Goal: Task Accomplishment & Management: Complete application form

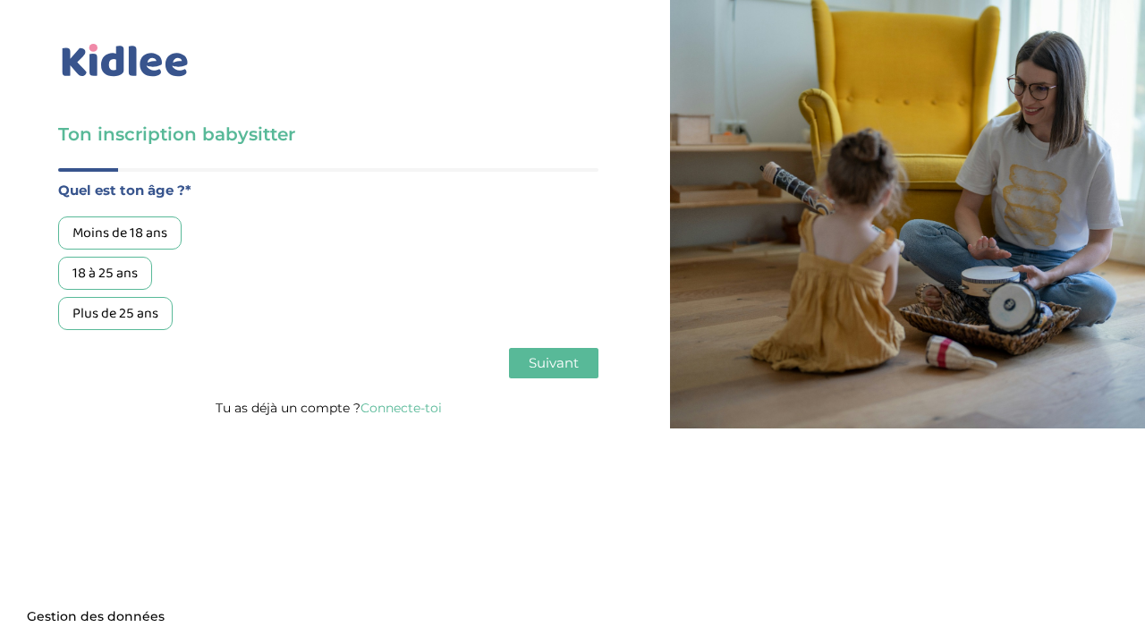
click at [110, 276] on div "18 à 25 ans" at bounding box center [105, 273] width 94 height 33
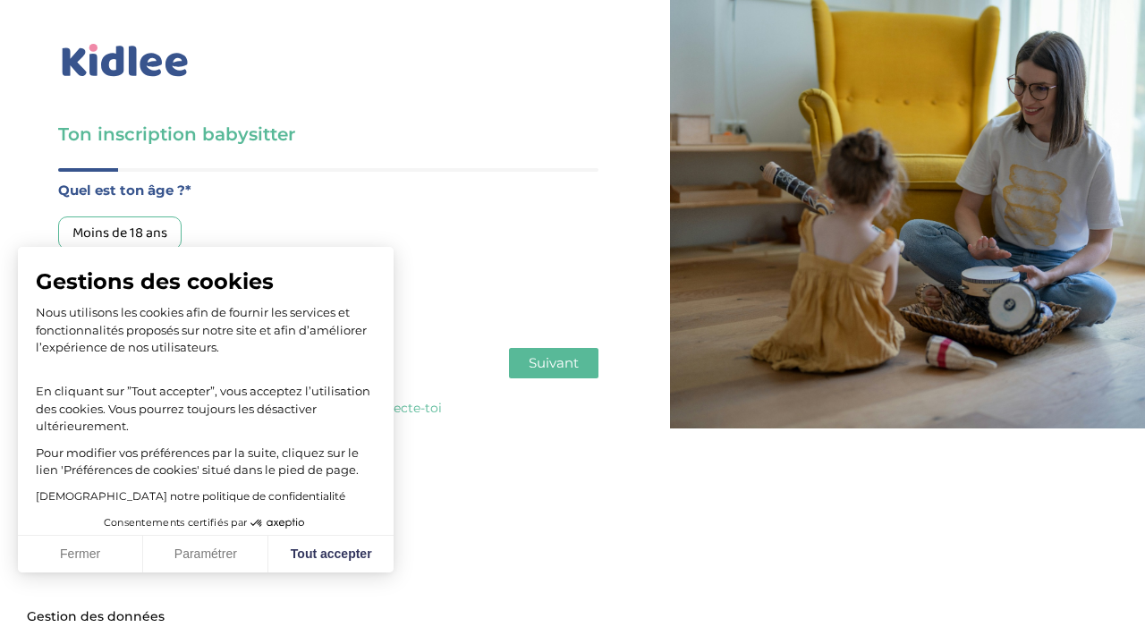
click at [127, 234] on div "Moins de 18 ans" at bounding box center [119, 233] width 123 height 33
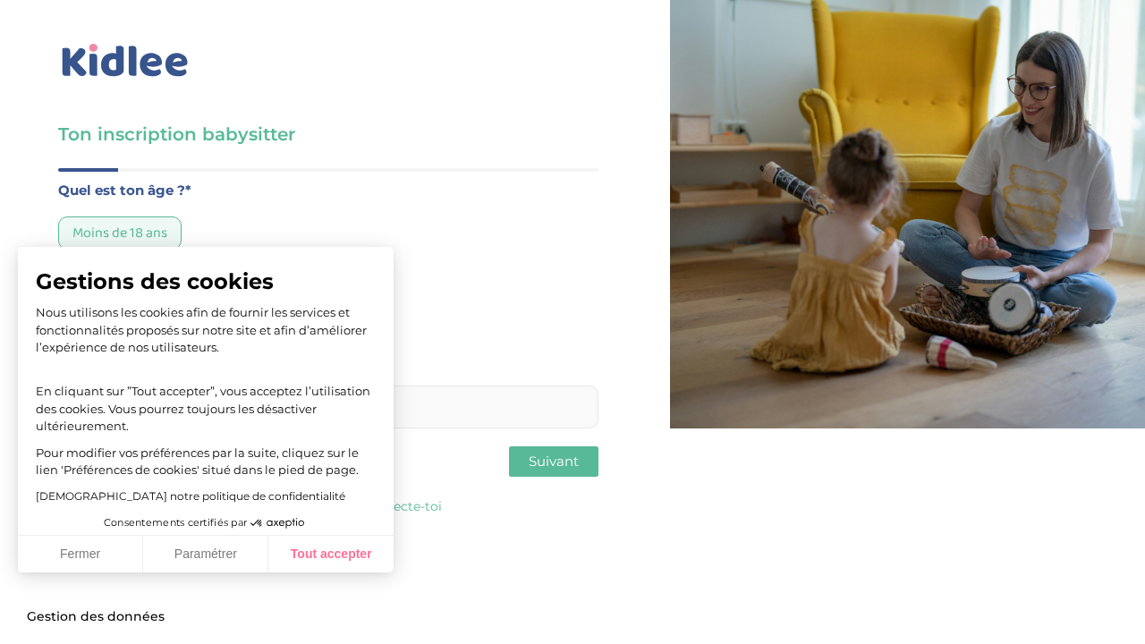
click at [308, 568] on button "Tout accepter" at bounding box center [330, 555] width 125 height 38
checkbox input "true"
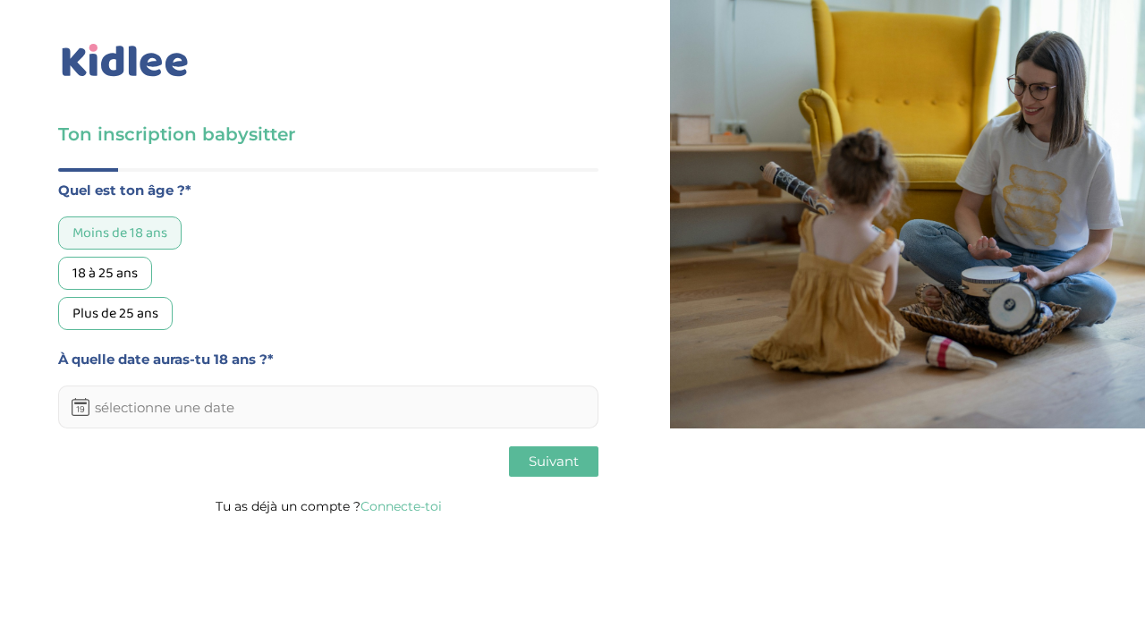
click at [114, 276] on div "18 à 25 ans" at bounding box center [105, 273] width 94 height 33
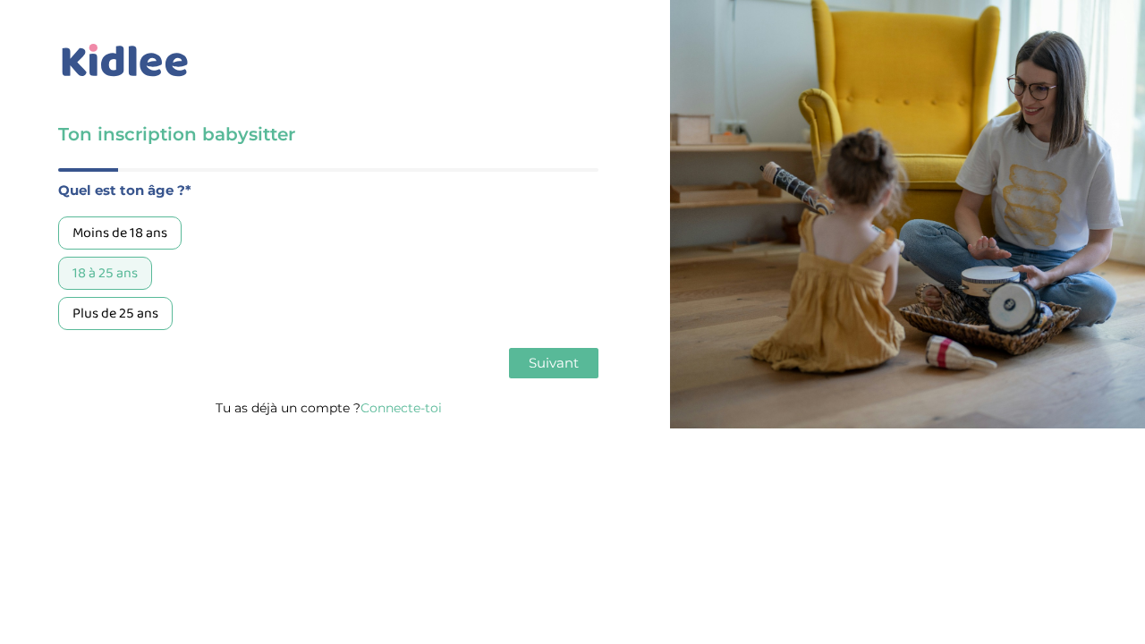
click at [556, 362] on span "Suivant" at bounding box center [554, 362] width 50 height 17
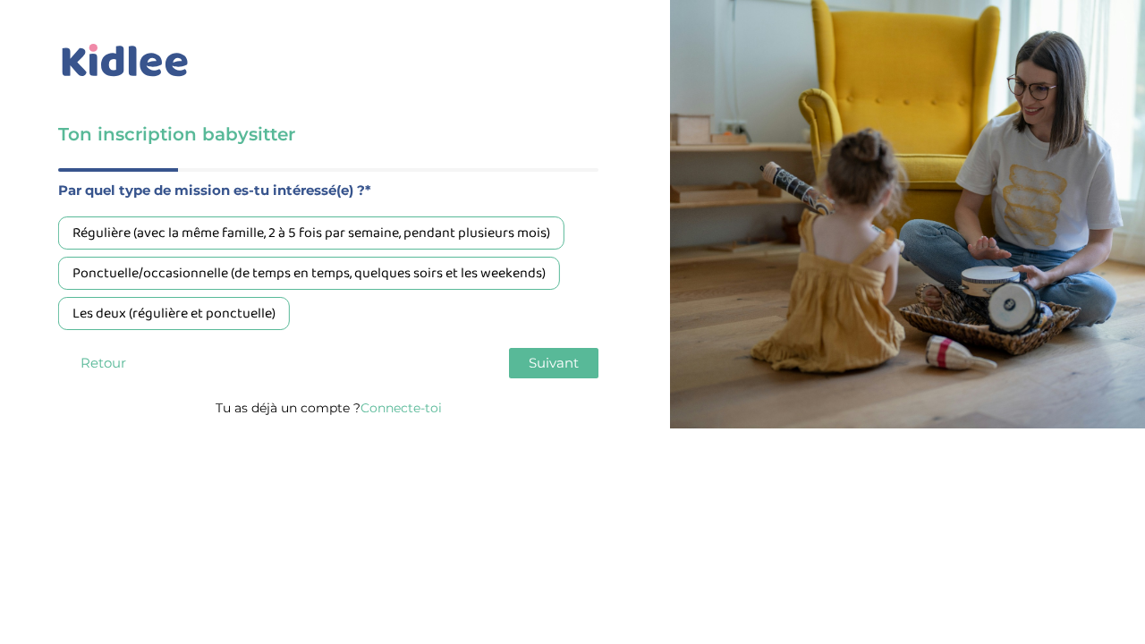
click at [498, 240] on div "Régulière (avec la même famille, 2 à 5 fois par semaine, pendant plusieurs mois)" at bounding box center [311, 233] width 506 height 33
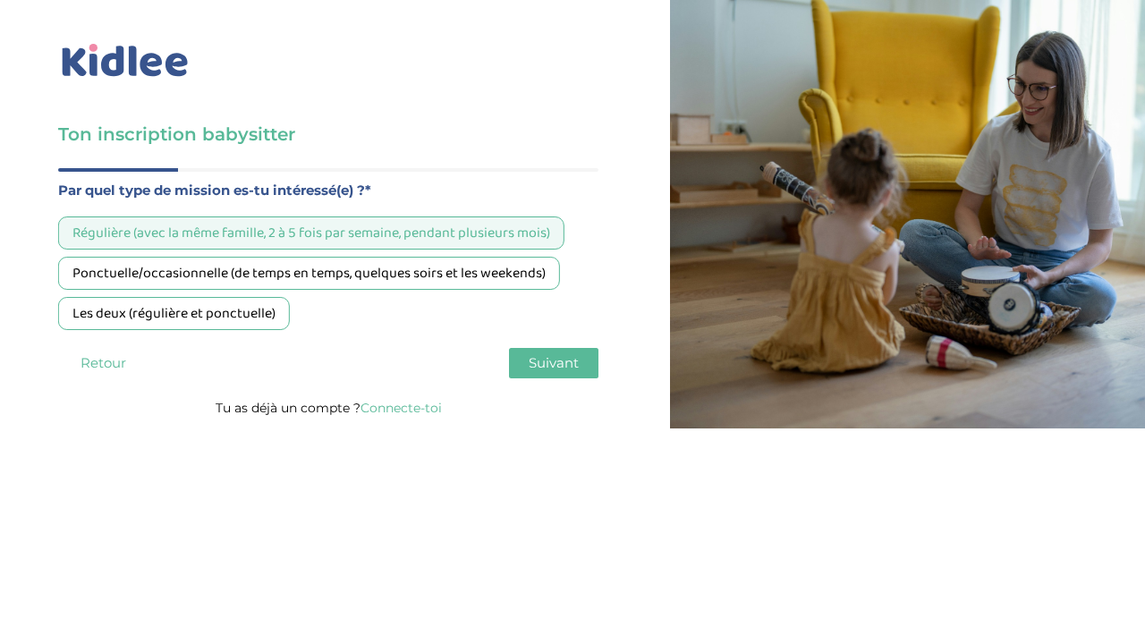
click at [566, 371] on span "Suivant" at bounding box center [554, 362] width 50 height 17
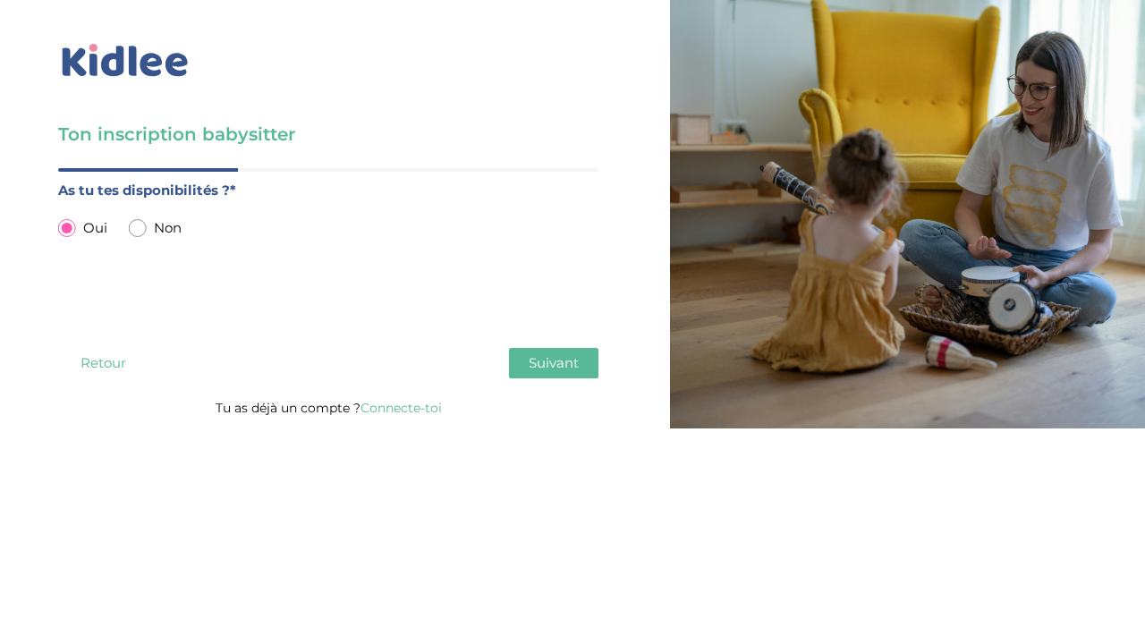
click at [535, 367] on span "Suivant" at bounding box center [554, 362] width 50 height 17
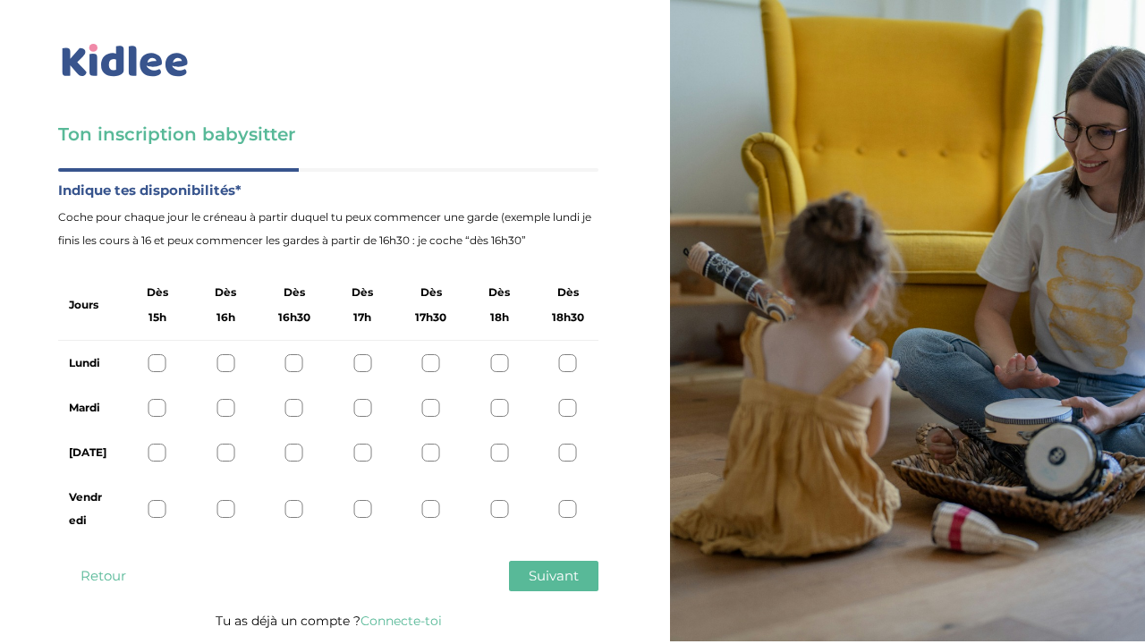
click at [224, 359] on div at bounding box center [226, 363] width 18 height 18
click at [574, 409] on div at bounding box center [568, 408] width 18 height 18
click at [151, 460] on div at bounding box center [158, 453] width 18 height 18
click at [150, 515] on div at bounding box center [158, 509] width 18 height 18
click at [548, 580] on span "Suivant" at bounding box center [554, 575] width 50 height 17
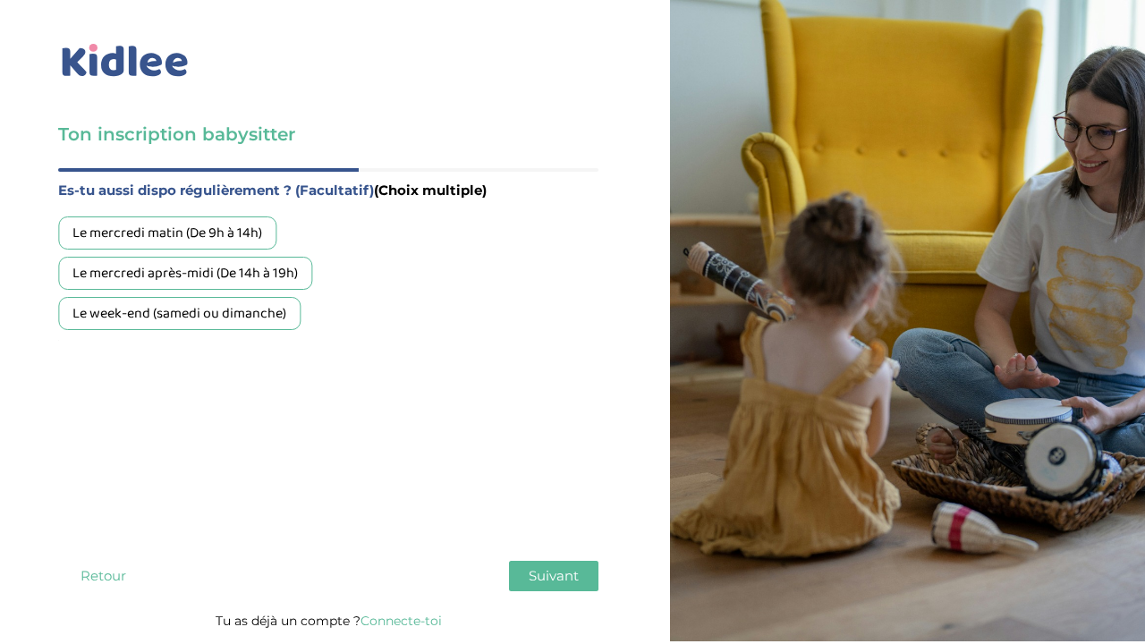
click at [201, 315] on div "Le week-end (samedi ou dimanche)" at bounding box center [179, 313] width 242 height 33
click at [231, 268] on div "Le mercredi après-midi (De 14h à 19h)" at bounding box center [185, 273] width 254 height 33
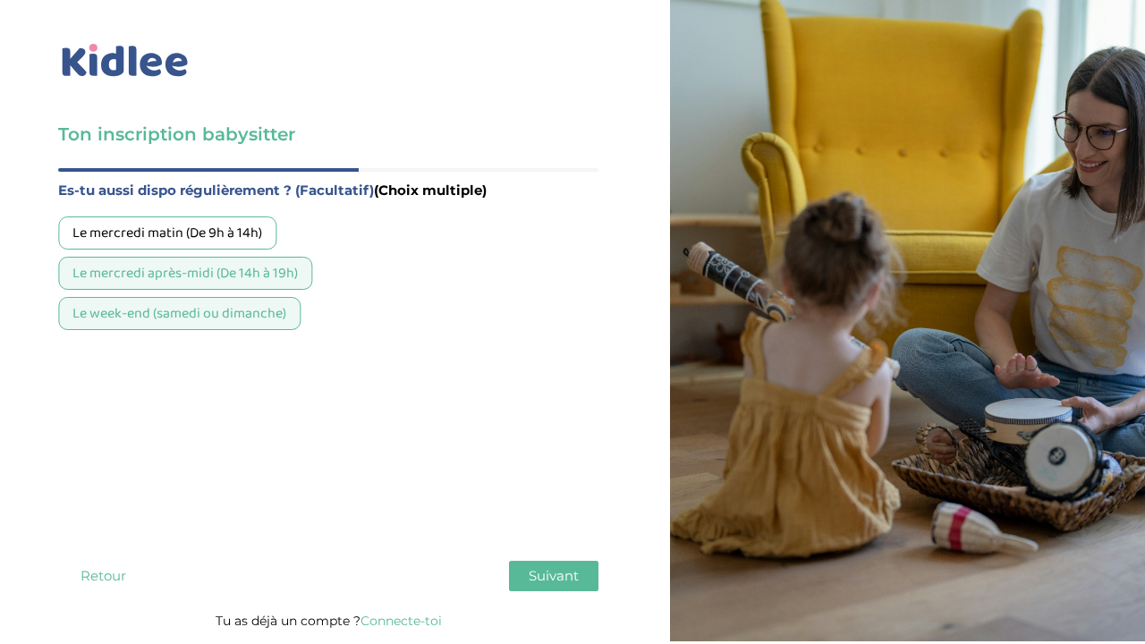
click at [231, 268] on div "Le mercredi après-midi (De 14h à 19h)" at bounding box center [185, 273] width 254 height 33
click at [270, 267] on div "Le mercredi après-midi (De 14h à 19h)" at bounding box center [185, 273] width 254 height 33
click at [566, 583] on span "Suivant" at bounding box center [554, 575] width 50 height 17
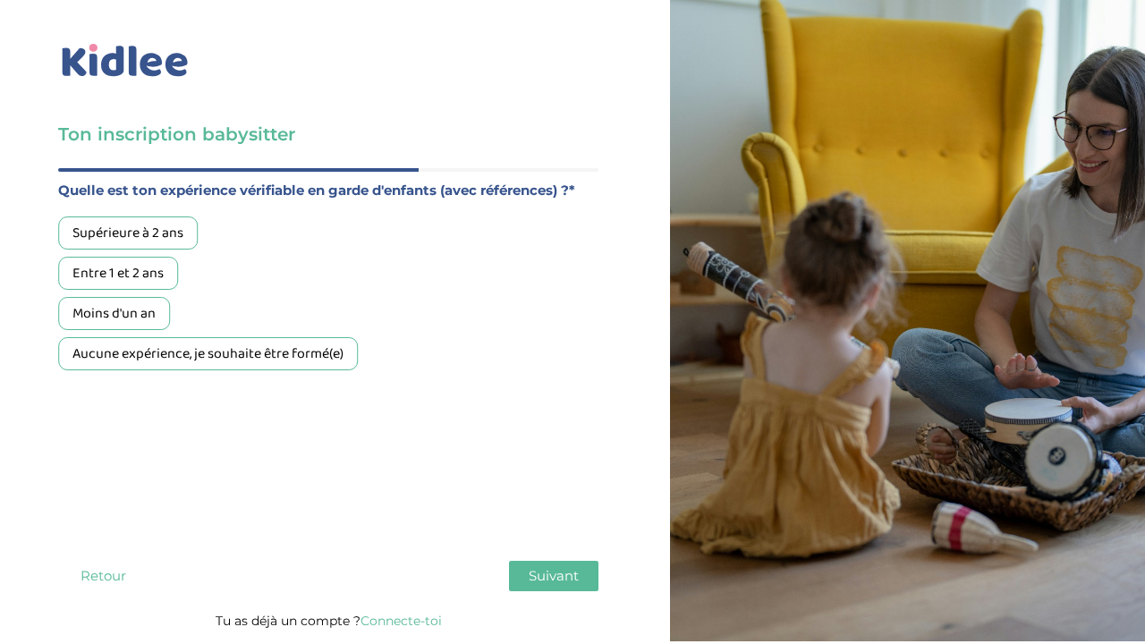
click at [154, 370] on div "Aucune expérience, je souhaite être formé(e)" at bounding box center [208, 353] width 300 height 33
click at [548, 588] on button "Suivant" at bounding box center [553, 576] width 89 height 30
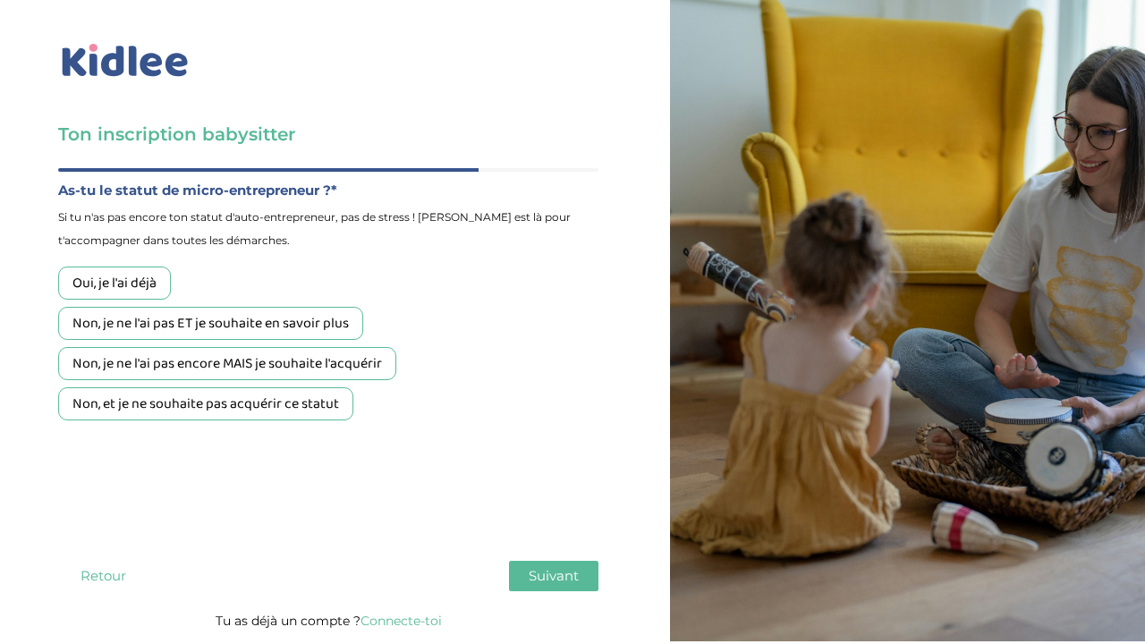
click at [213, 331] on div "Non, je ne l'ai pas ET je souhaite en savoir plus" at bounding box center [210, 323] width 305 height 33
click at [553, 573] on span "Suivant" at bounding box center [554, 575] width 50 height 17
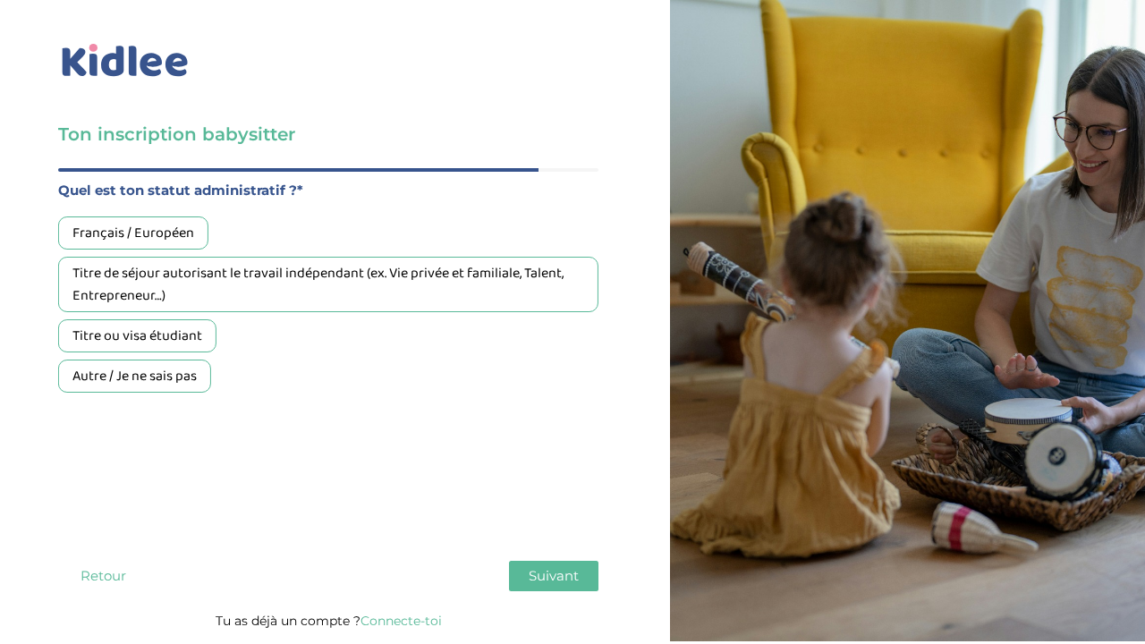
click at [182, 242] on div "Français / Européen" at bounding box center [133, 233] width 150 height 33
click at [545, 586] on button "Suivant" at bounding box center [553, 576] width 89 height 30
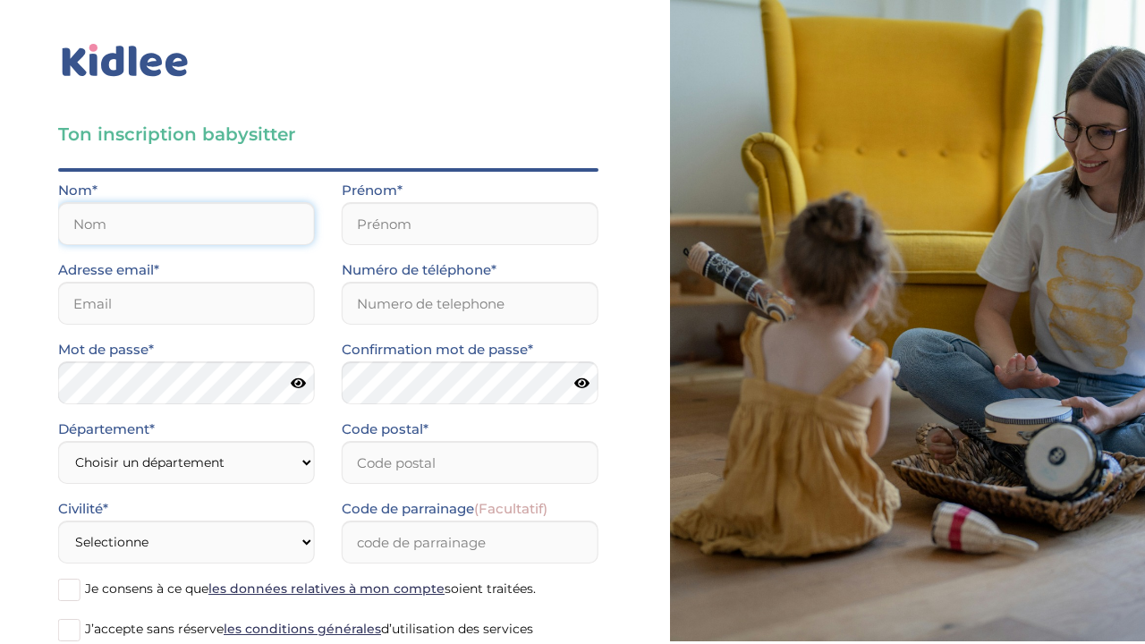
type input "L"
type input "[PERSON_NAME]"
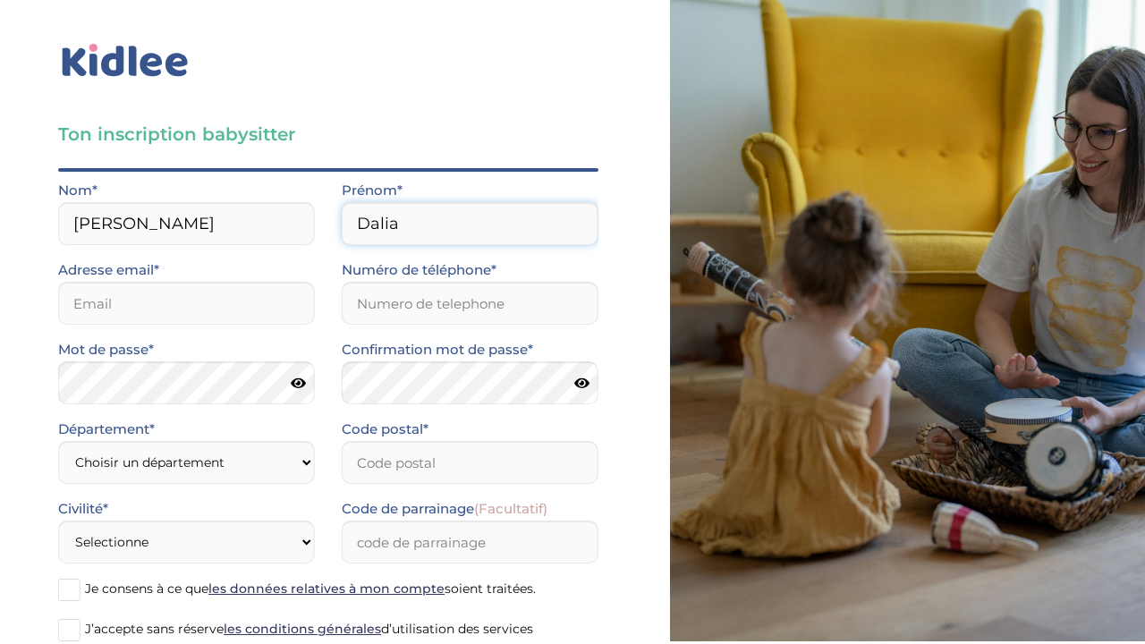
type input "Dalia"
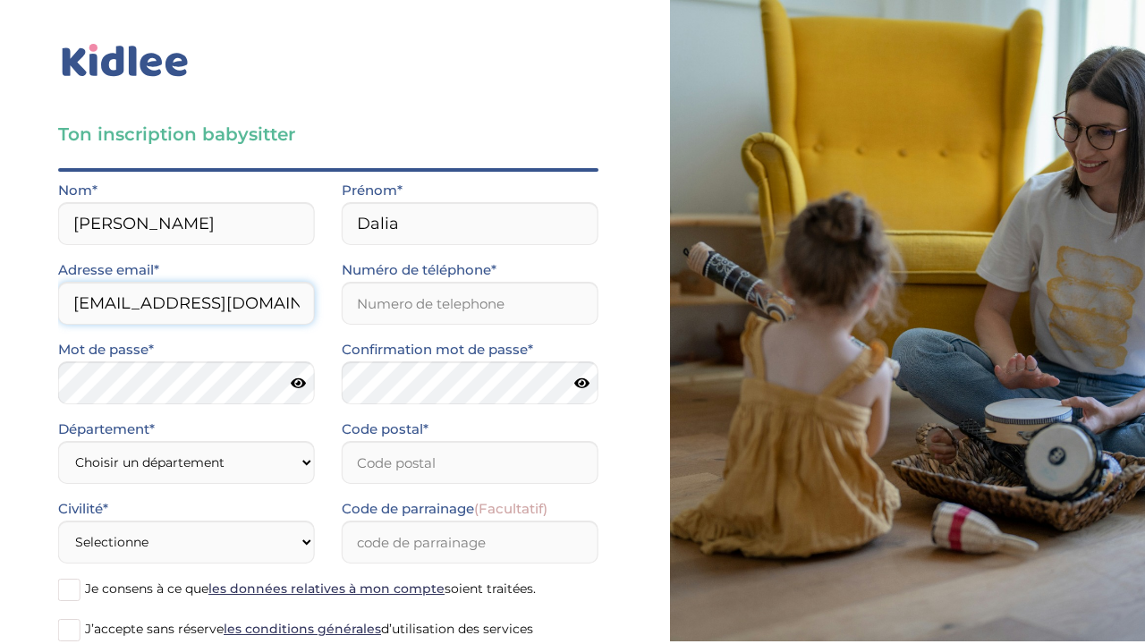
type input "[EMAIL_ADDRESS][DOMAIN_NAME]"
click at [260, 374] on div "Mot de passe*" at bounding box center [186, 371] width 257 height 66
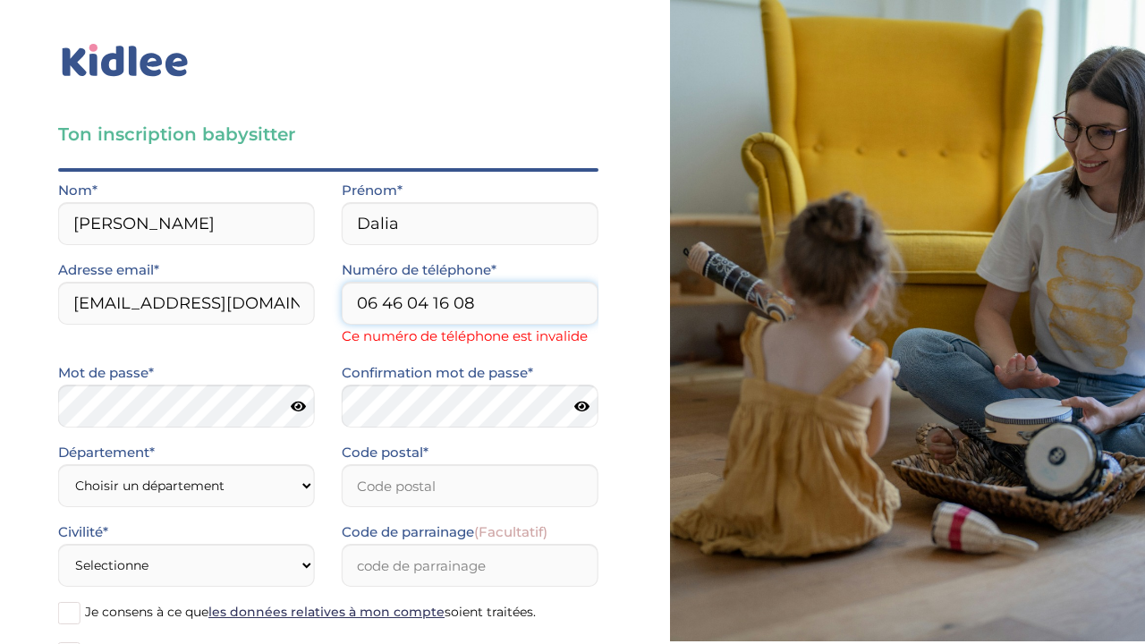
click at [537, 297] on input "06 46 04 16 08" at bounding box center [470, 303] width 257 height 43
type input "0"
type input "0646041608"
click at [656, 253] on div "Ton inscription babysitter Merci de vérifier que tous les champs sont remplis a…" at bounding box center [329, 399] width 684 height 799
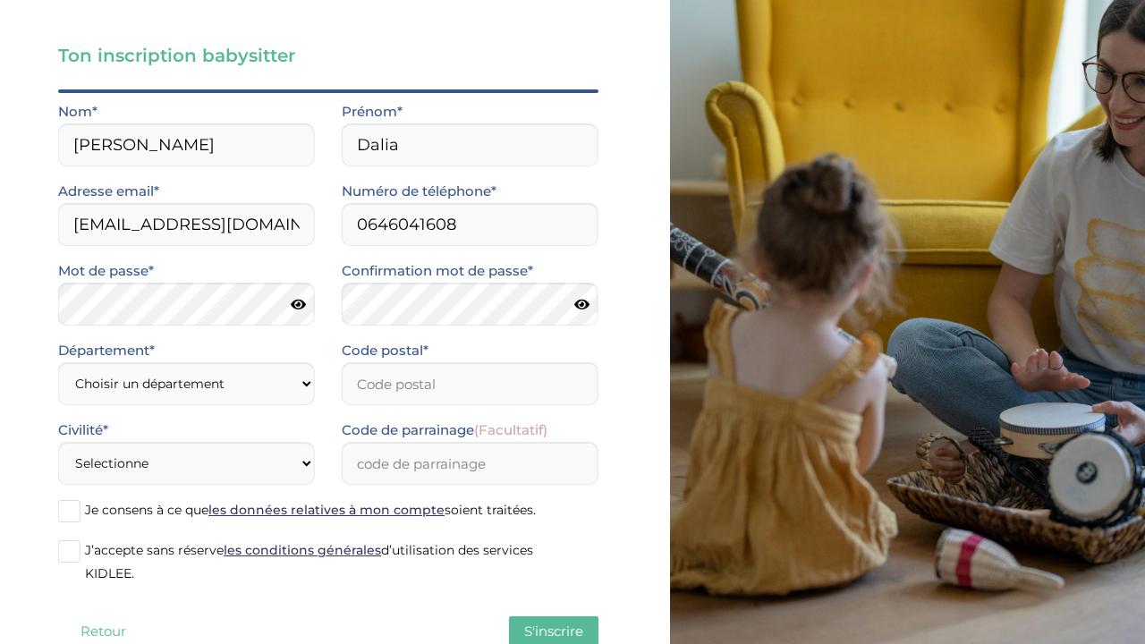
scroll to position [94, 0]
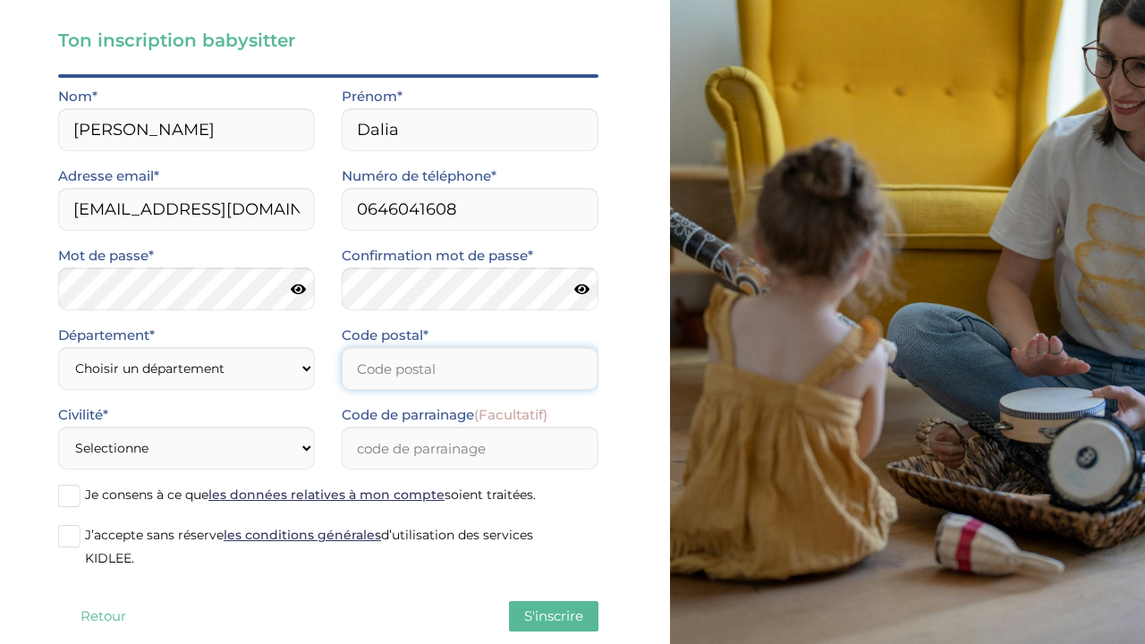
click at [506, 376] on input "Code postal*" at bounding box center [470, 368] width 257 height 43
type input "69290"
select select "0"
select select "1"
click at [422, 444] on input "Code de parrainage (Facultatif)" at bounding box center [470, 448] width 257 height 43
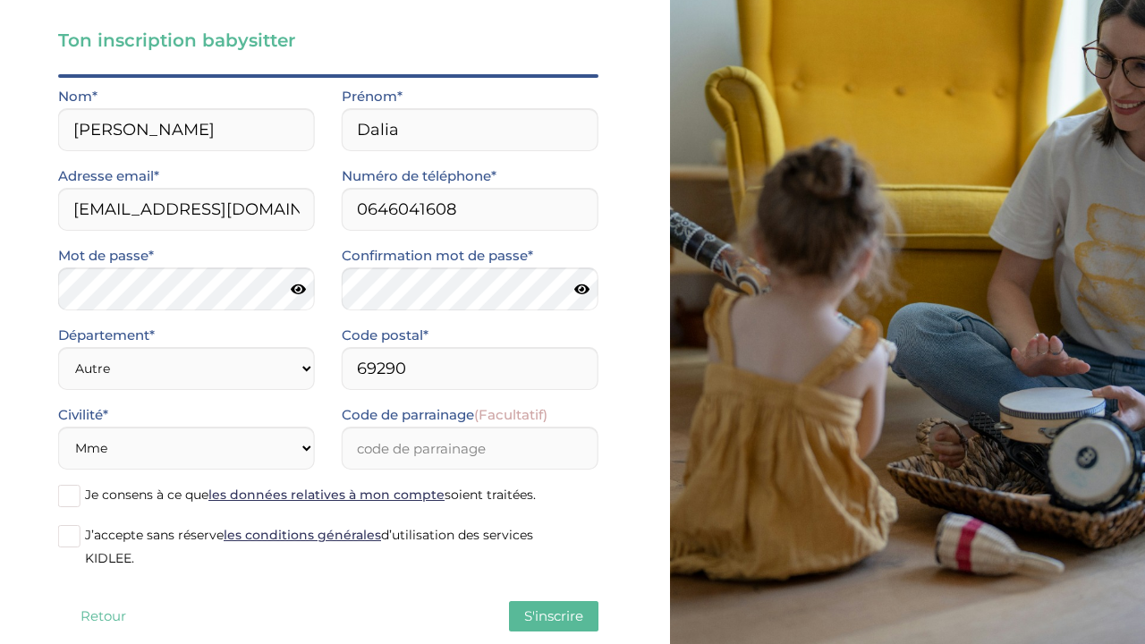
click at [89, 493] on span "Je consens à ce que les données relatives à mon compte soient traitées." at bounding box center [310, 495] width 451 height 16
click at [0, 0] on input "Je consens à ce que les données relatives à mon compte soient traitées." at bounding box center [0, 0] width 0 height 0
click at [87, 538] on span "J’accepte sans réserve les conditions générales d’utilisation des services KIDL…" at bounding box center [309, 546] width 448 height 39
click at [0, 0] on input "J’accepte sans réserve les conditions générales d’utilisation des services KIDL…" at bounding box center [0, 0] width 0 height 0
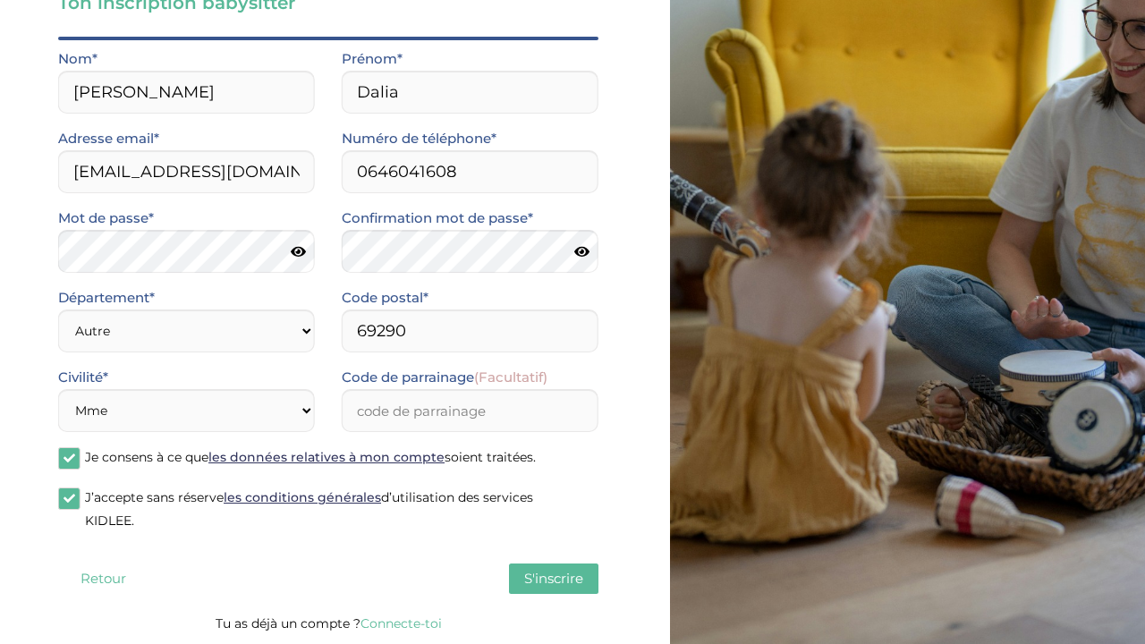
scroll to position [132, 0]
click at [564, 587] on span "S'inscrire" at bounding box center [553, 578] width 59 height 17
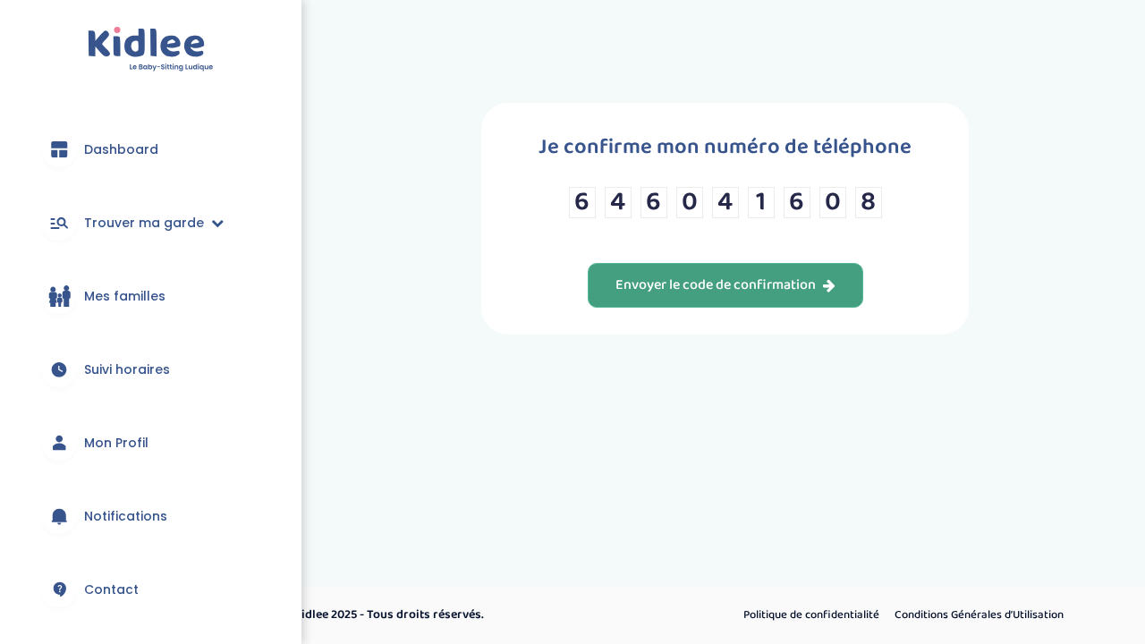
click at [666, 296] on div "Envoyer le code de confirmation" at bounding box center [726, 286] width 220 height 21
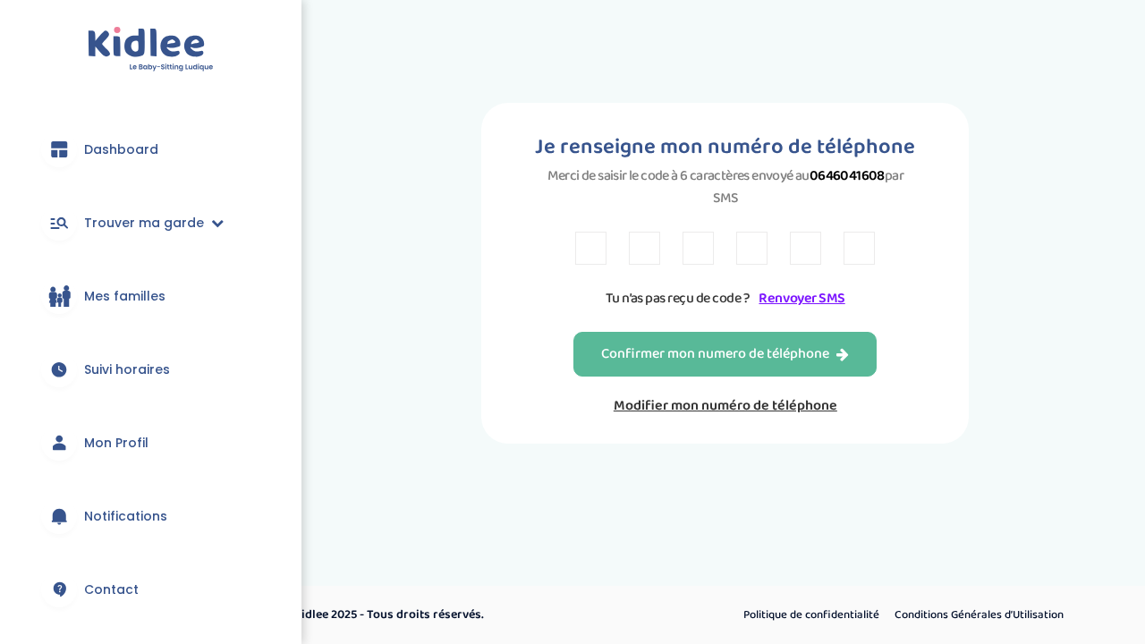
click at [590, 258] on input "text" at bounding box center [590, 248] width 31 height 33
type input "2"
type input "K"
type input "N"
type input "2"
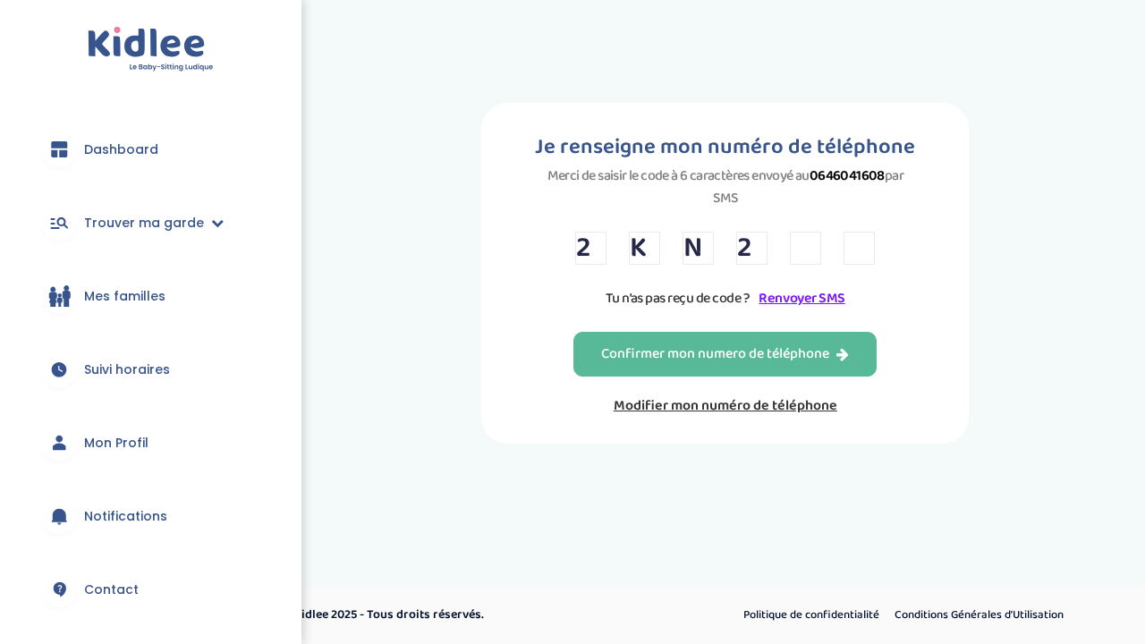
type input "R"
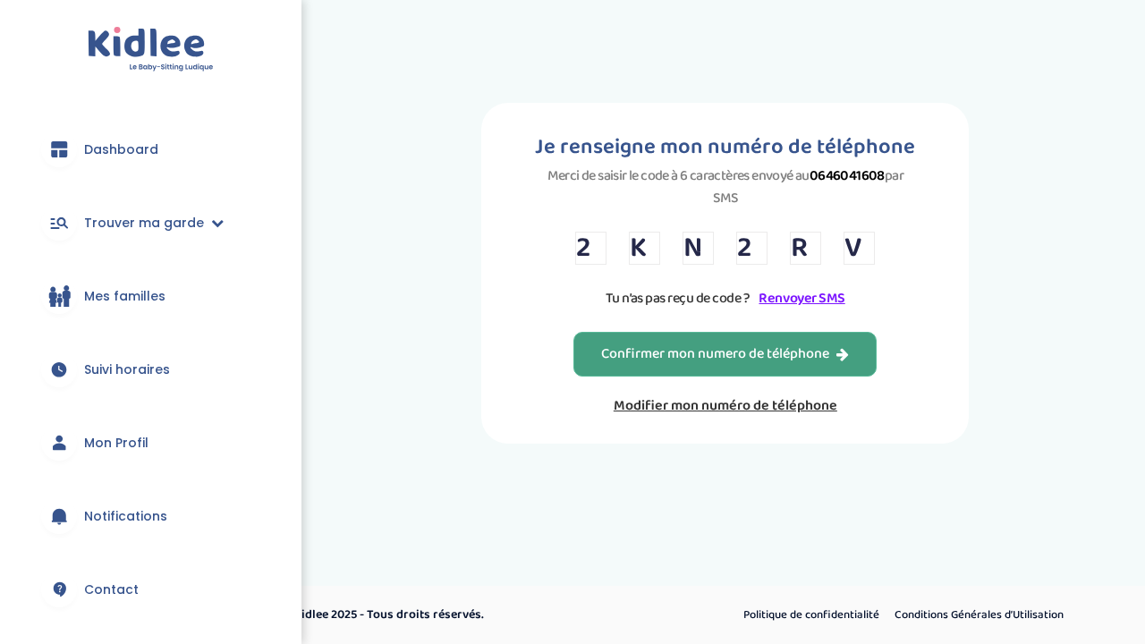
type input "V"
click at [754, 362] on div "Confirmer mon numero de téléphone" at bounding box center [725, 354] width 248 height 21
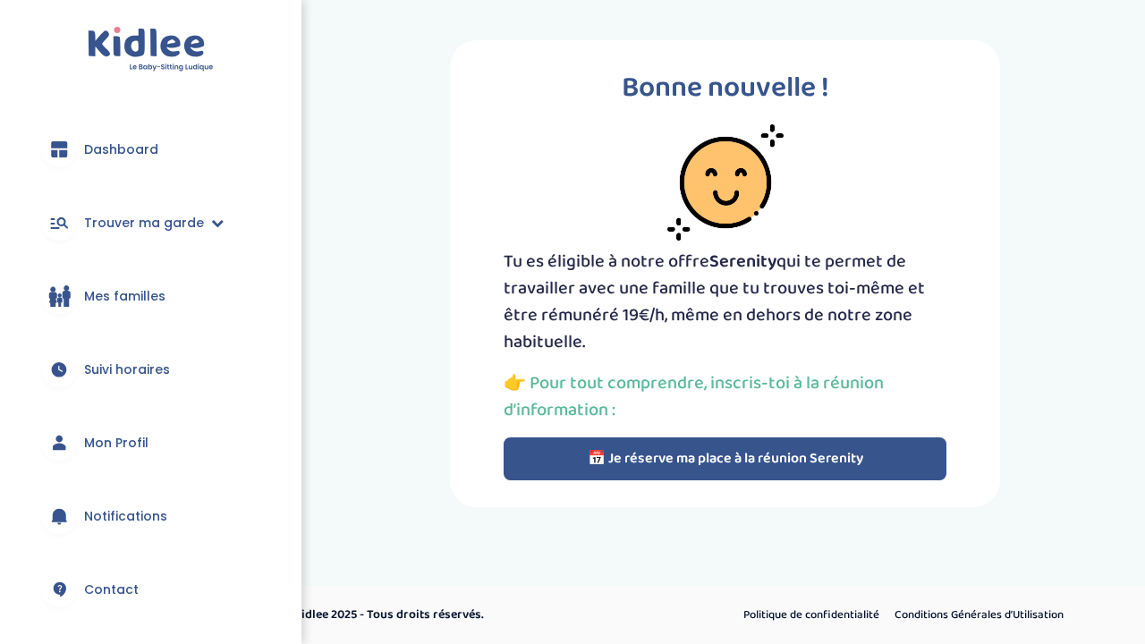
click at [736, 455] on button "📅 Je réserve ma place à la réunion Serenity" at bounding box center [725, 458] width 443 height 43
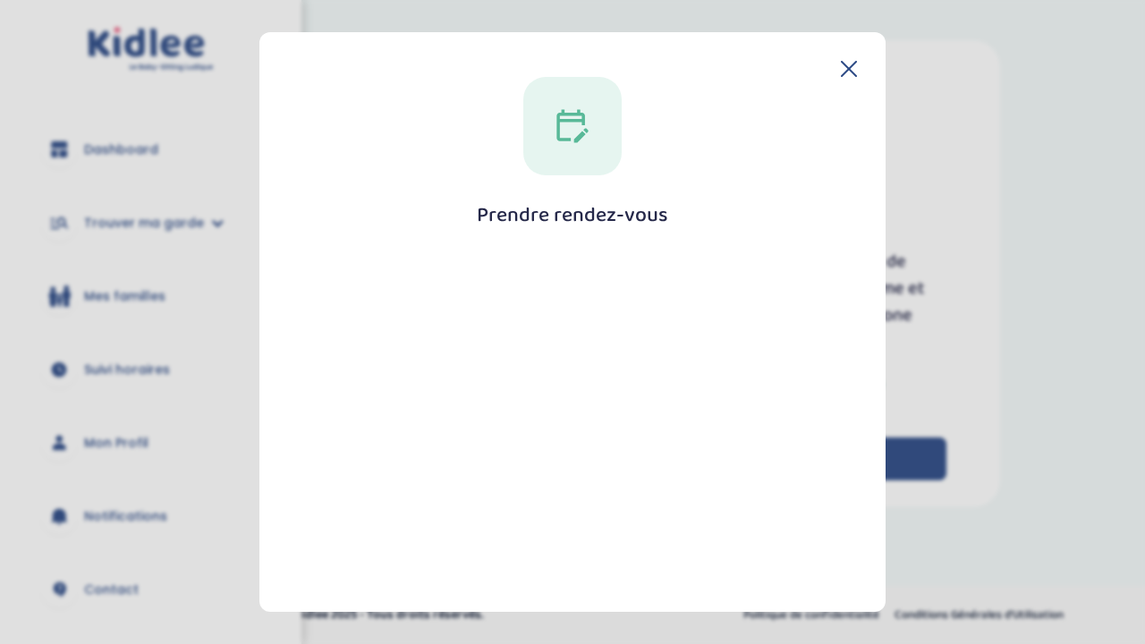
click at [582, 218] on h1 "Prendre rendez-vous" at bounding box center [572, 215] width 191 height 22
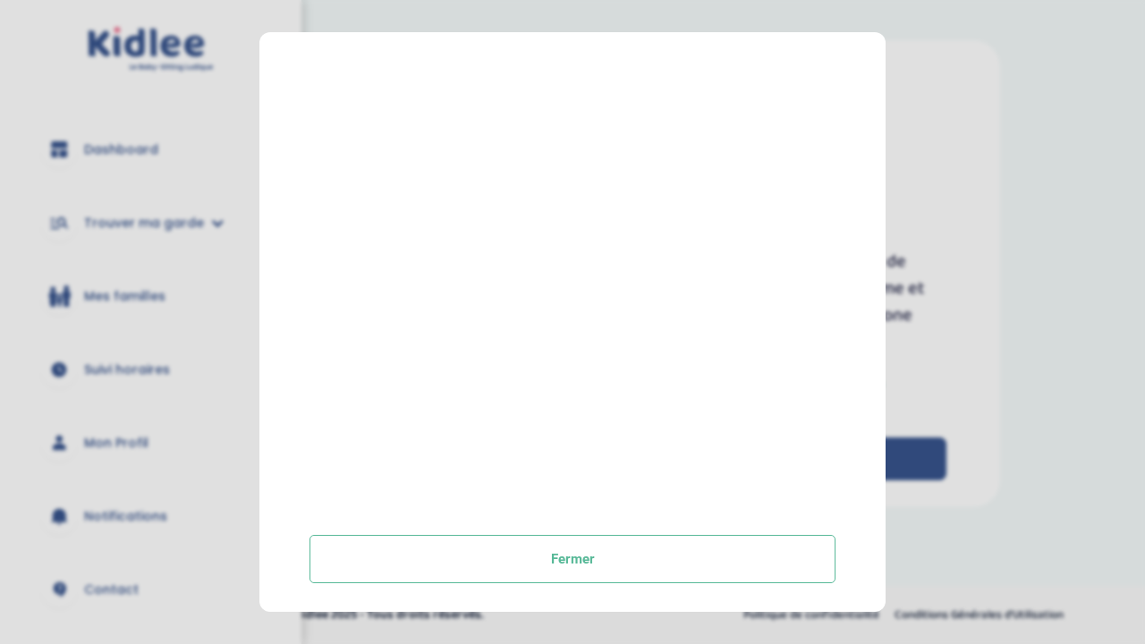
scroll to position [330, 0]
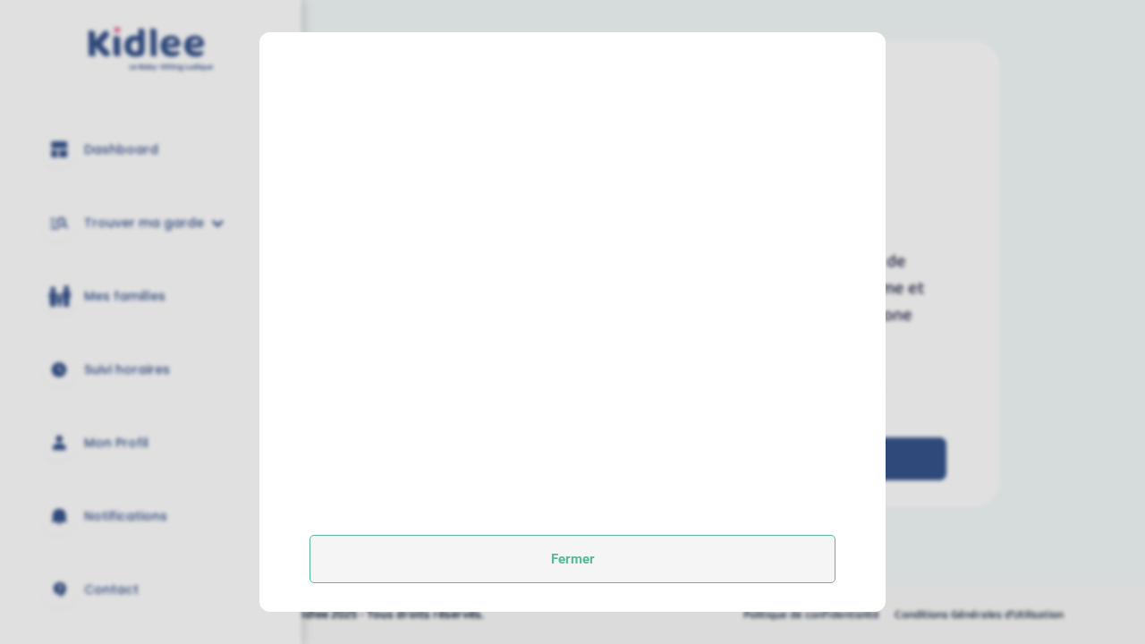
click at [471, 547] on button "Fermer" at bounding box center [573, 559] width 526 height 48
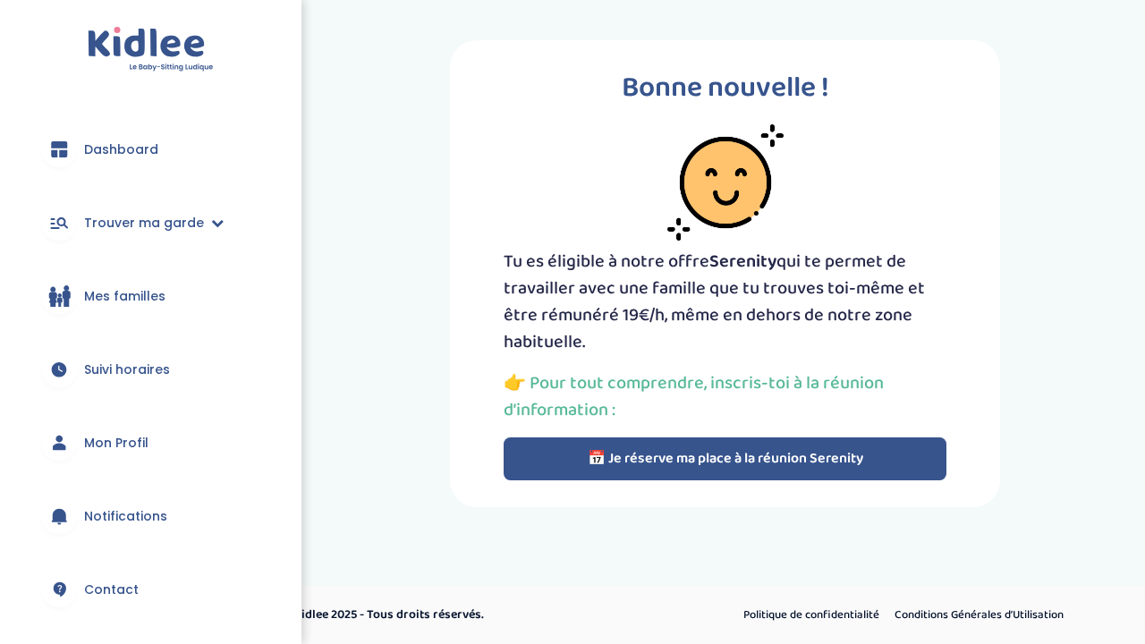
click at [667, 472] on button "📅 Je réserve ma place à la réunion Serenity" at bounding box center [725, 458] width 443 height 43
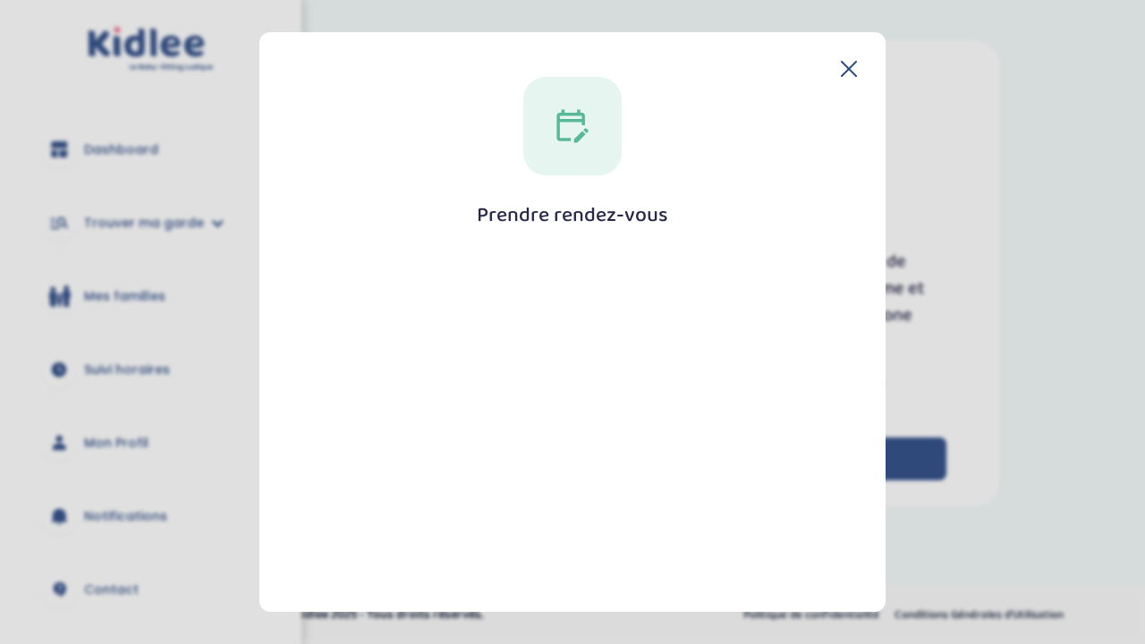
scroll to position [0, 0]
click at [841, 75] on icon at bounding box center [849, 69] width 16 height 16
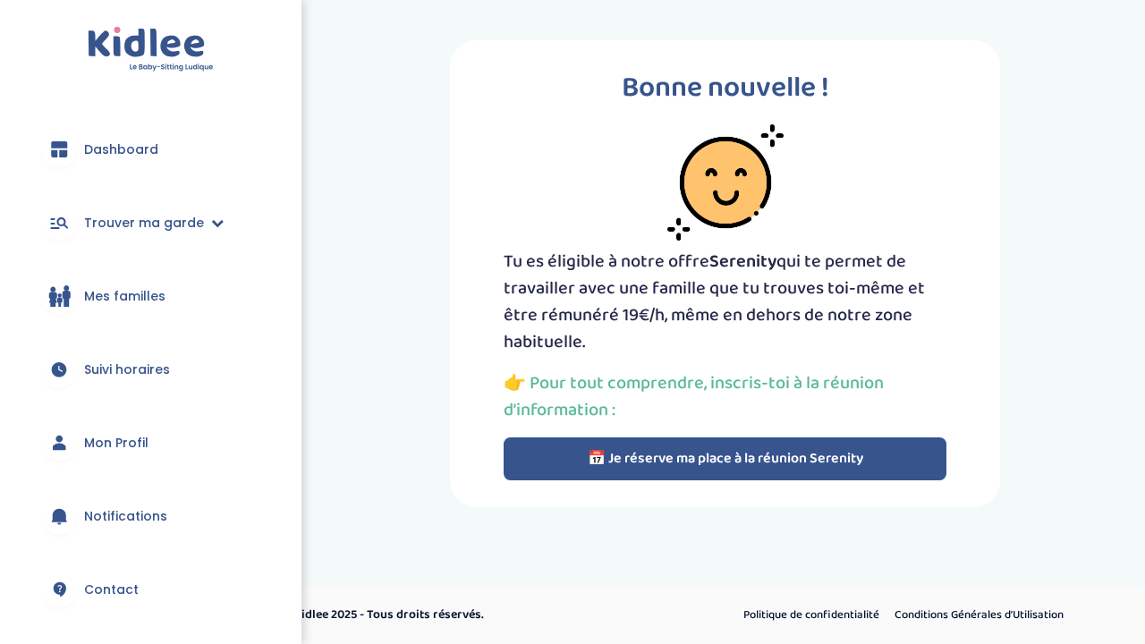
click at [715, 459] on button "📅 Je réserve ma place à la réunion Serenity" at bounding box center [725, 458] width 443 height 43
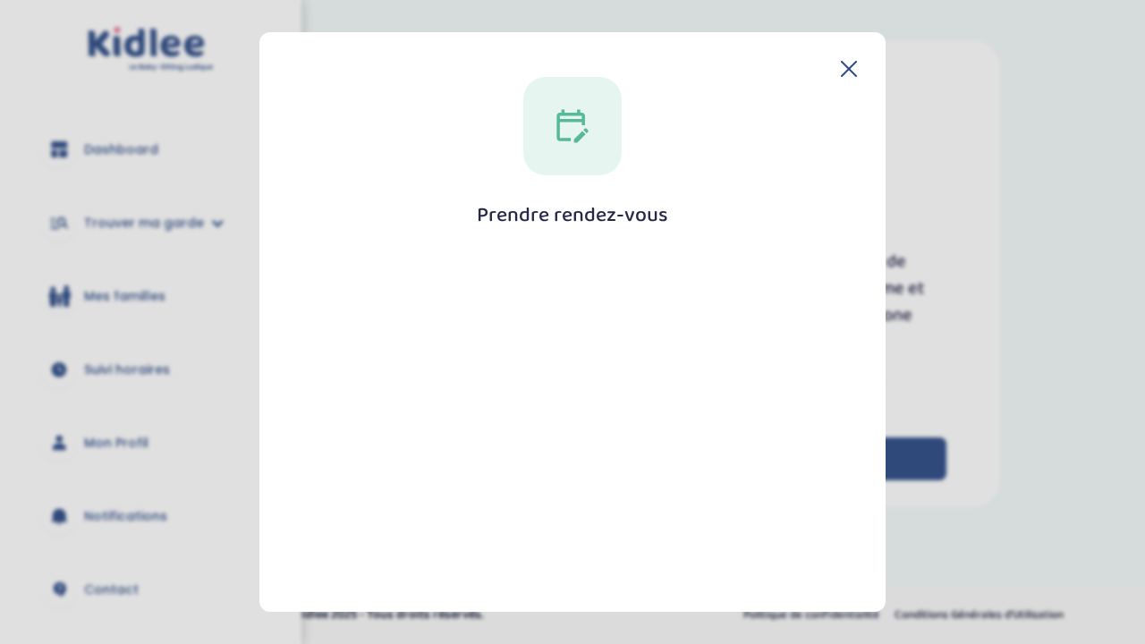
click at [652, 209] on h1 "Prendre rendez-vous" at bounding box center [572, 215] width 191 height 22
click at [553, 147] on div at bounding box center [572, 126] width 98 height 98
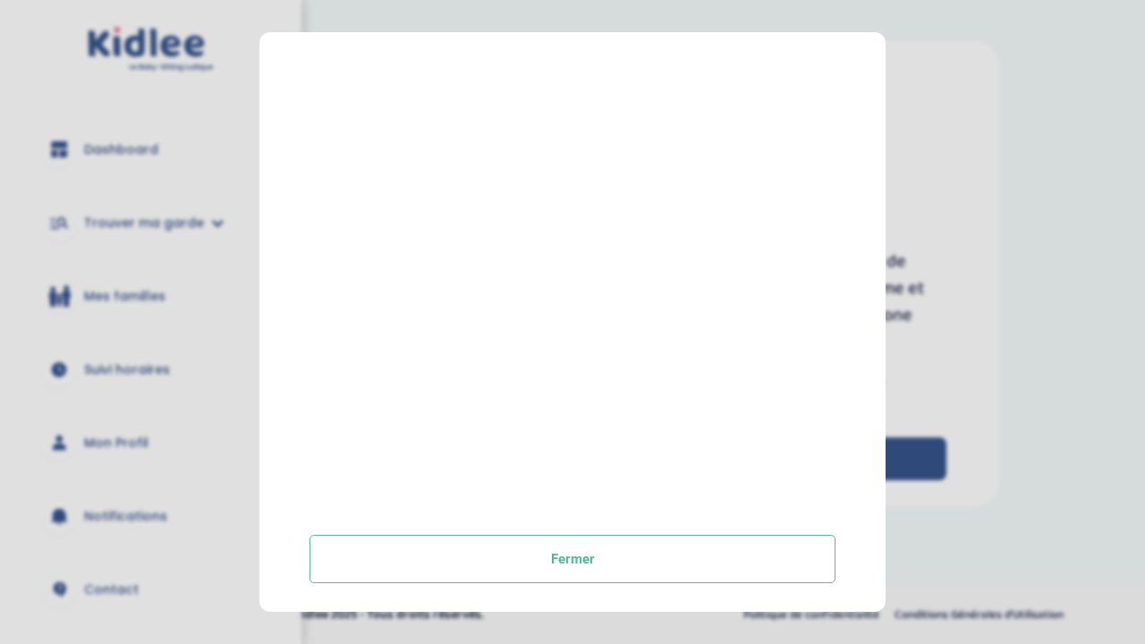
scroll to position [330, 0]
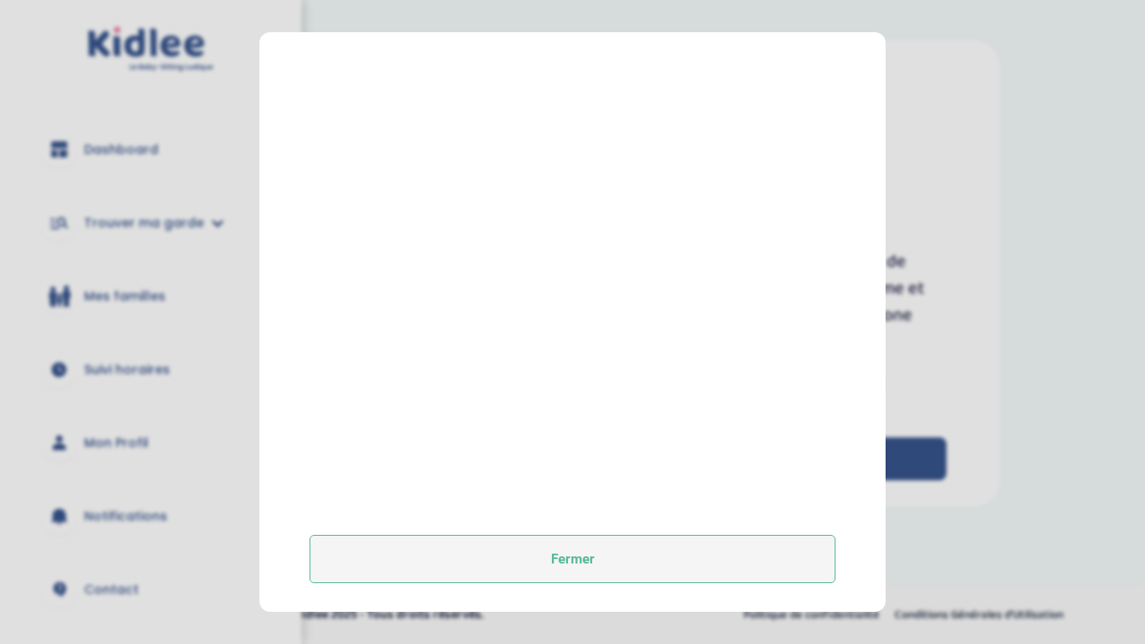
click at [566, 546] on button "Fermer" at bounding box center [573, 559] width 526 height 48
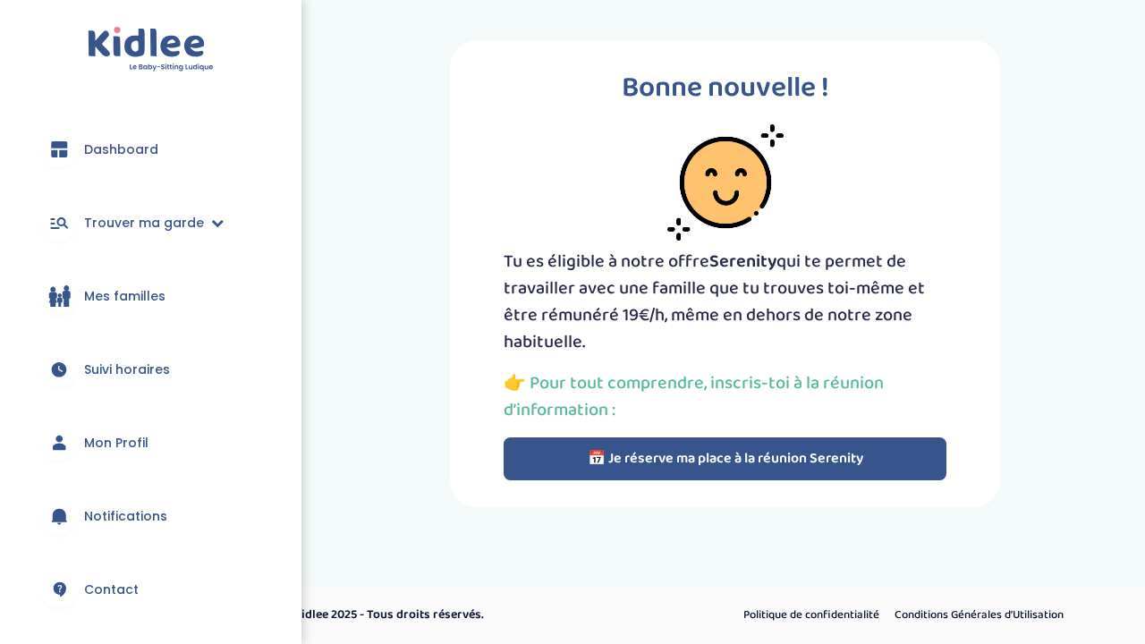
click at [138, 307] on link "Mes familles" at bounding box center [151, 296] width 248 height 64
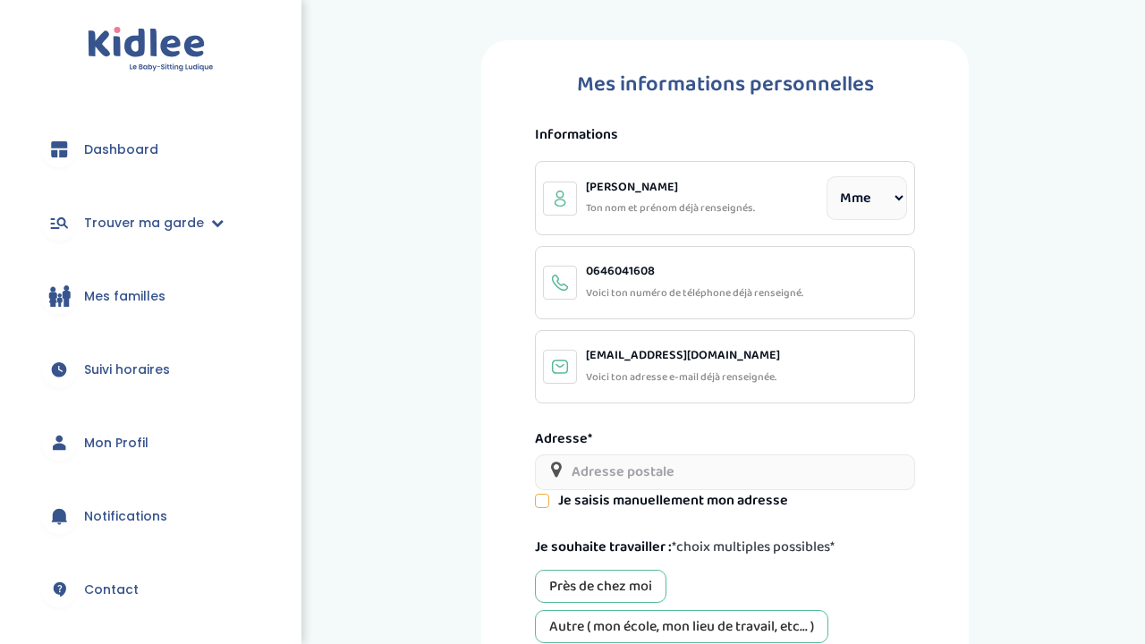
select select "1"
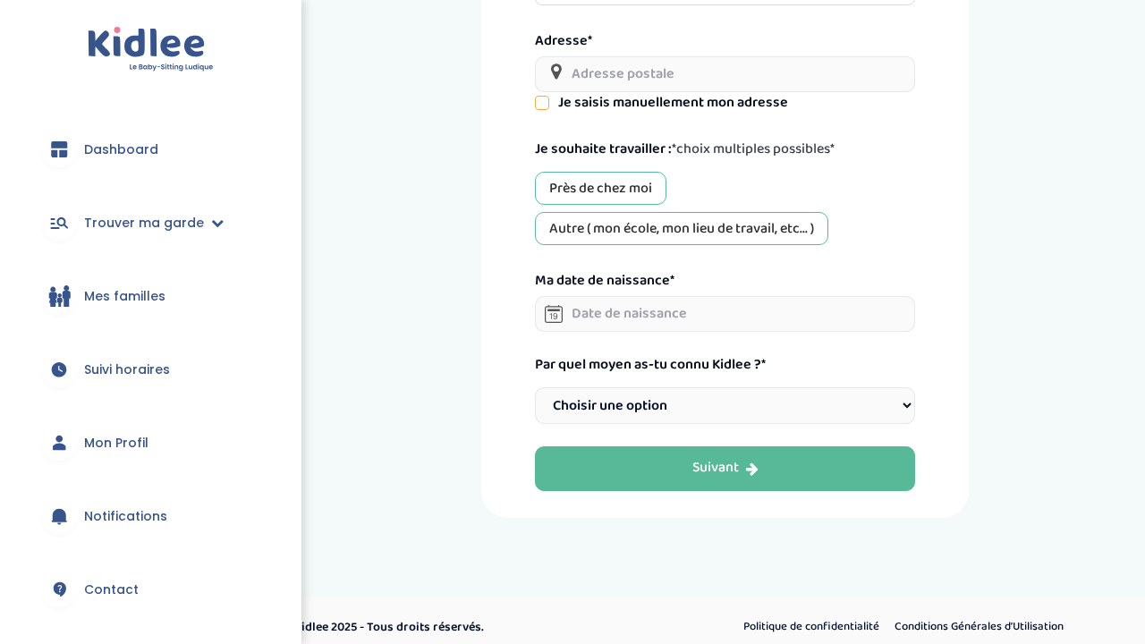
scroll to position [397, 0]
click at [632, 330] on div "Informations Ali Dalia Ton nom et prénom déjà renseignés. Civilité Mr Mme 06460…" at bounding box center [725, 76] width 380 height 698
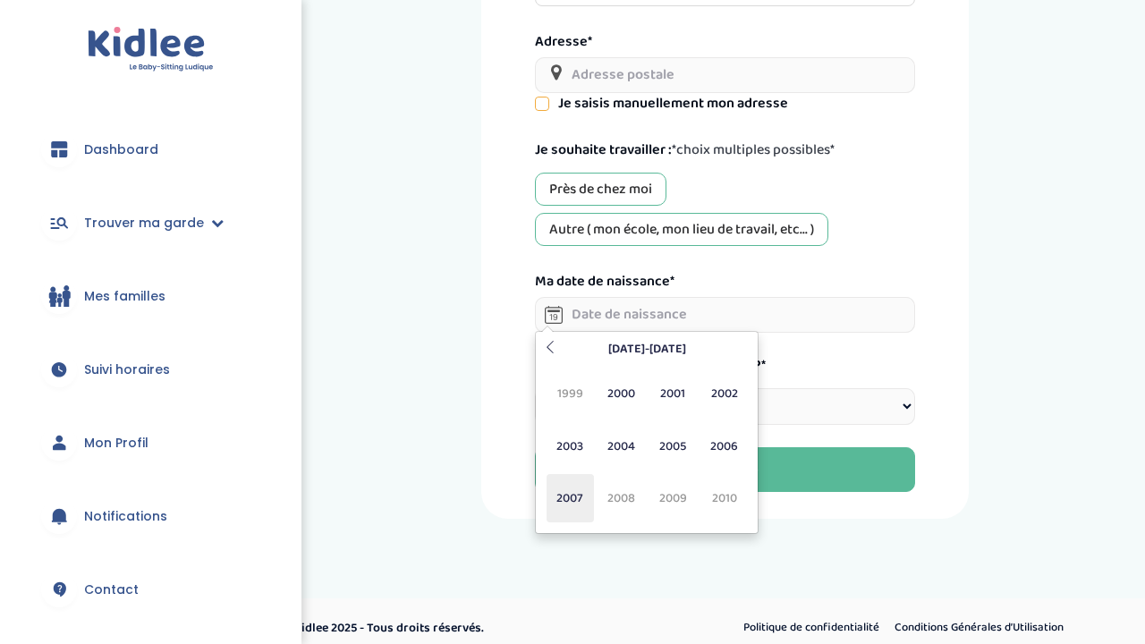
click at [566, 497] on span "2007" at bounding box center [570, 498] width 47 height 48
click at [668, 449] on span "Jul" at bounding box center [673, 446] width 47 height 48
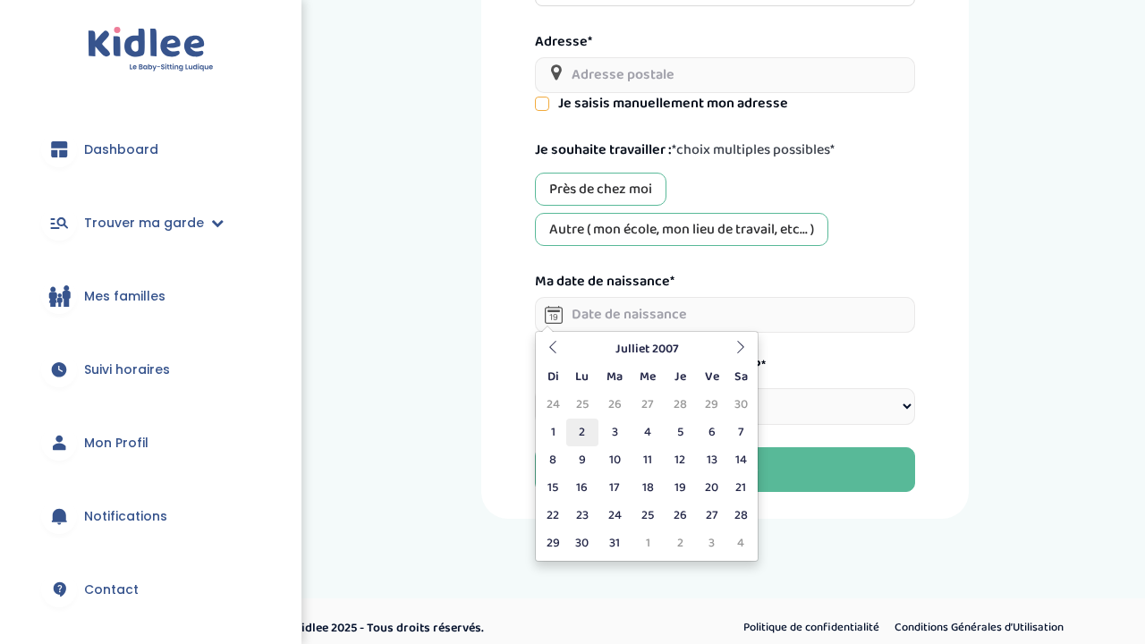
click at [588, 429] on td "2" at bounding box center [581, 433] width 31 height 28
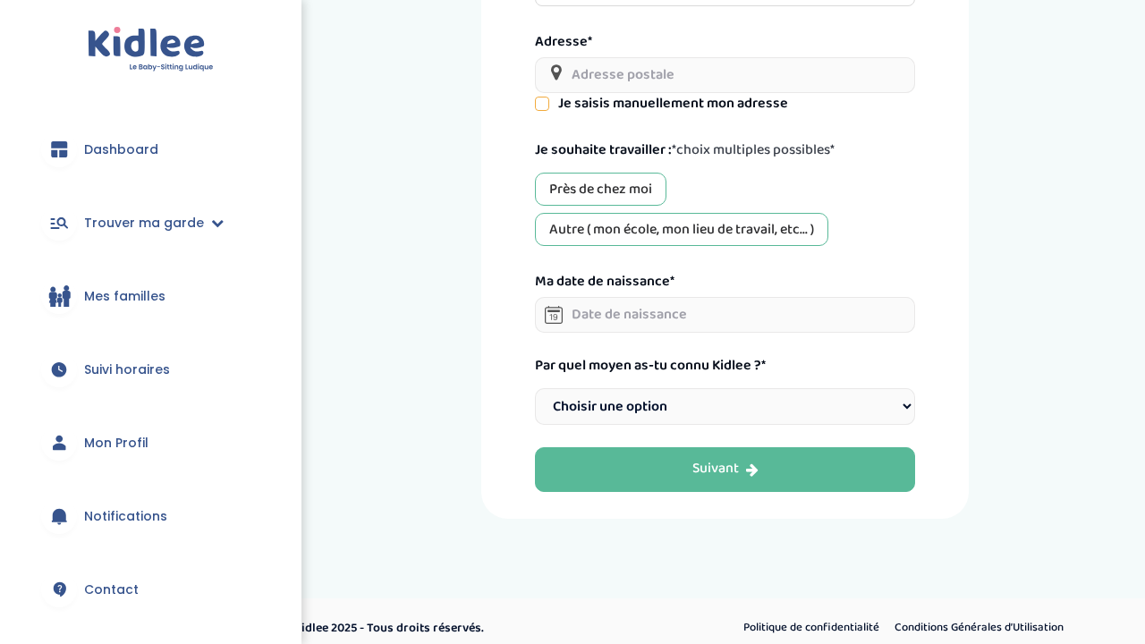
type input "02-07-2007"
select select "6"
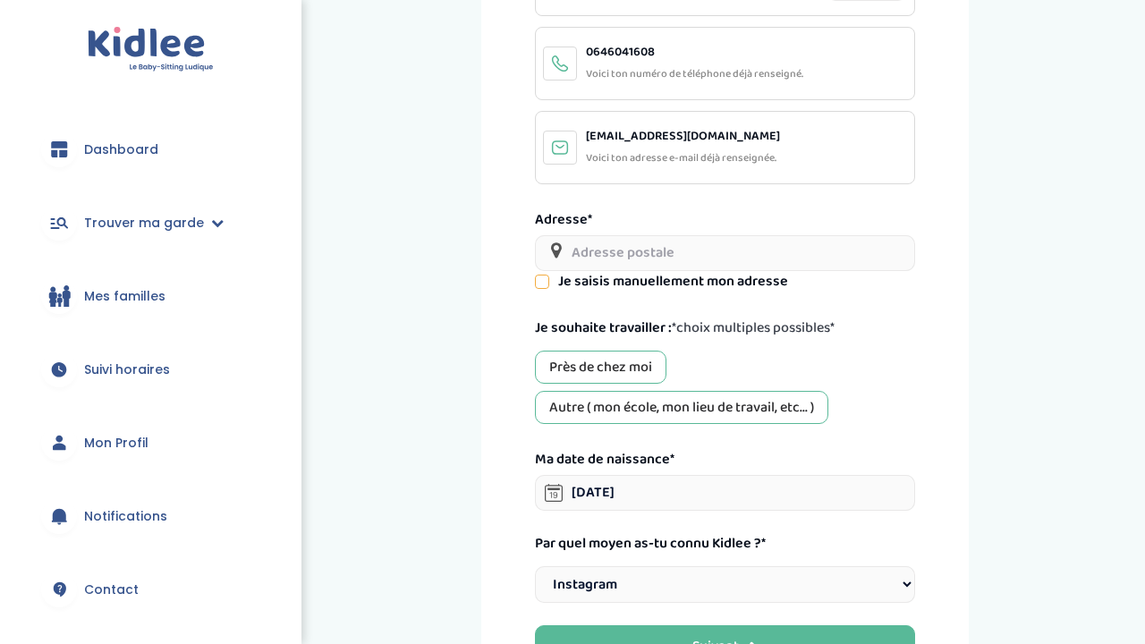
scroll to position [203, 0]
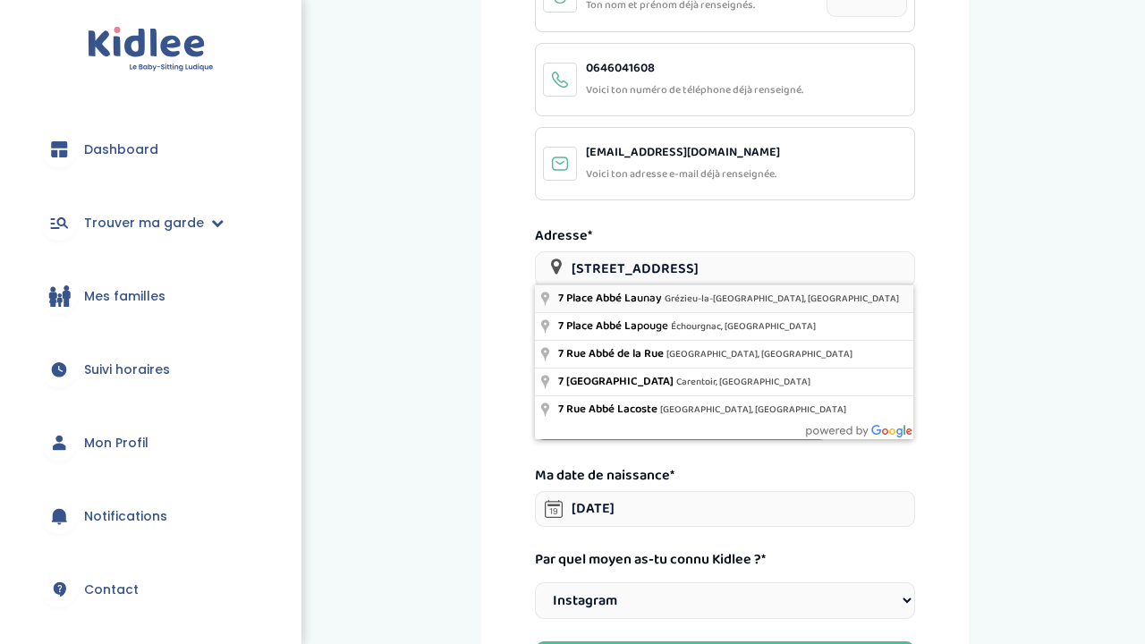
type input "7 Place Abbé Launay, Grézieu-la-Varenne, France"
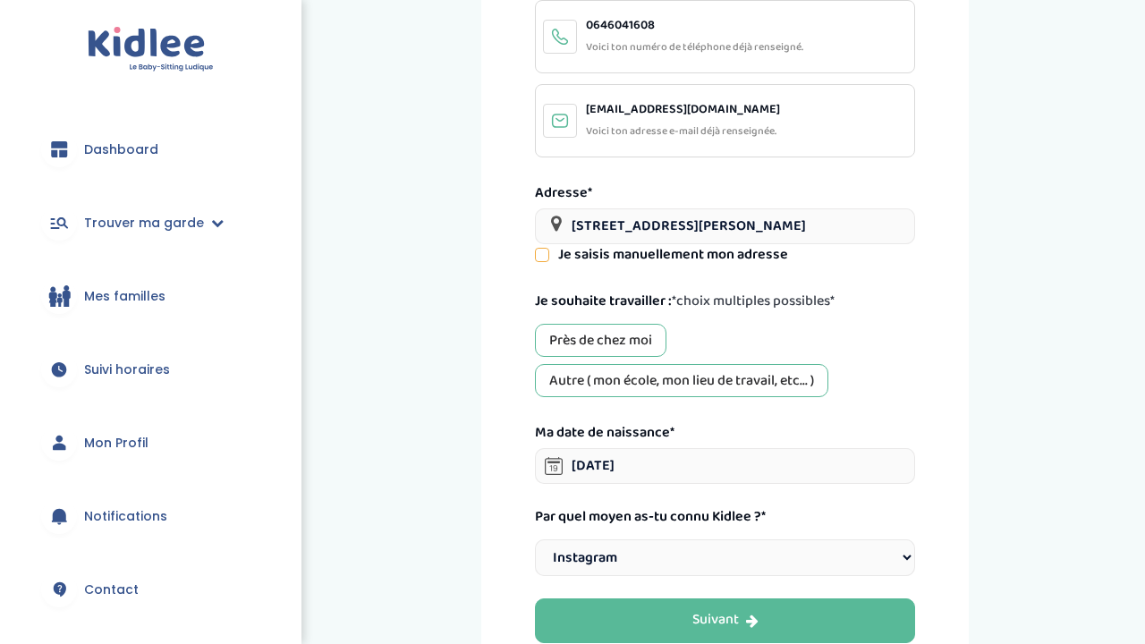
scroll to position [253, 0]
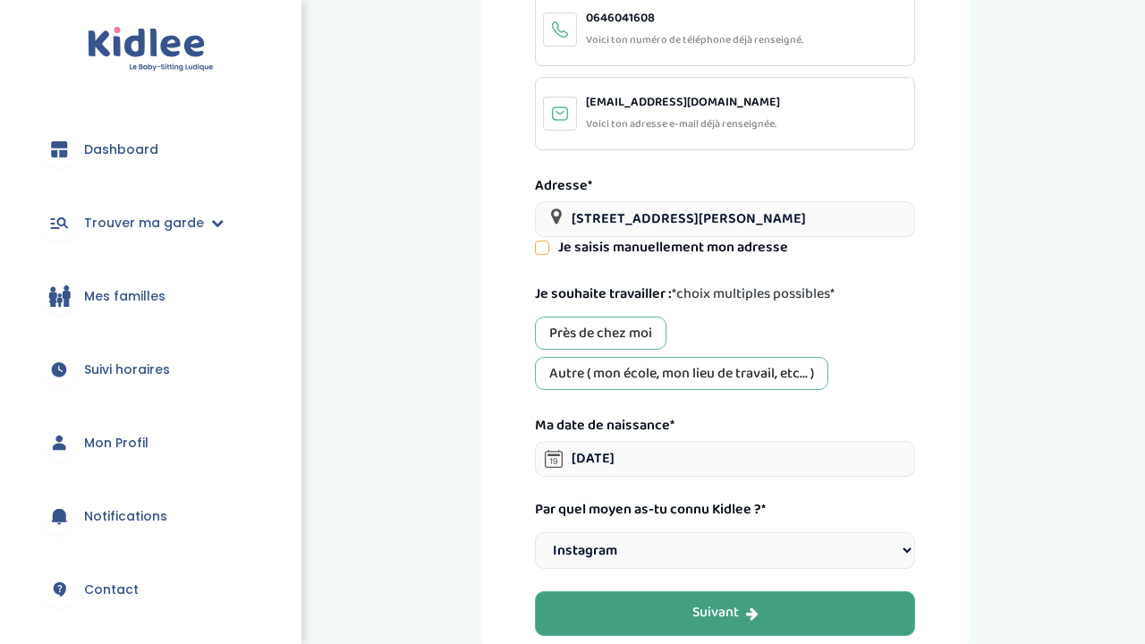
click at [608, 608] on button "Suivant" at bounding box center [725, 613] width 380 height 45
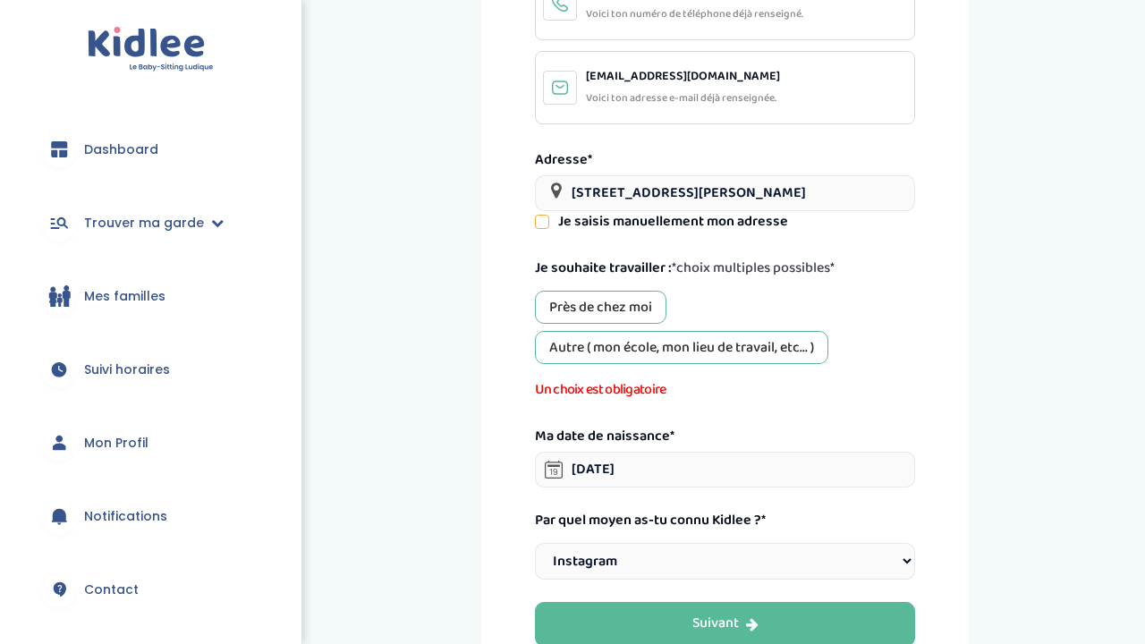
scroll to position [290, 0]
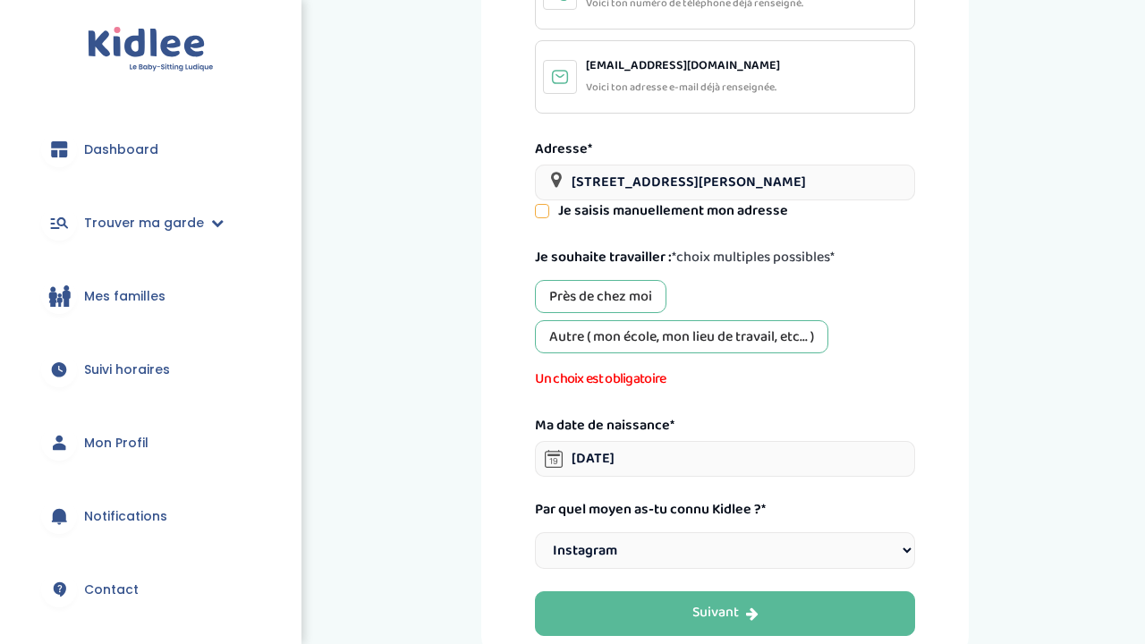
click at [624, 297] on div "Près de chez moi" at bounding box center [601, 296] width 132 height 33
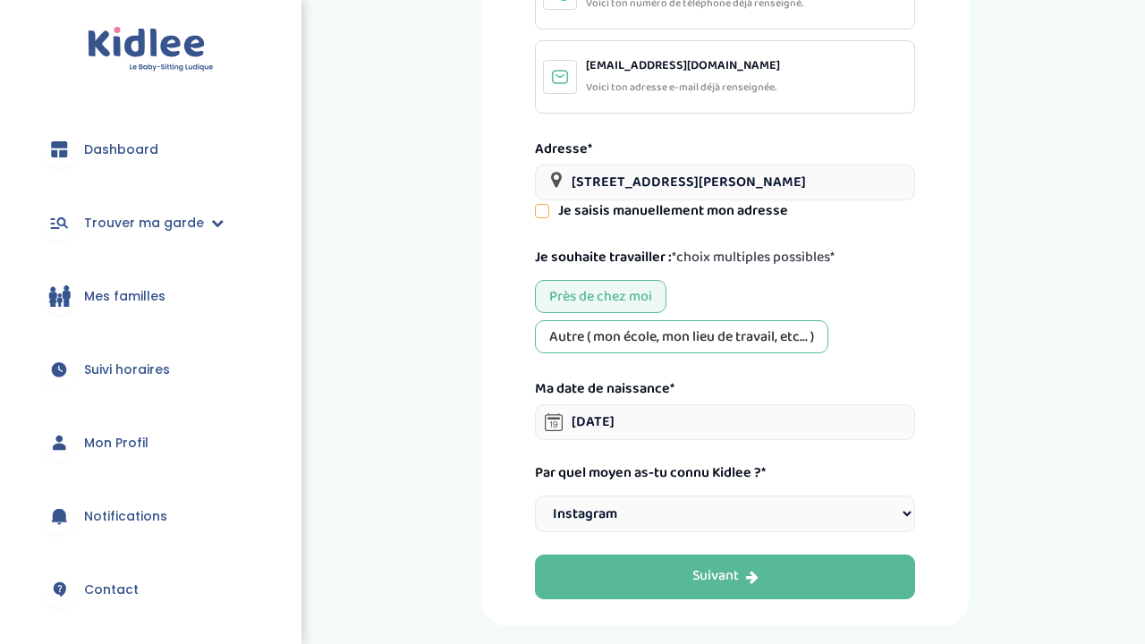
click at [629, 326] on div "Autre ( mon école, mon lieu de travail, etc... )" at bounding box center [681, 336] width 293 height 33
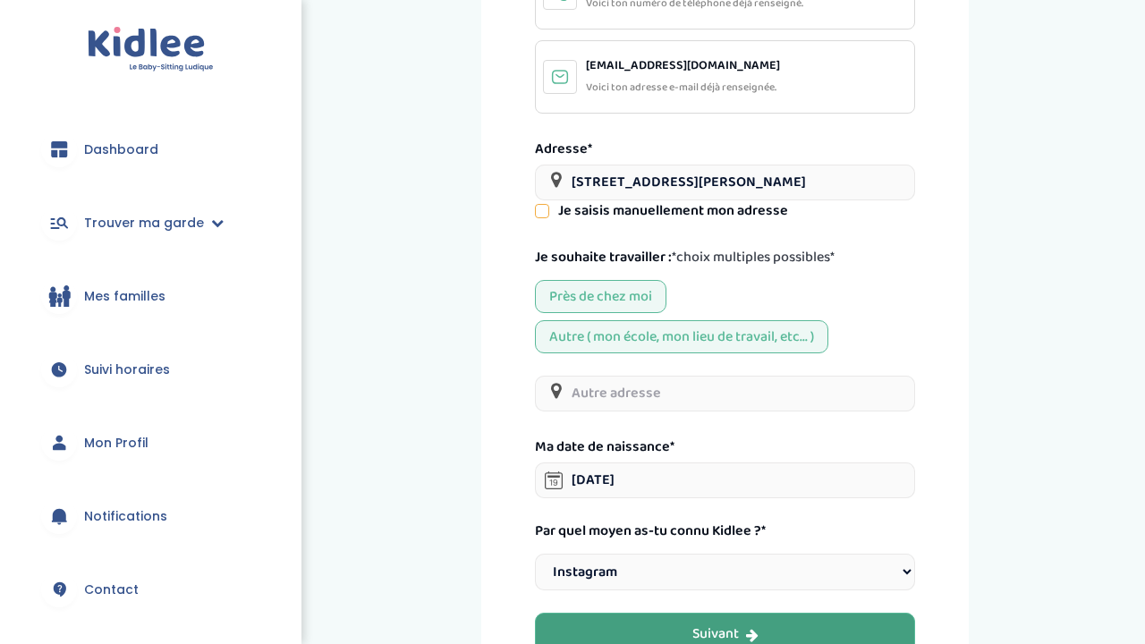
click at [594, 619] on button "Suivant" at bounding box center [725, 635] width 380 height 45
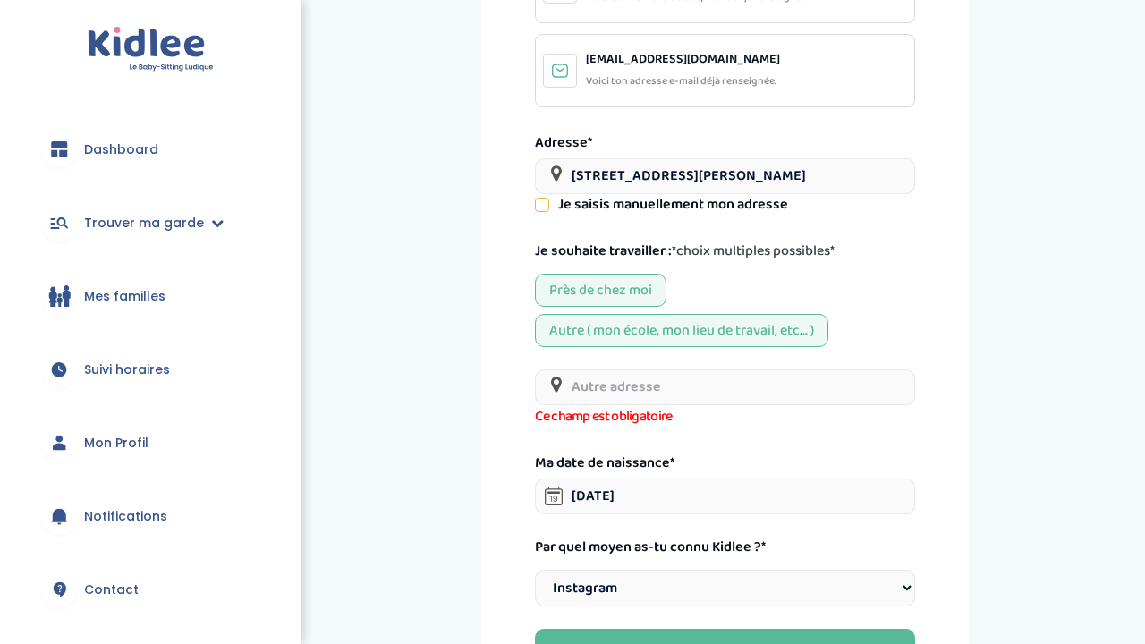
scroll to position [299, 0]
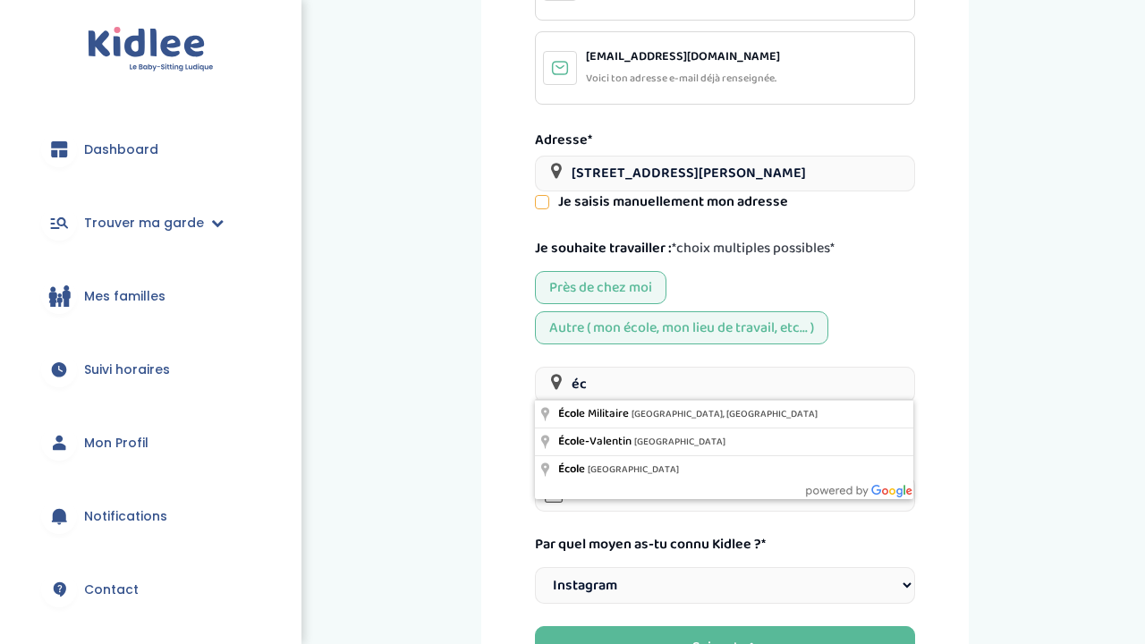
type input "é"
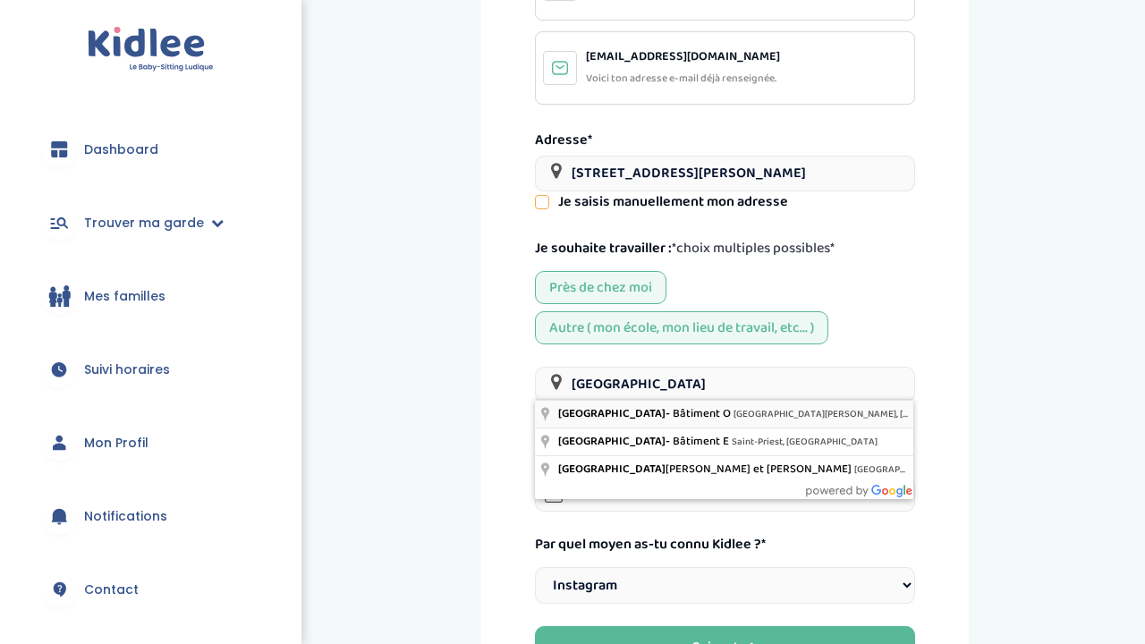
type input "Université Lyon 2 - Bâtiment O, Avenue Pierre Mendès France, Saint-Priest, Fran…"
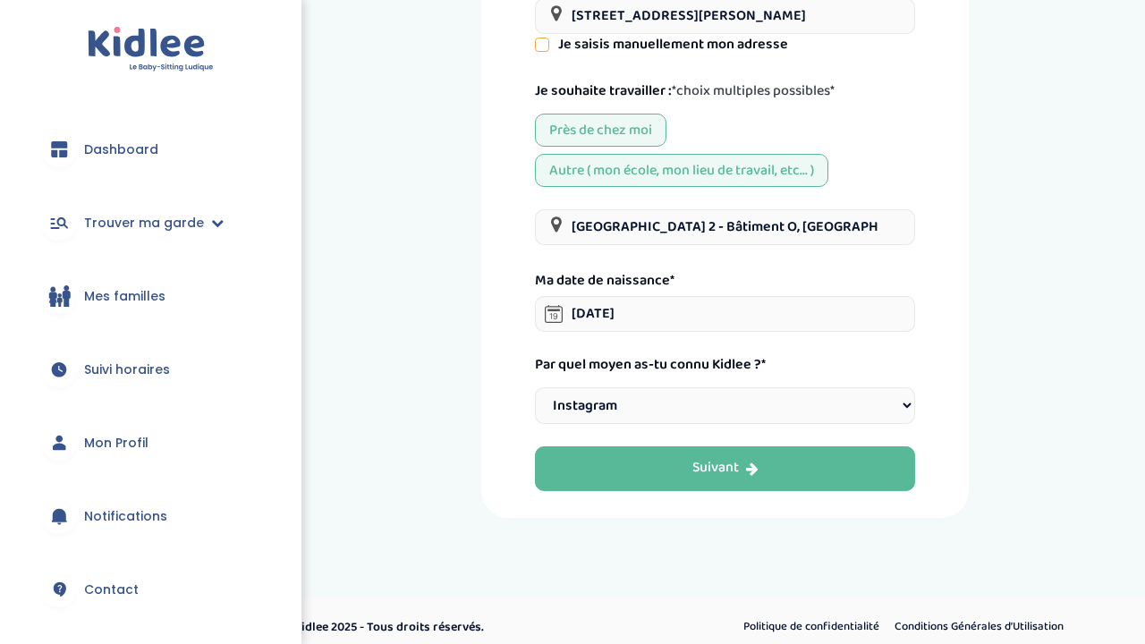
scroll to position [455, 0]
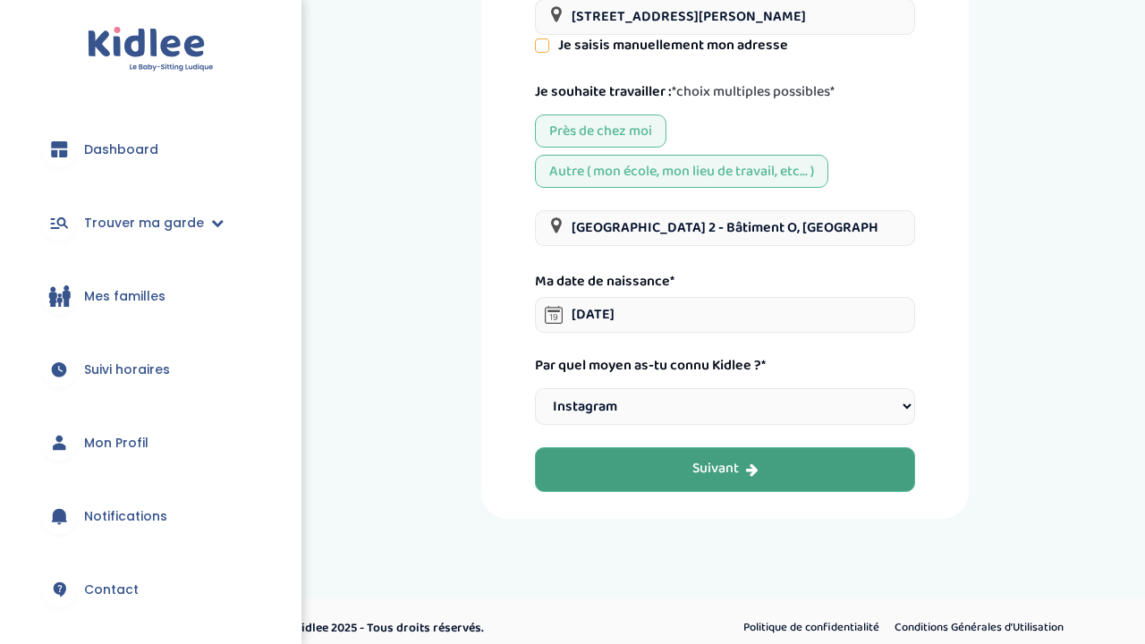
click at [769, 458] on button "Suivant" at bounding box center [725, 469] width 380 height 45
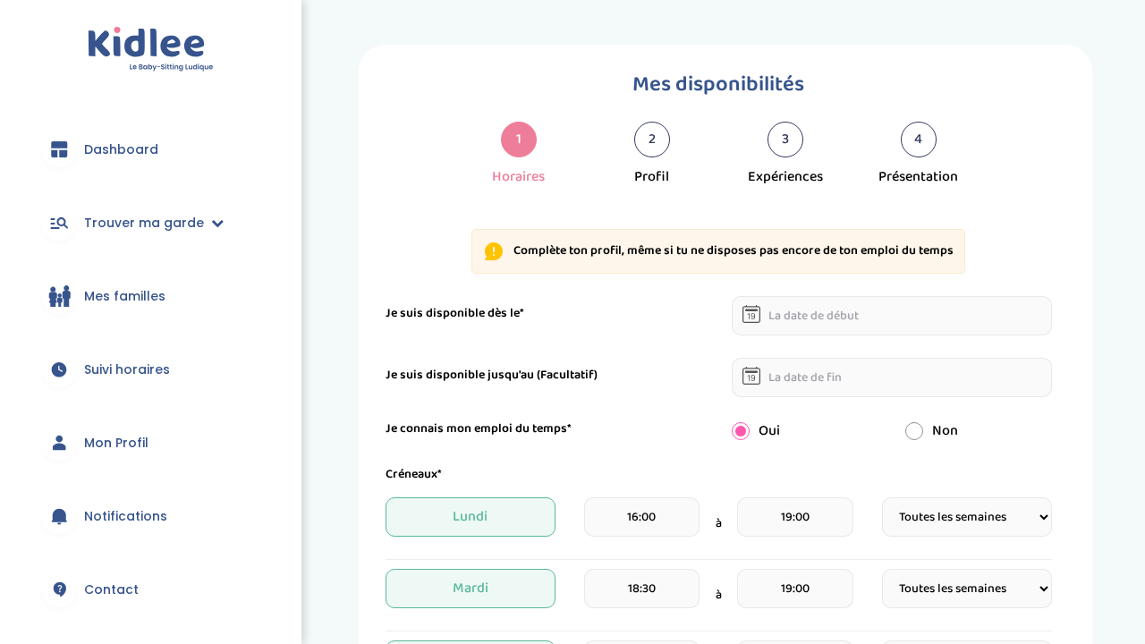
select select "1"
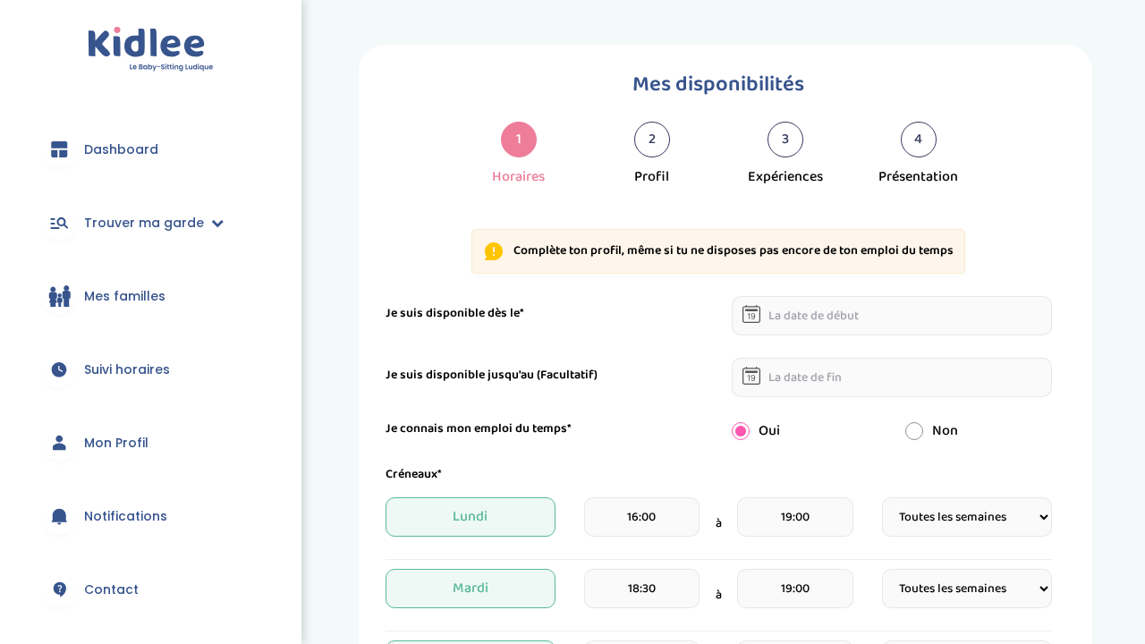
select select "1"
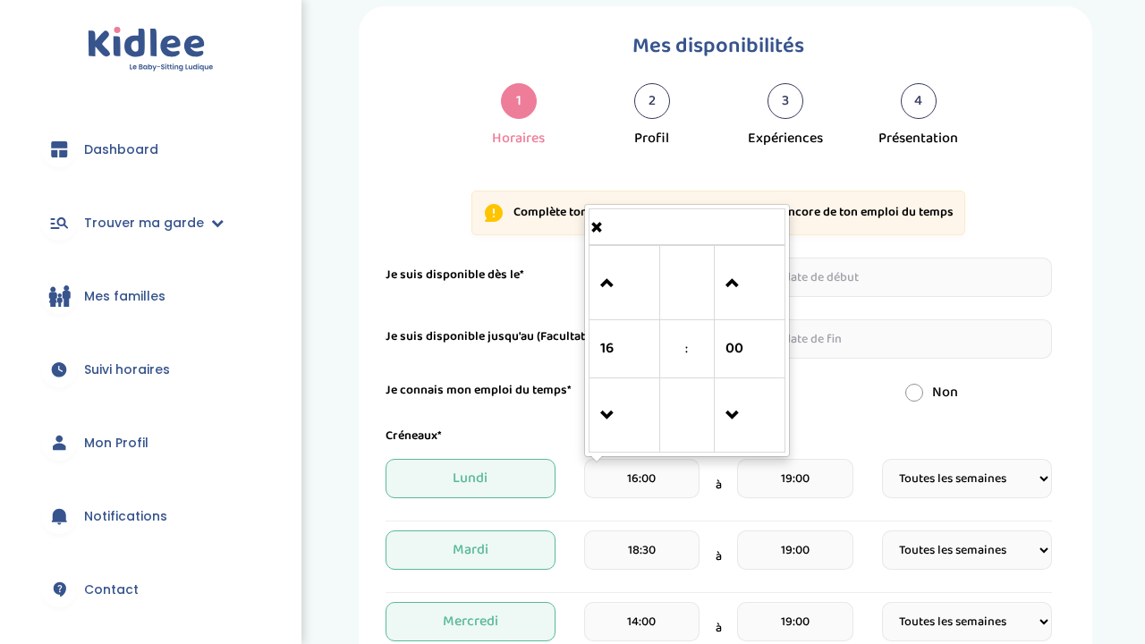
click at [658, 479] on input "16:00" at bounding box center [641, 478] width 115 height 39
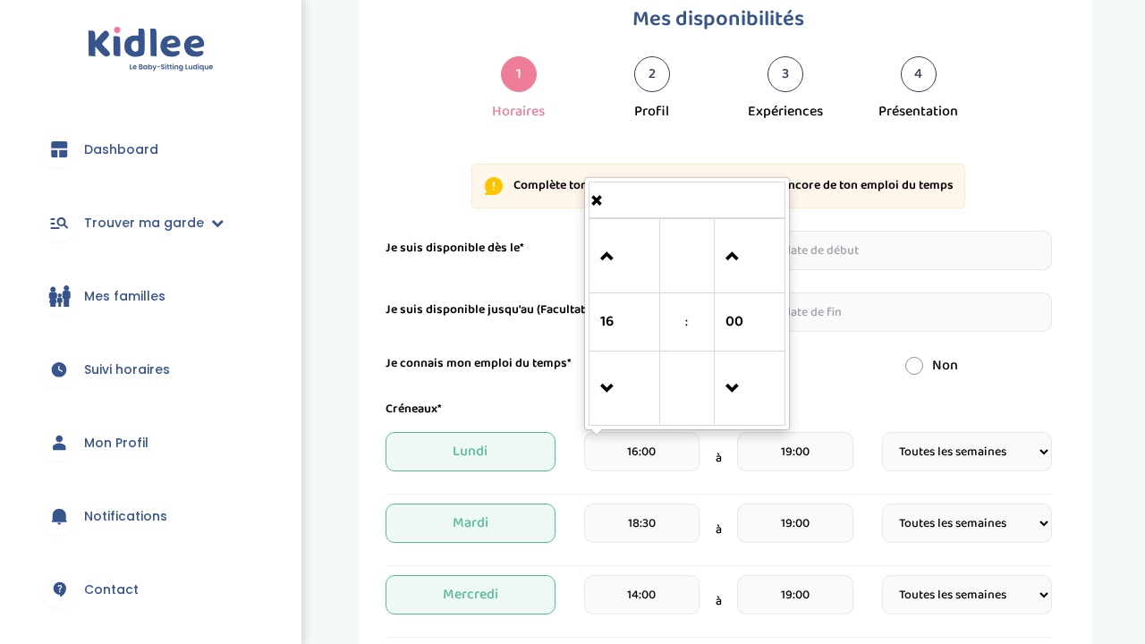
scroll to position [66, 0]
click at [823, 420] on div "Créneaux* Lundi 16:00 16 : 00 00 01 02 03 04 05 06 07 08 09 10 11 12 13 14 15 1…" at bounding box center [719, 656] width 667 height 514
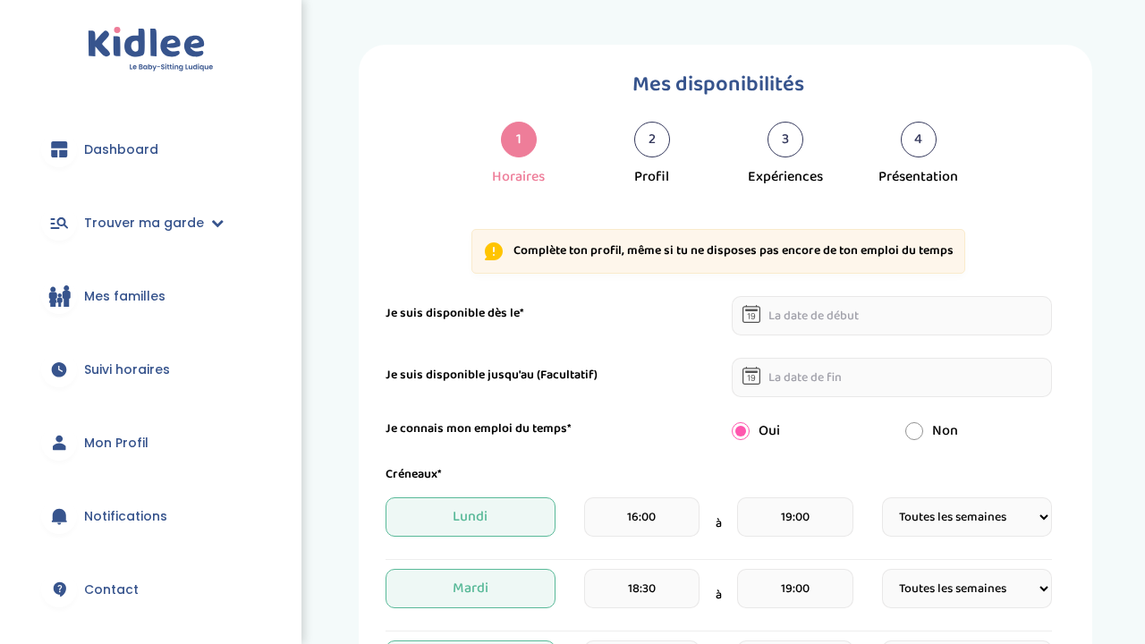
scroll to position [0, 0]
click at [842, 334] on input "text" at bounding box center [892, 315] width 320 height 39
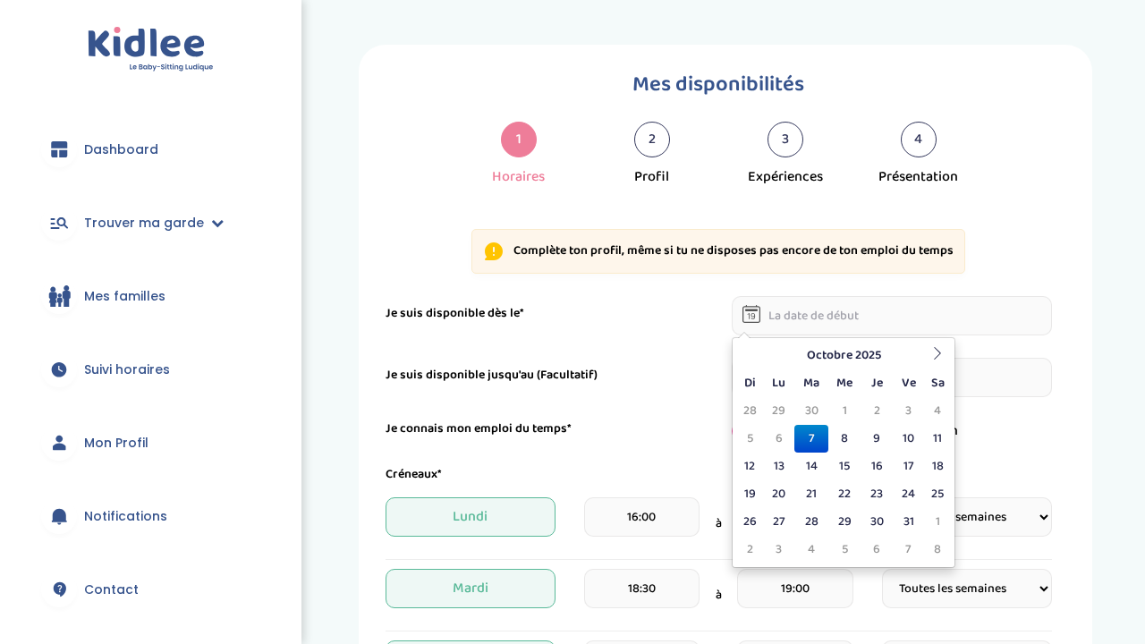
click at [817, 435] on td "7" at bounding box center [810, 439] width 33 height 28
type input "07-10-2025"
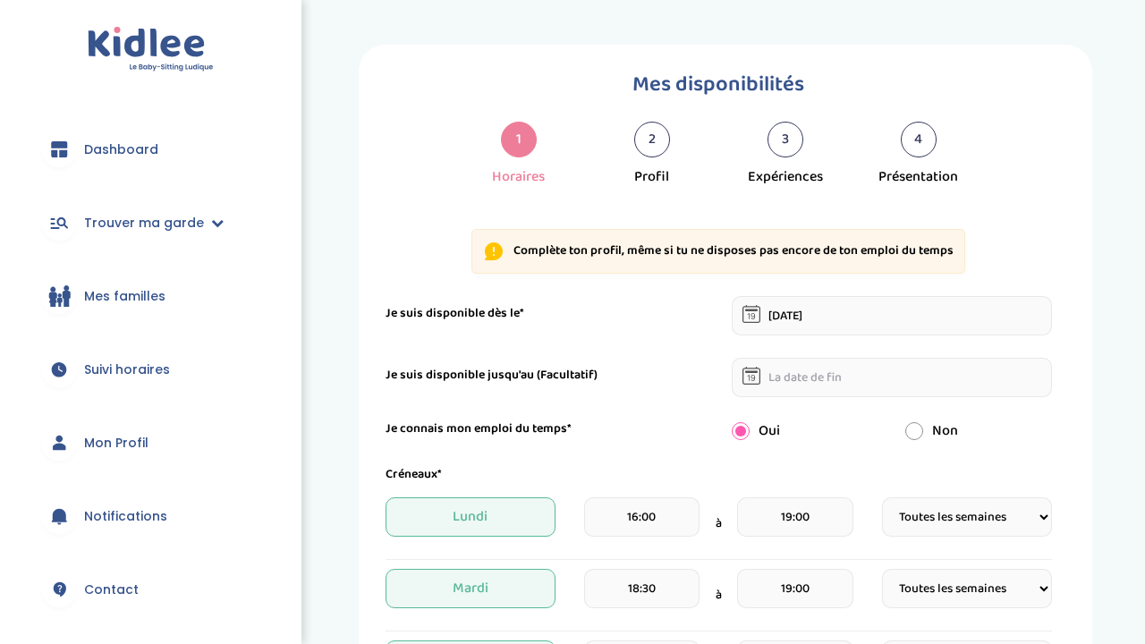
click at [826, 372] on input "text" at bounding box center [892, 377] width 320 height 39
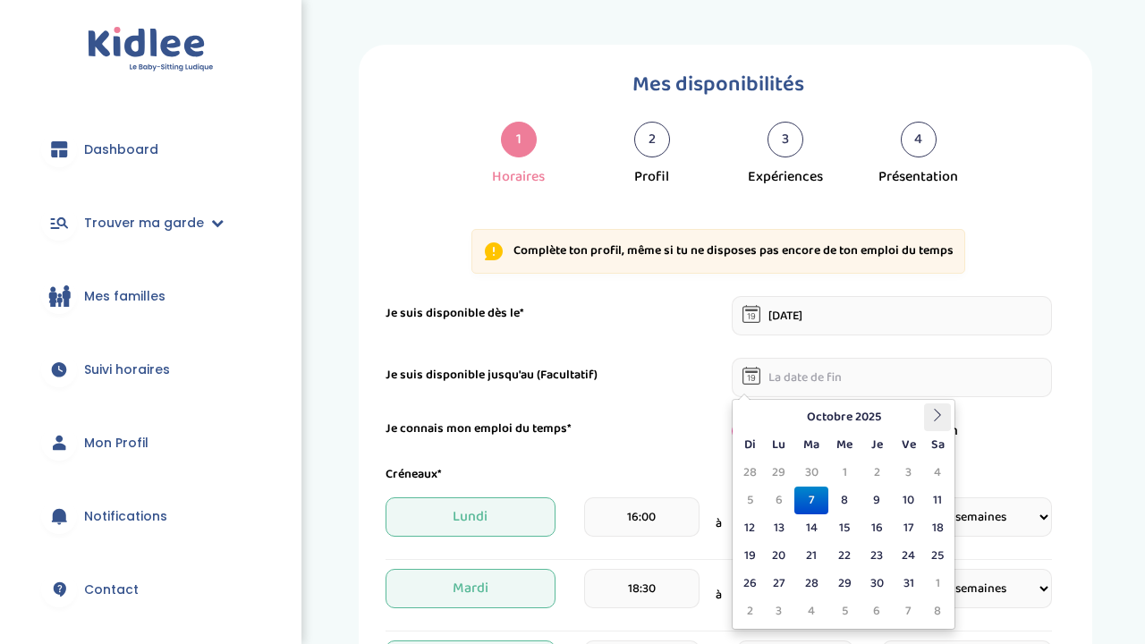
click at [935, 421] on th at bounding box center [937, 418] width 27 height 28
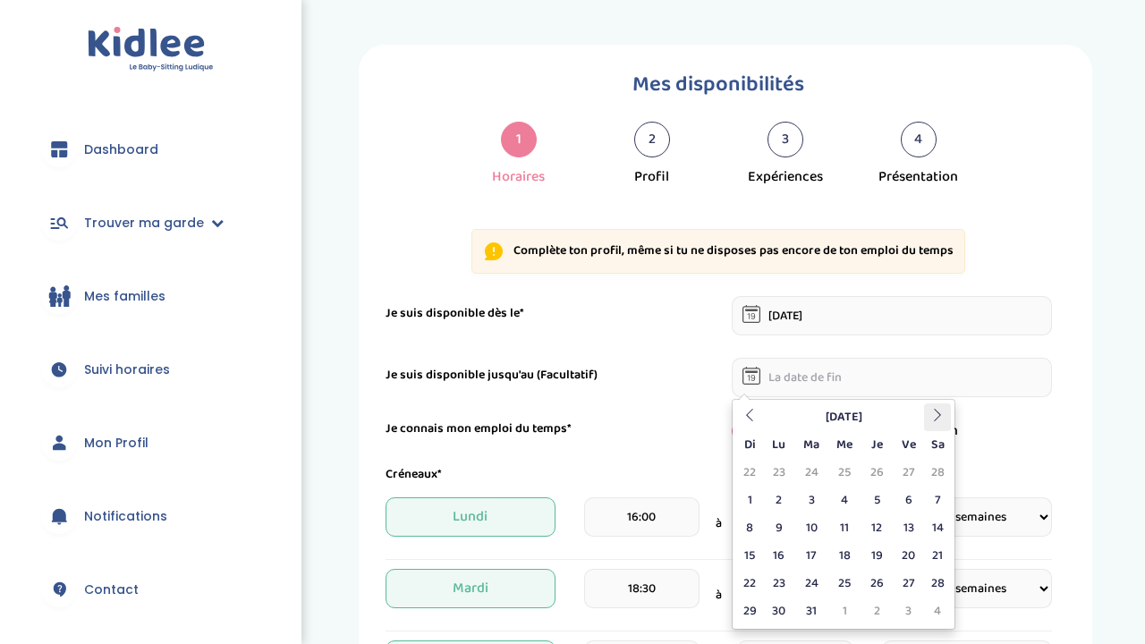
click at [935, 421] on th at bounding box center [937, 418] width 27 height 28
click at [759, 417] on th at bounding box center [749, 418] width 27 height 28
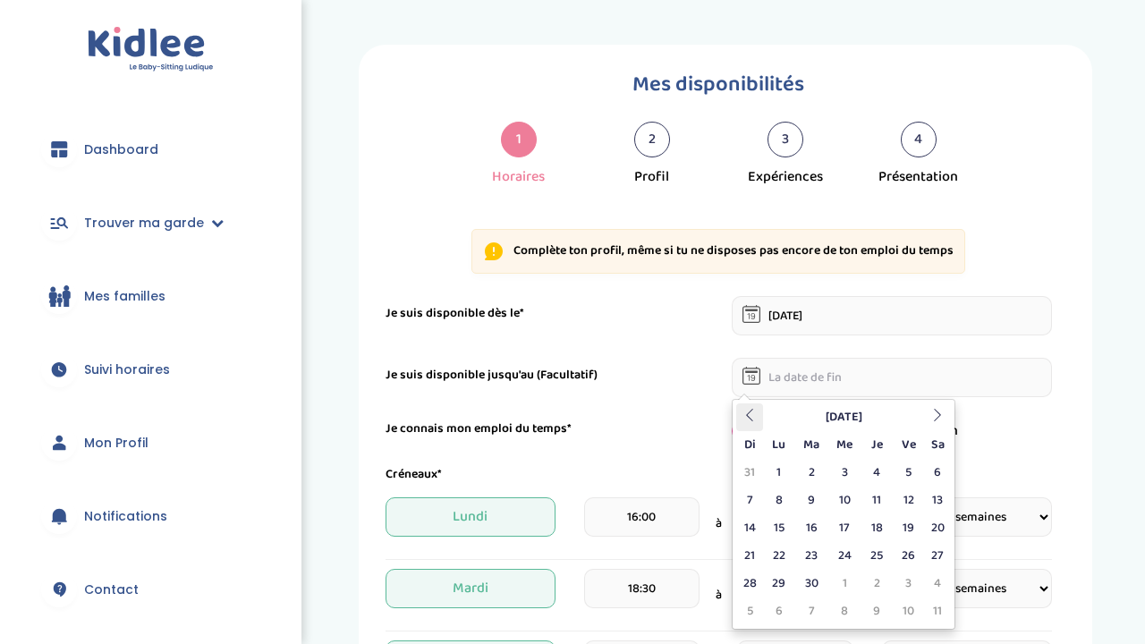
click at [759, 417] on th at bounding box center [749, 418] width 27 height 28
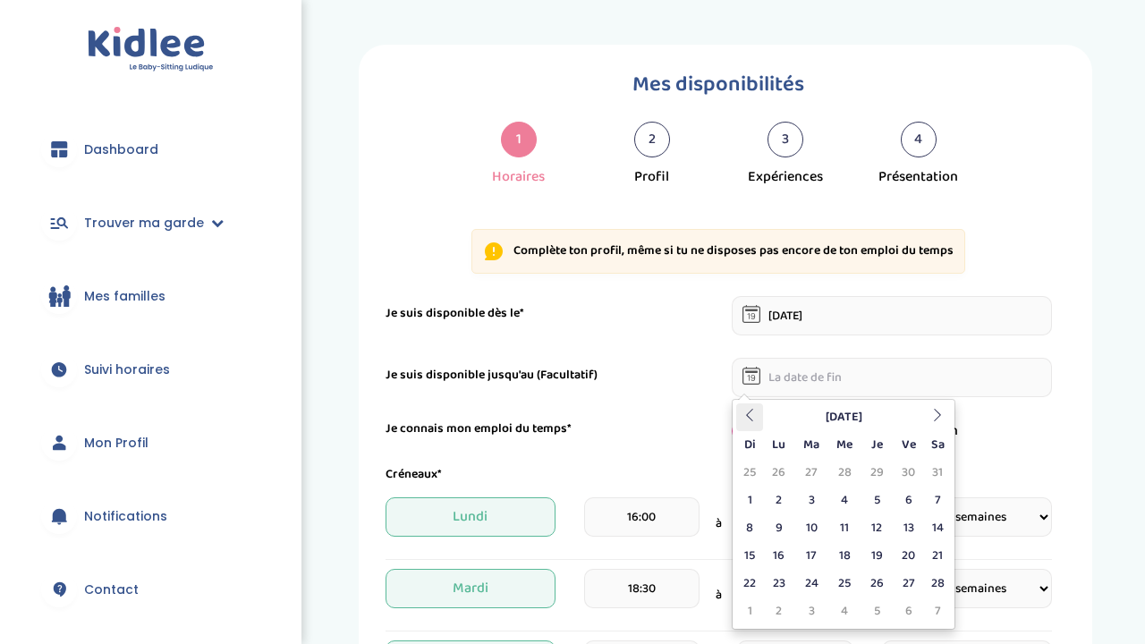
click at [759, 417] on th at bounding box center [749, 418] width 27 height 28
click at [759, 417] on table "Octobre 2025 Di Lu Ma Me Je Ve Sa 28 29 30 1 2 3 4 5 6 7 8 9 10 11 12 13 14 15 …" at bounding box center [843, 515] width 215 height 222
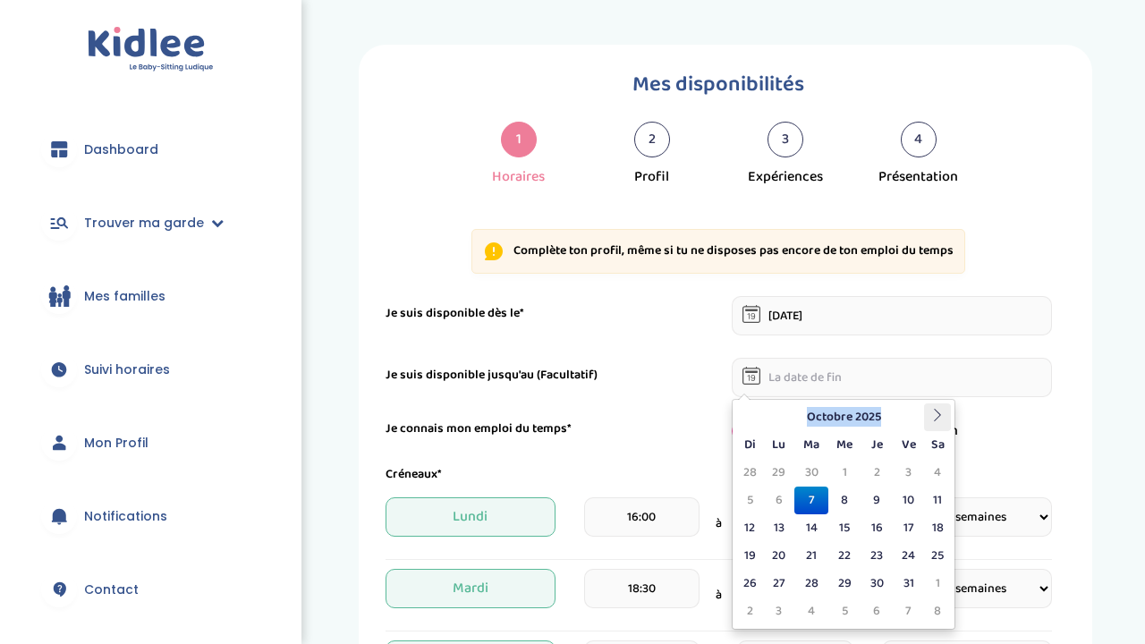
click at [948, 415] on th at bounding box center [937, 418] width 27 height 28
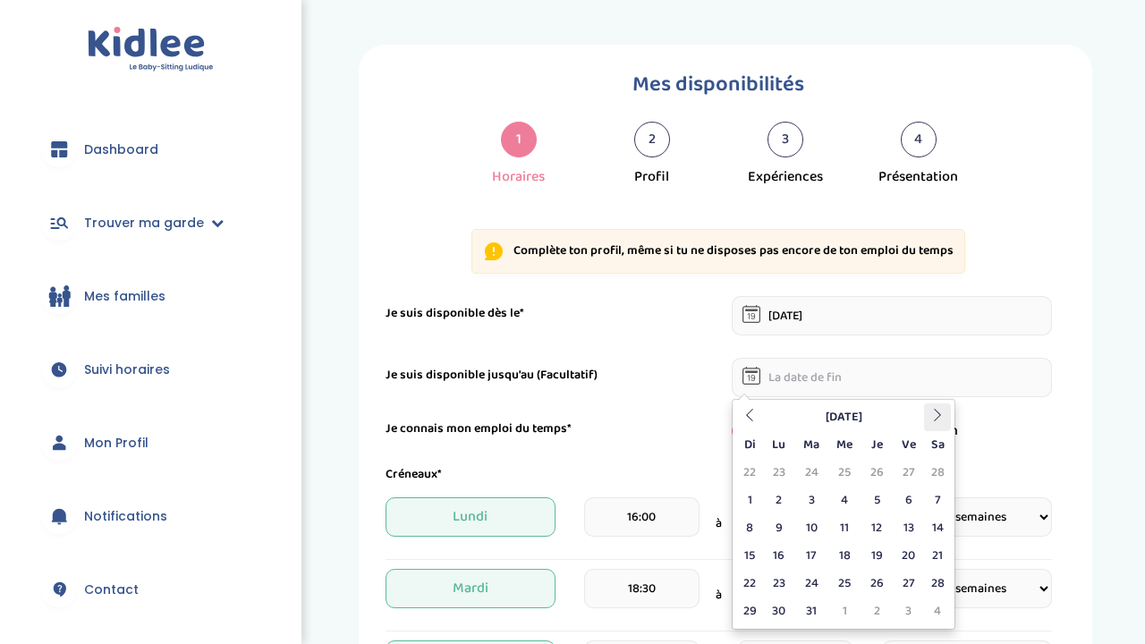
click at [948, 415] on th at bounding box center [937, 418] width 27 height 28
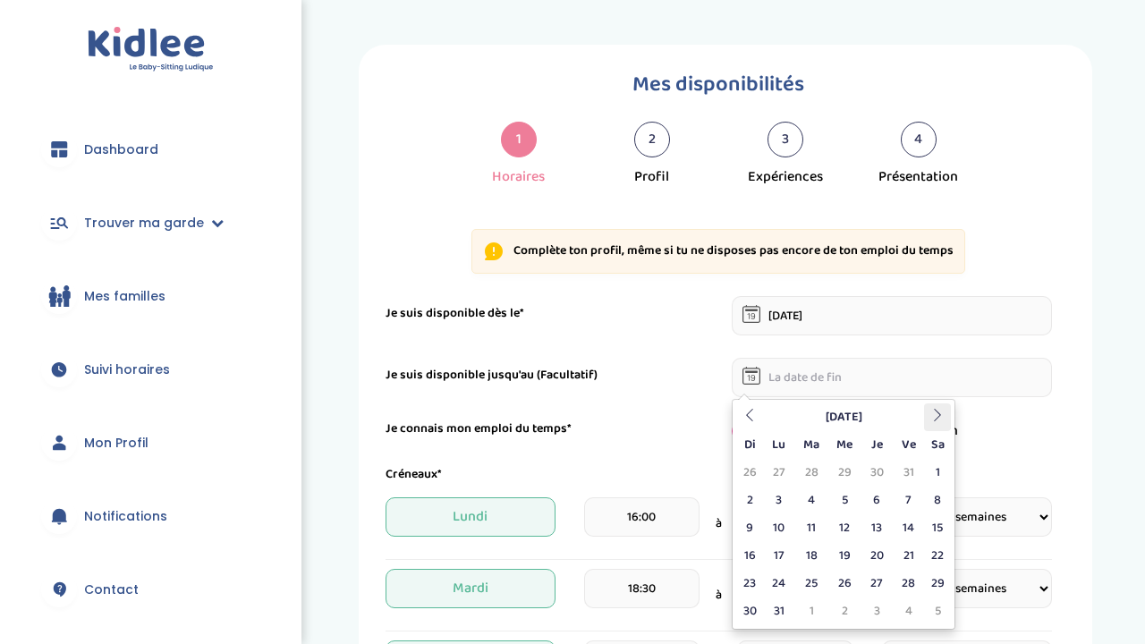
click at [948, 415] on th at bounding box center [937, 418] width 27 height 28
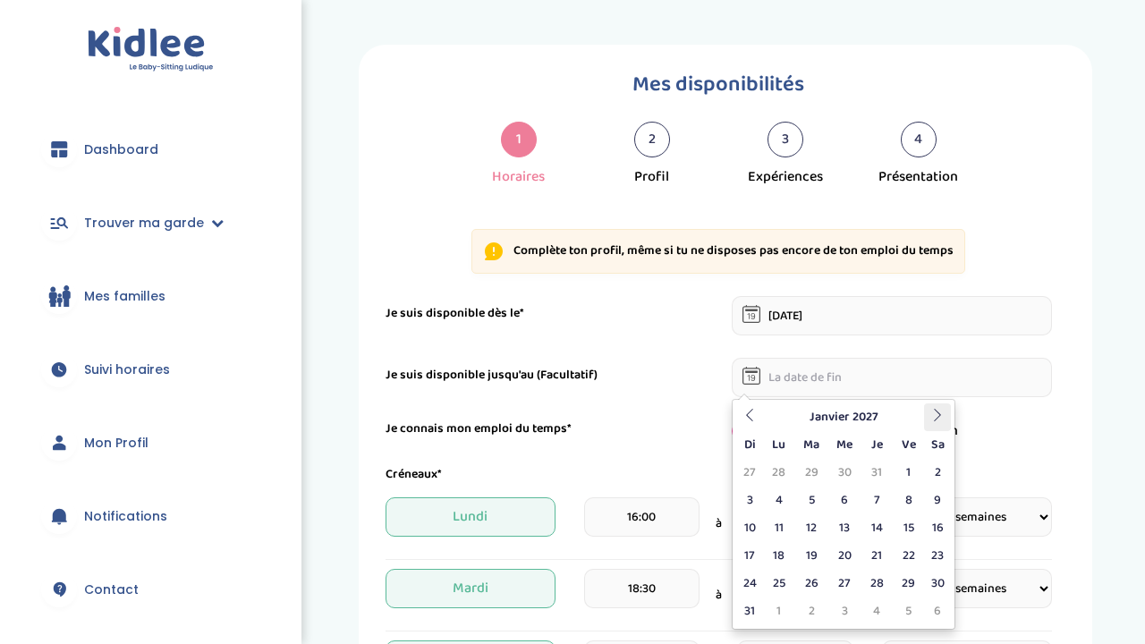
click at [948, 415] on th at bounding box center [937, 418] width 27 height 28
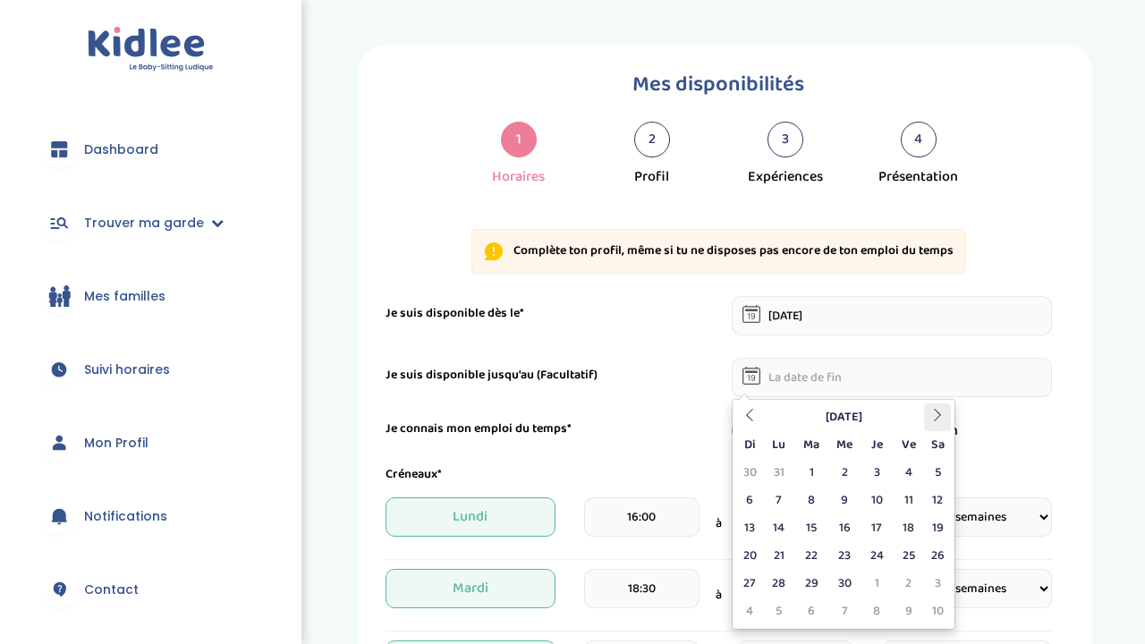
click at [948, 415] on th at bounding box center [937, 418] width 27 height 28
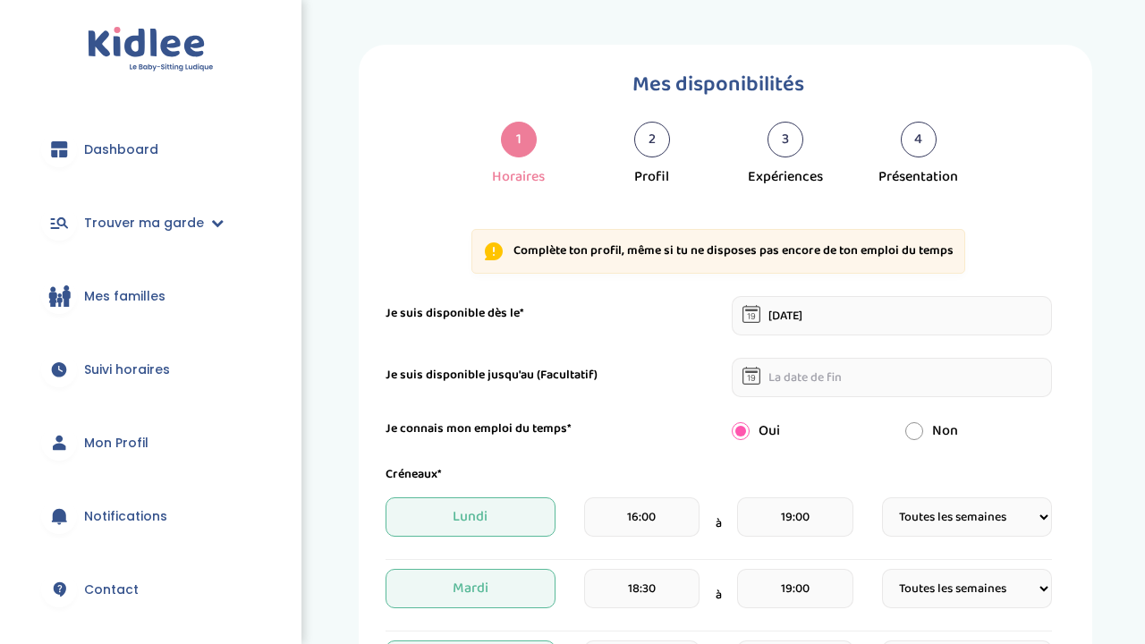
click at [809, 376] on input "text" at bounding box center [892, 377] width 320 height 39
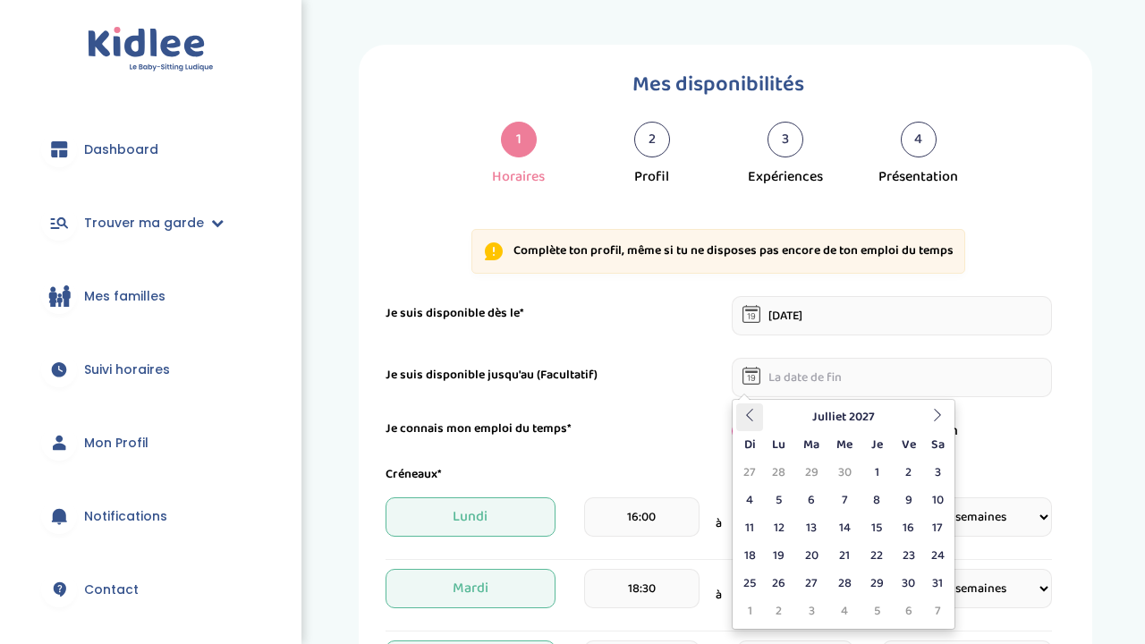
click at [740, 424] on th at bounding box center [749, 418] width 27 height 28
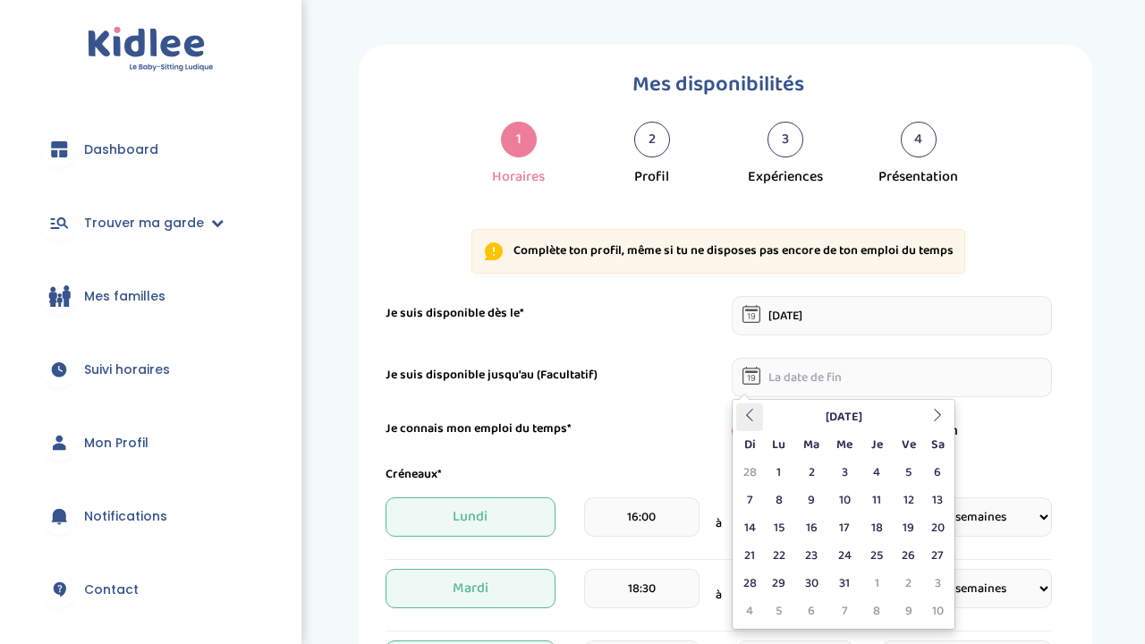
click at [740, 424] on th at bounding box center [749, 418] width 27 height 28
click at [738, 427] on th at bounding box center [749, 418] width 27 height 28
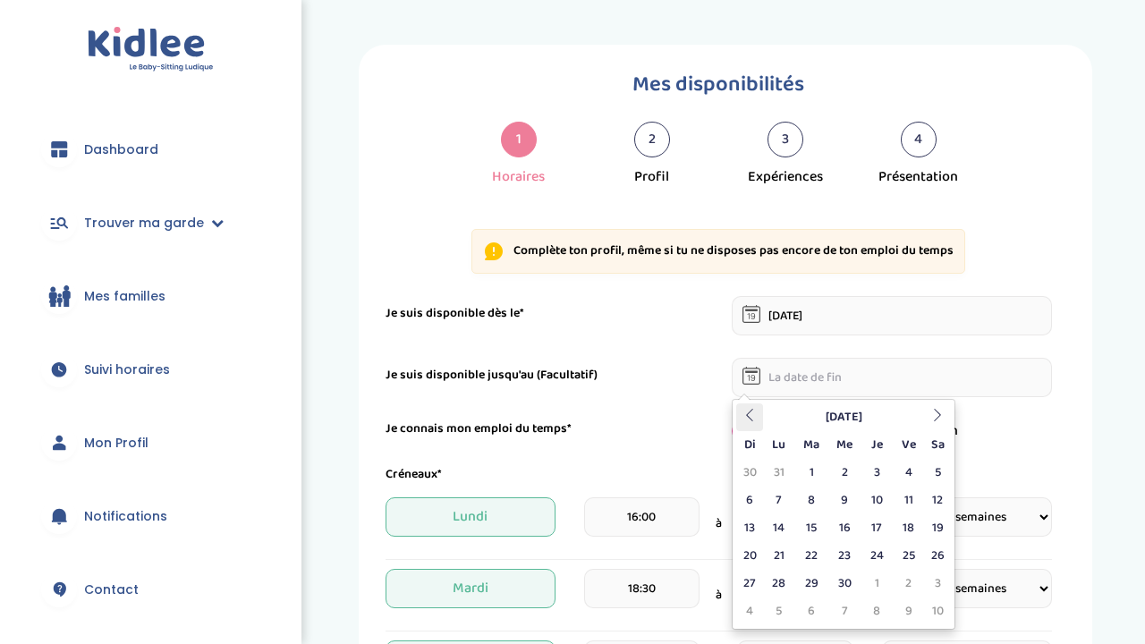
click at [738, 427] on th at bounding box center [749, 418] width 27 height 28
click at [762, 413] on th at bounding box center [749, 418] width 27 height 28
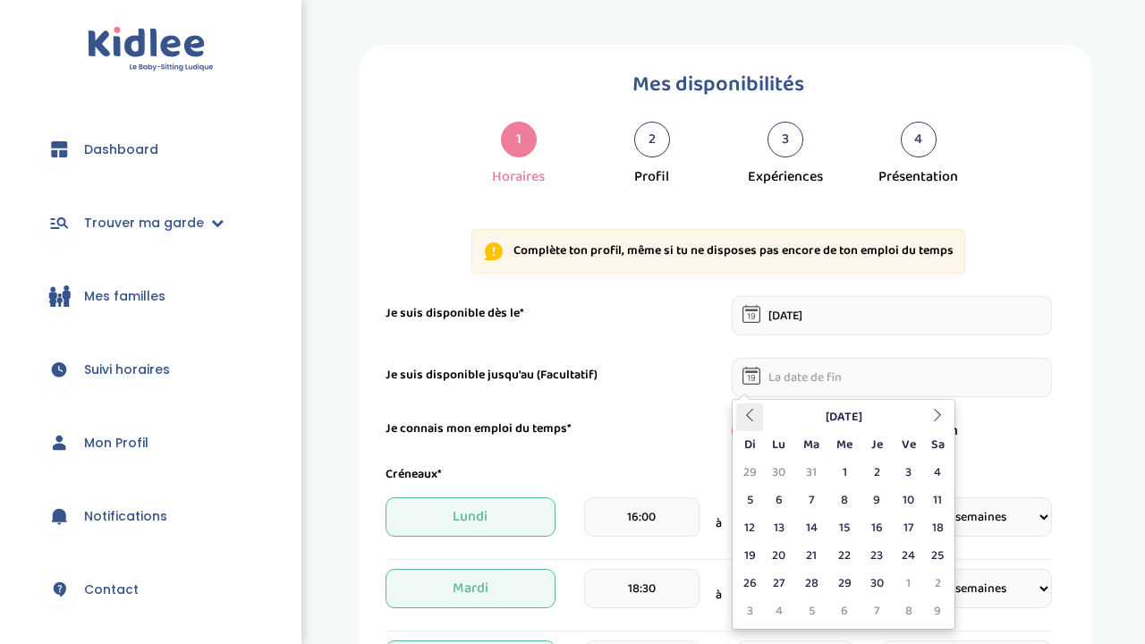
click at [762, 413] on th at bounding box center [749, 418] width 27 height 28
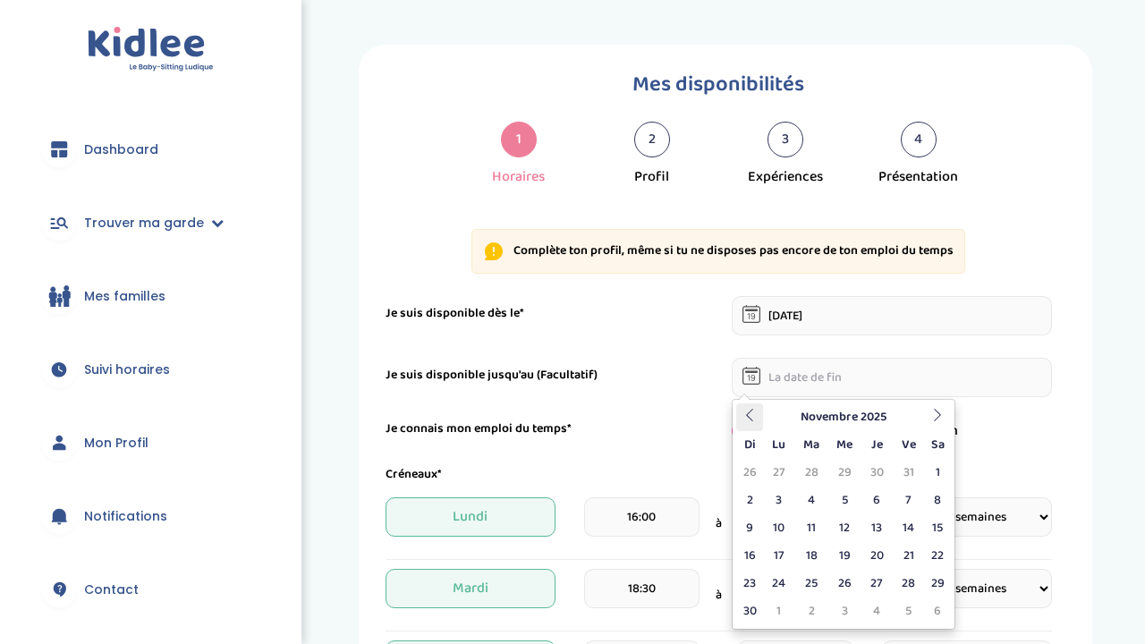
click at [762, 413] on th at bounding box center [749, 418] width 27 height 28
click at [936, 414] on icon at bounding box center [937, 415] width 13 height 13
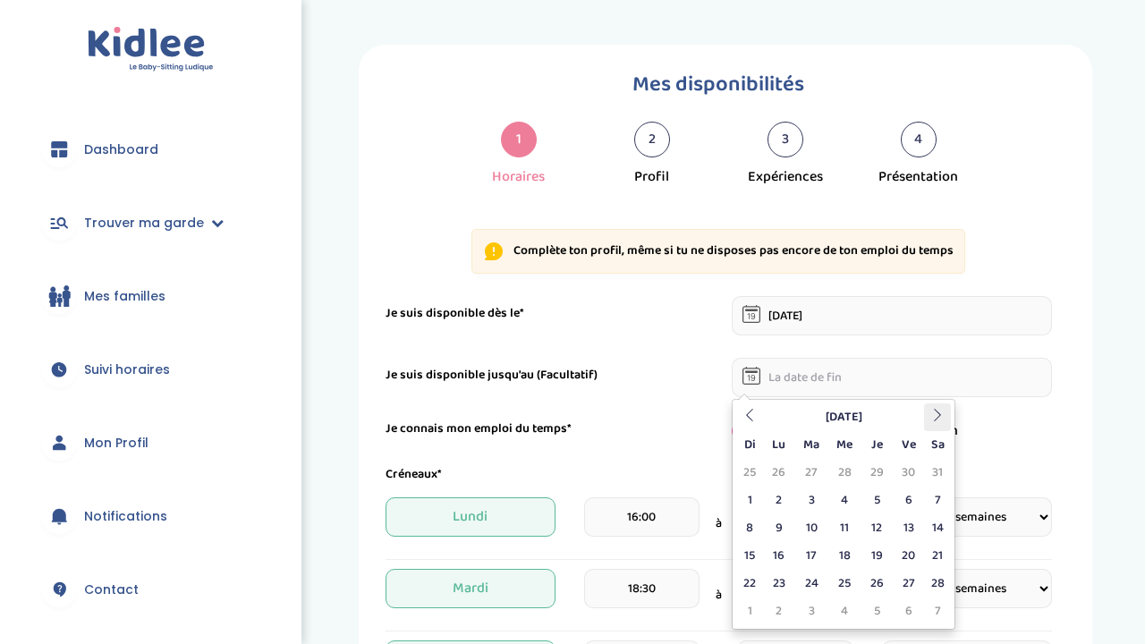
click at [936, 414] on icon at bounding box center [937, 415] width 13 height 13
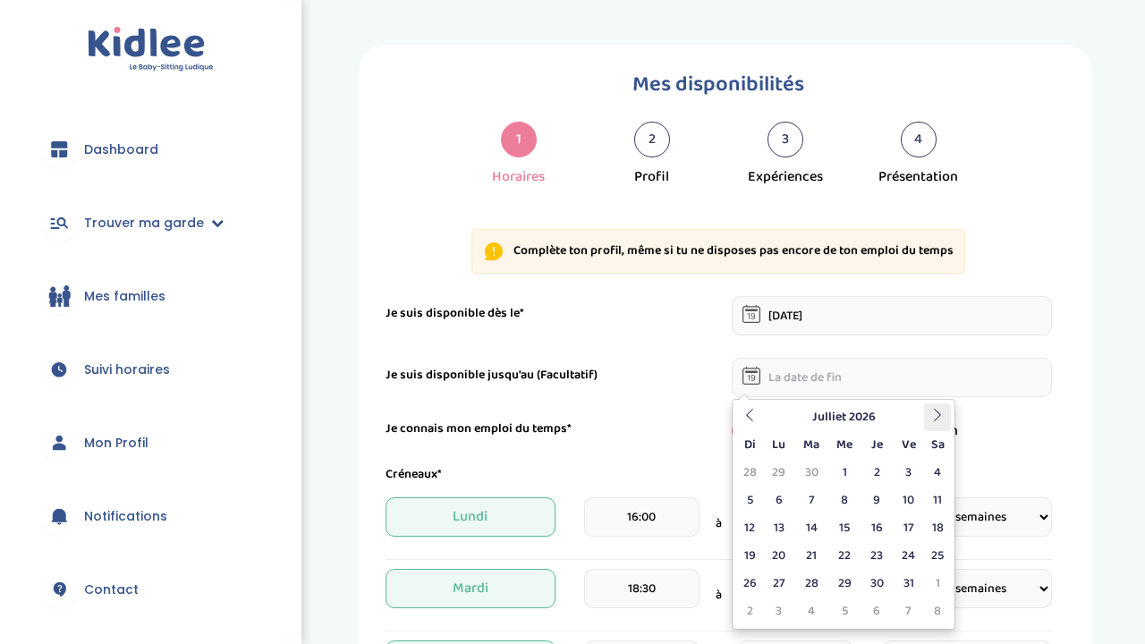
click at [936, 414] on icon at bounding box center [937, 415] width 13 height 13
click at [756, 420] on icon at bounding box center [749, 415] width 13 height 13
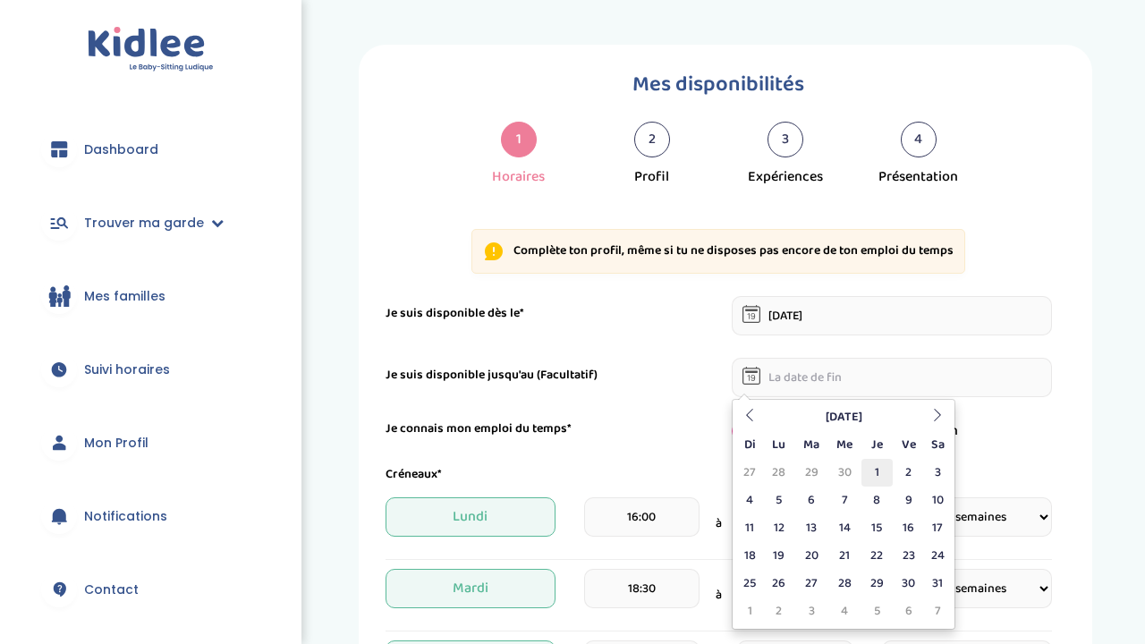
click at [882, 474] on td "1" at bounding box center [877, 473] width 31 height 28
type input "01-10-2026"
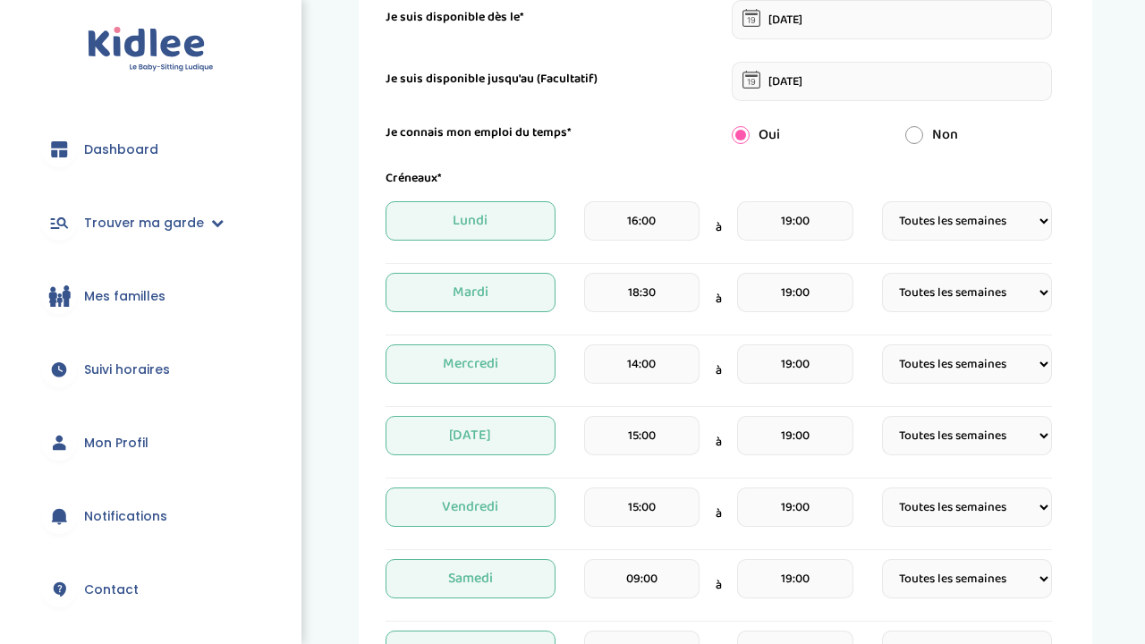
scroll to position [299, 0]
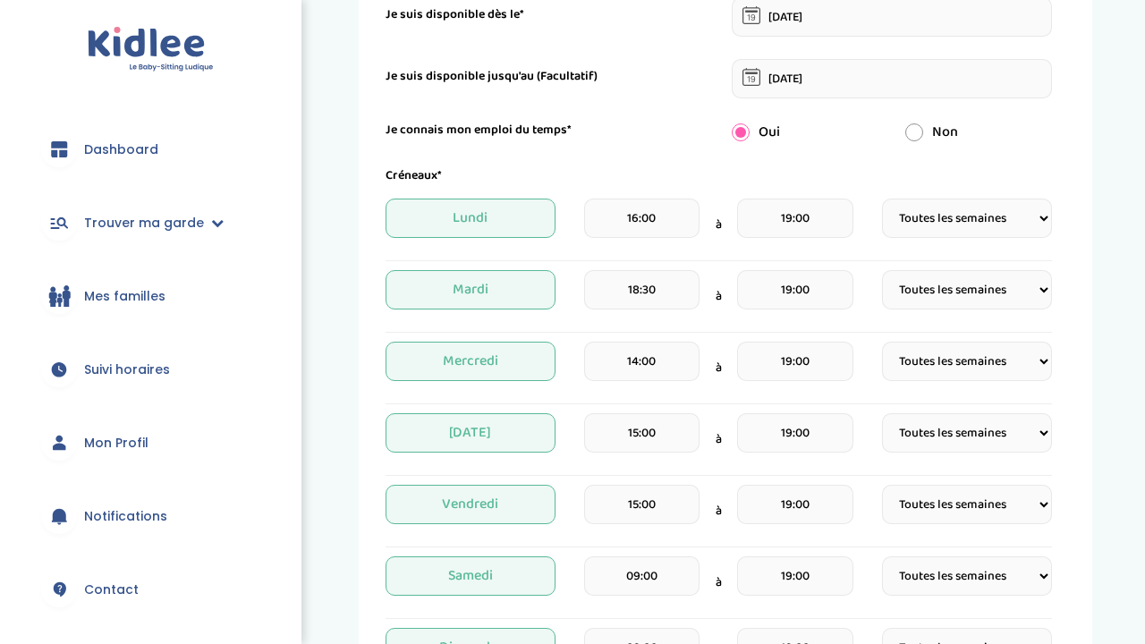
click at [658, 217] on input "16:00" at bounding box center [641, 218] width 115 height 39
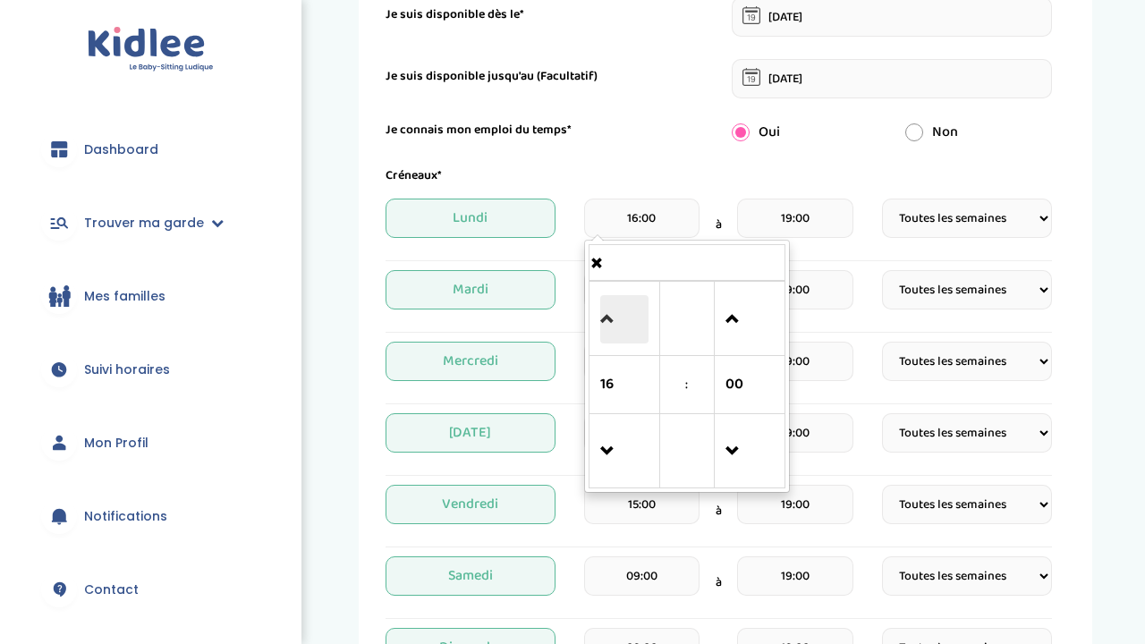
click at [600, 322] on span at bounding box center [624, 319] width 48 height 48
click at [621, 424] on link at bounding box center [624, 451] width 53 height 64
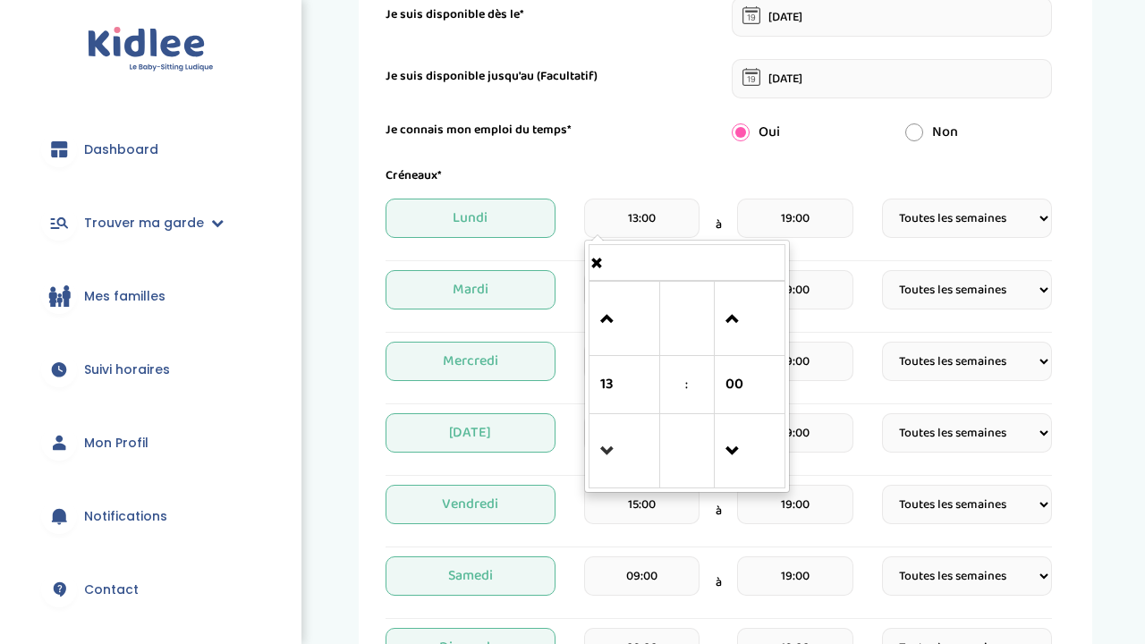
click at [621, 424] on link at bounding box center [624, 451] width 53 height 64
click at [609, 317] on span at bounding box center [624, 319] width 48 height 48
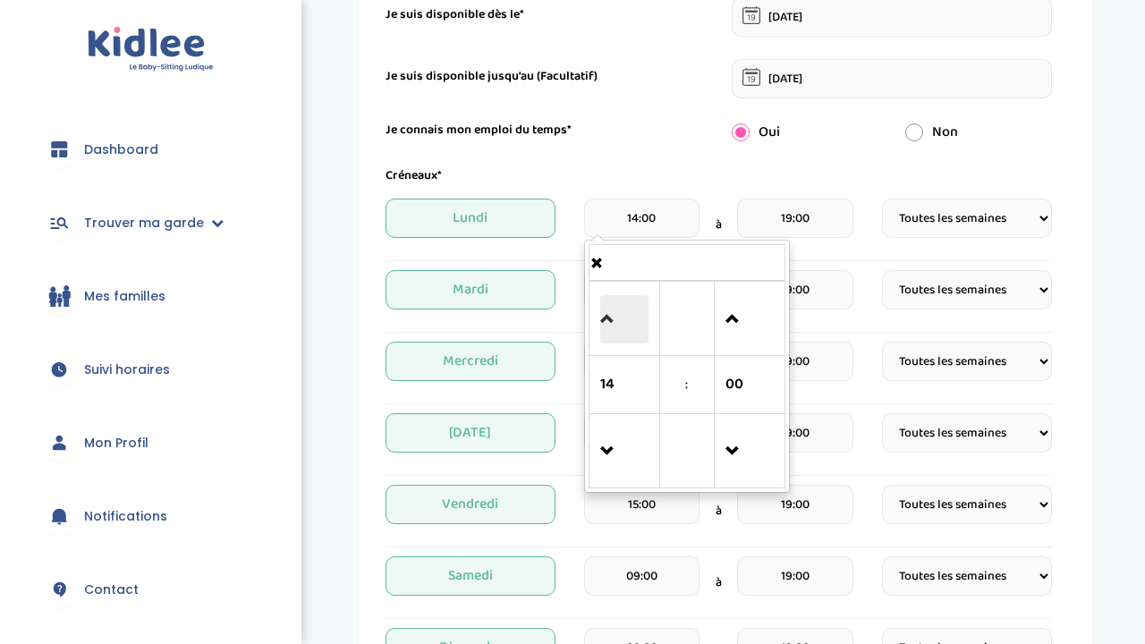
click at [609, 317] on span at bounding box center [624, 319] width 48 height 48
type input "15:00"
click at [675, 151] on form "Je suis disponible dès le* 07-10-2025 Je suis disponible jusqu'au (Facultatif) …" at bounding box center [719, 470] width 667 height 947
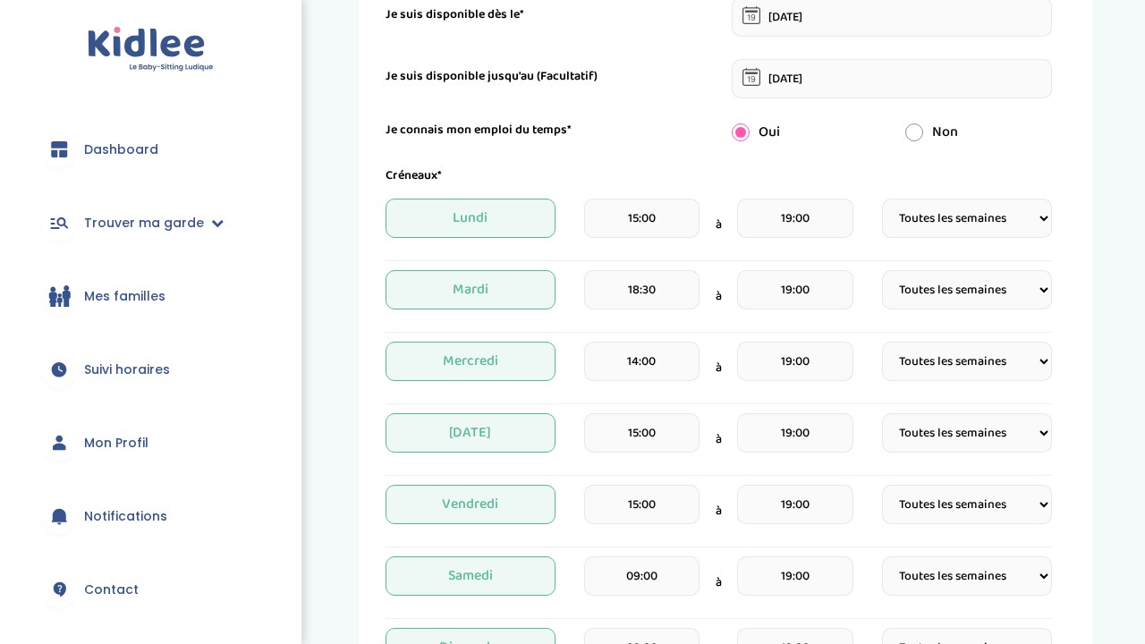
click at [659, 296] on input "18:30" at bounding box center [641, 289] width 115 height 39
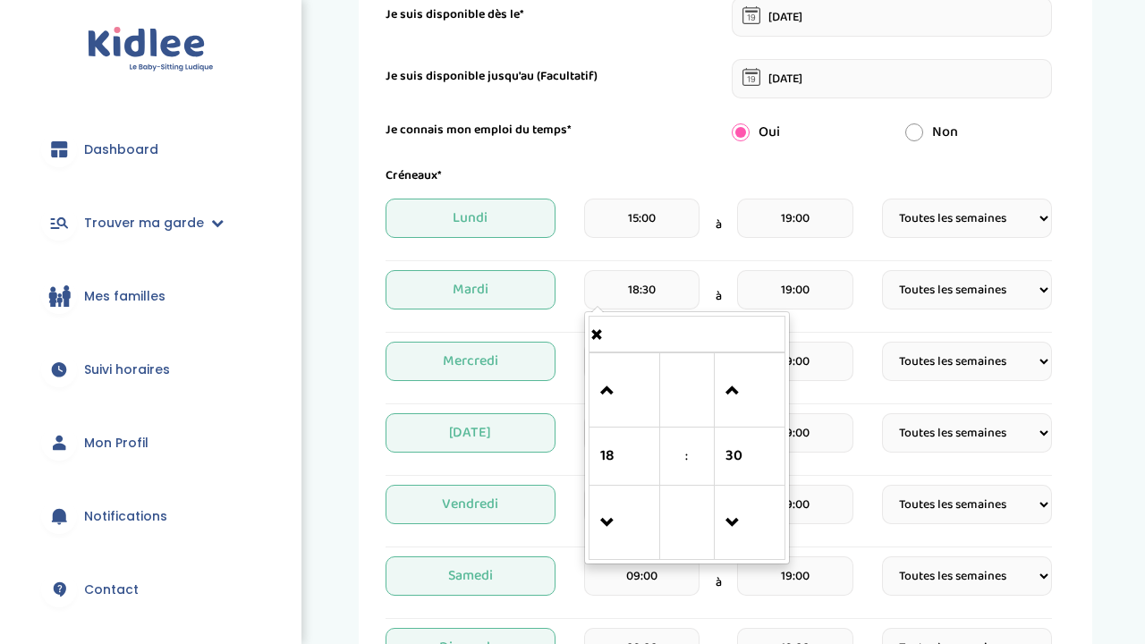
click at [821, 297] on input "19:00" at bounding box center [794, 289] width 115 height 39
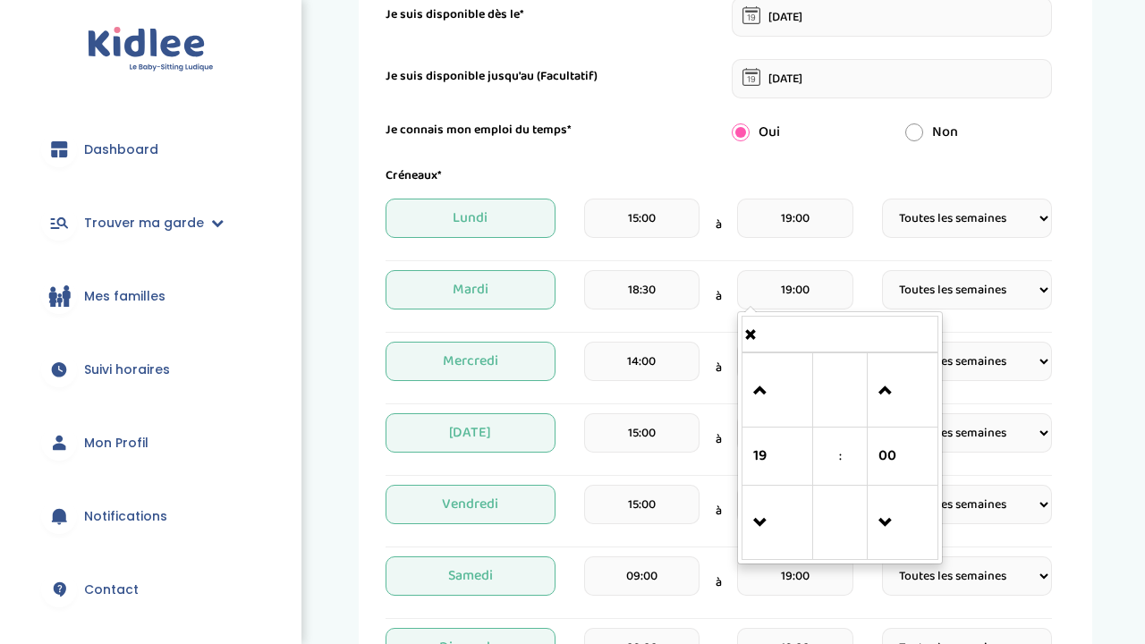
click at [748, 532] on td at bounding box center [778, 523] width 71 height 74
click at [760, 531] on span at bounding box center [777, 523] width 48 height 48
click at [752, 381] on link at bounding box center [778, 390] width 53 height 64
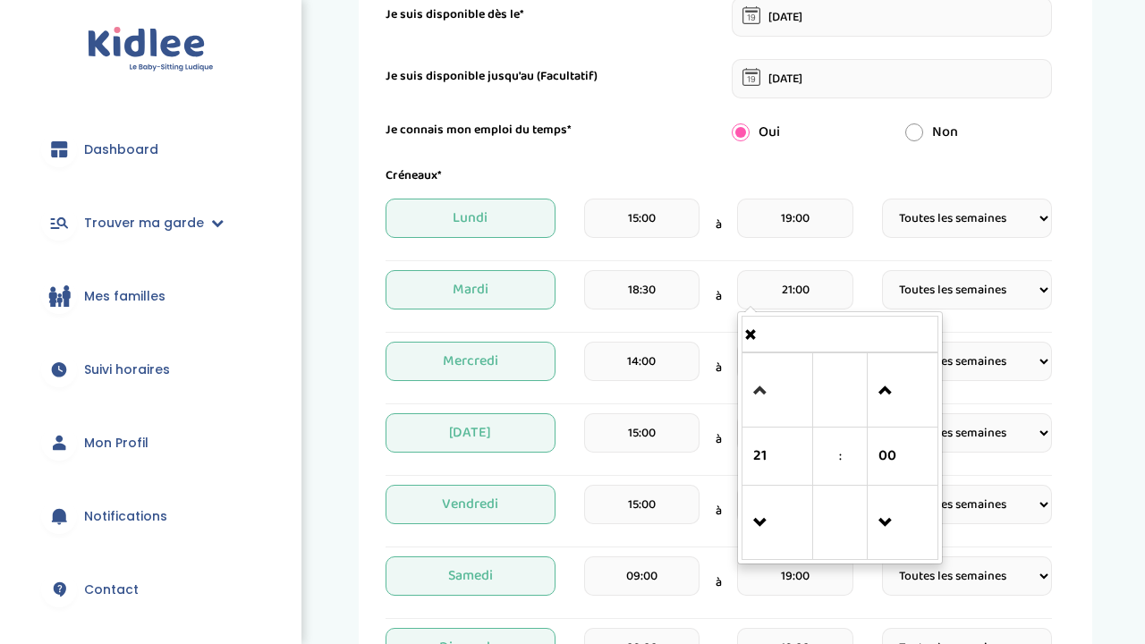
click at [752, 381] on link at bounding box center [778, 390] width 53 height 64
click at [767, 514] on span at bounding box center [777, 523] width 48 height 48
type input "21:00"
click at [658, 296] on input "18:30" at bounding box center [641, 289] width 115 height 39
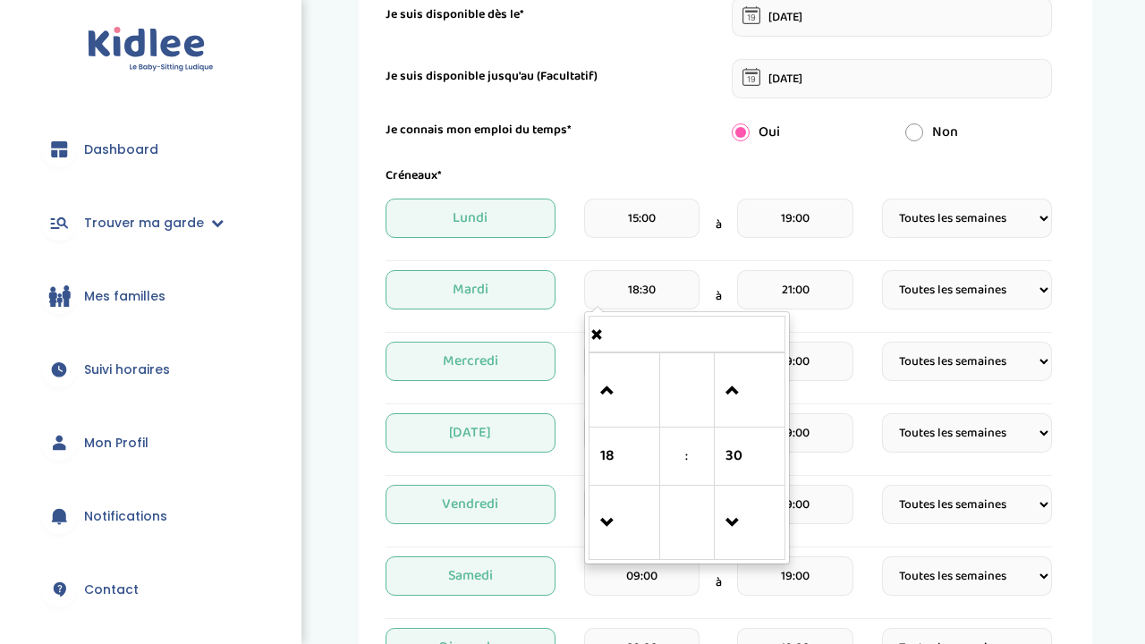
click at [758, 423] on td at bounding box center [749, 390] width 71 height 74
click at [752, 512] on span at bounding box center [750, 523] width 48 height 48
click at [746, 531] on span at bounding box center [750, 523] width 48 height 48
click at [590, 505] on td at bounding box center [624, 523] width 71 height 74
click at [613, 513] on span at bounding box center [624, 523] width 48 height 48
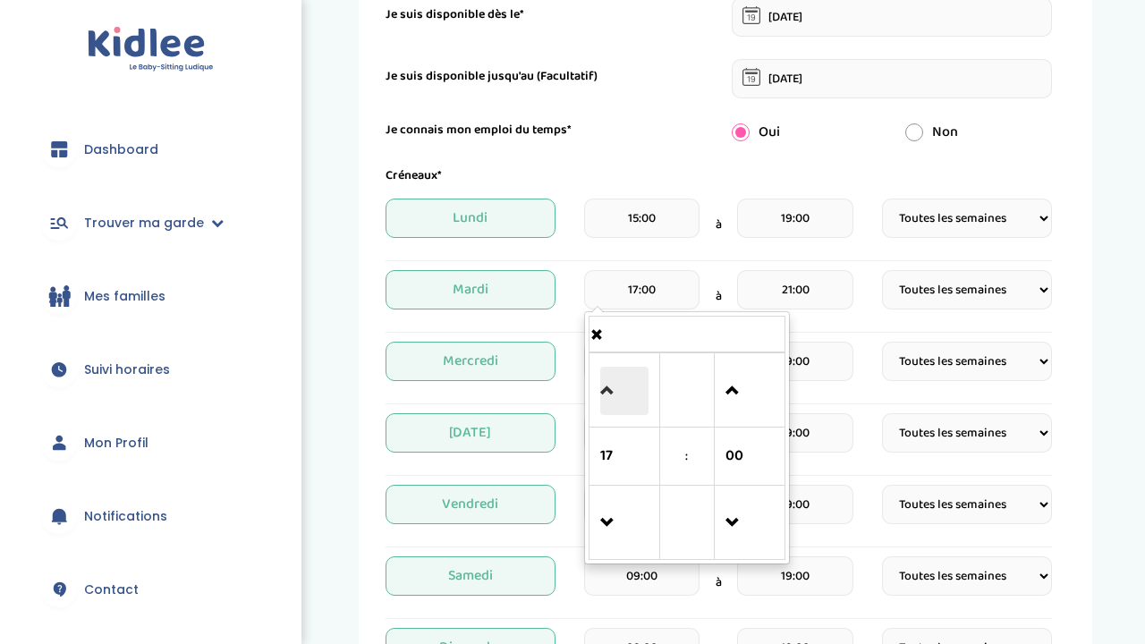
click at [624, 400] on span at bounding box center [624, 391] width 48 height 48
type input "19:00"
click at [796, 149] on form "Je suis disponible dès le* 07-10-2025 Je suis disponible jusqu'au (Facultatif) …" at bounding box center [719, 470] width 667 height 947
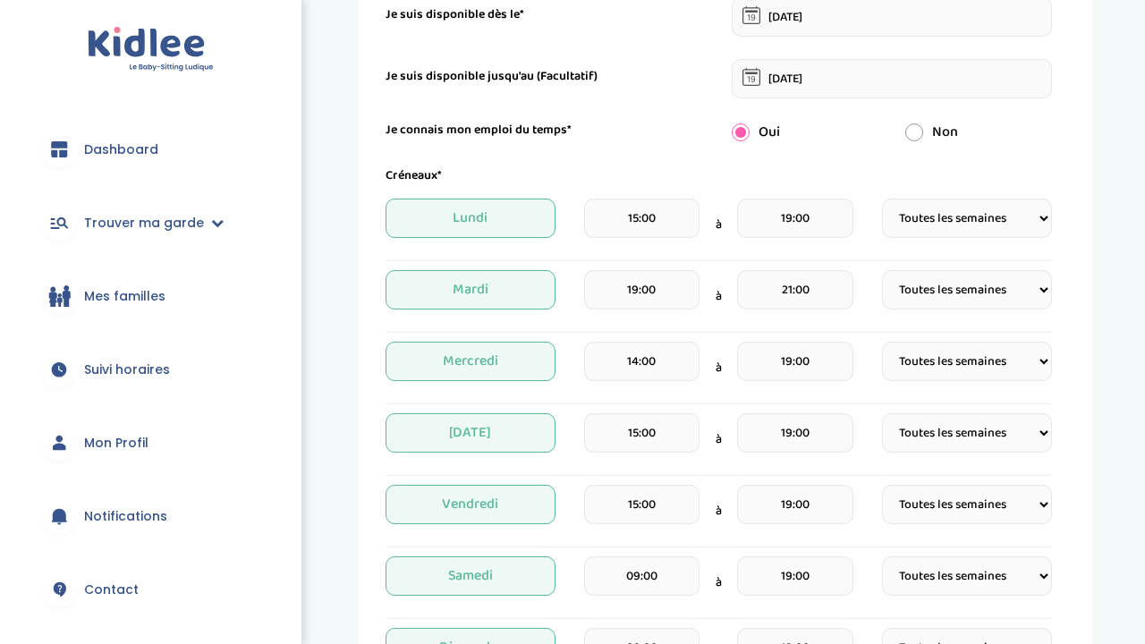
click at [658, 367] on input "14:00" at bounding box center [641, 361] width 115 height 39
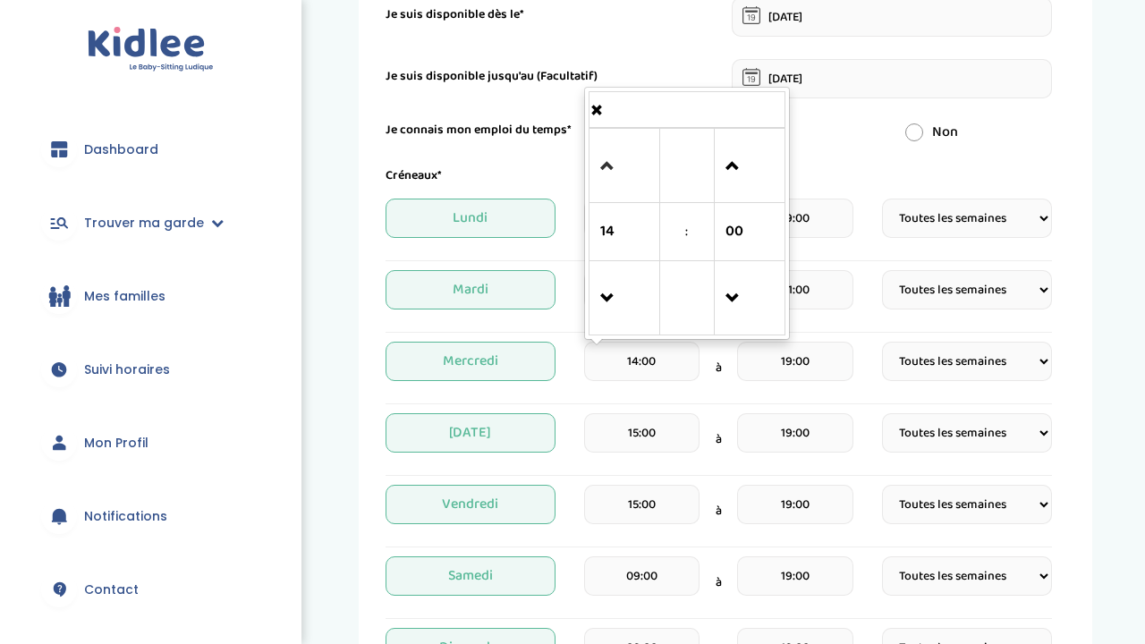
click at [626, 194] on link at bounding box center [624, 165] width 53 height 64
click at [616, 173] on span at bounding box center [624, 166] width 48 height 48
type input "17:00"
click at [816, 357] on input "19:00" at bounding box center [794, 361] width 115 height 39
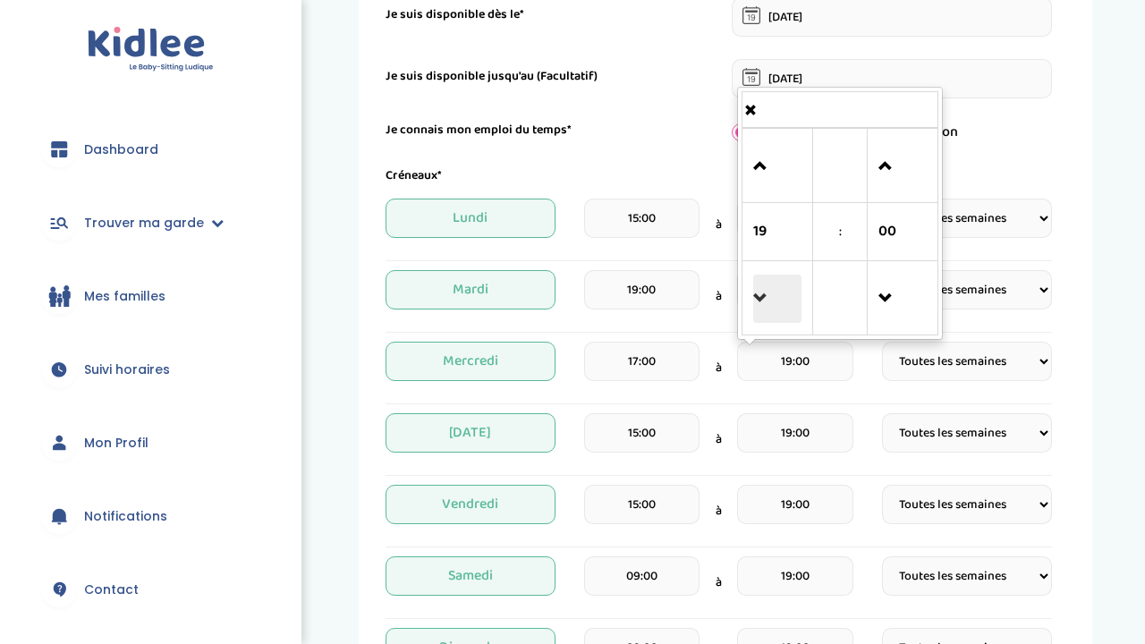
click at [778, 306] on span at bounding box center [777, 299] width 48 height 48
click at [771, 174] on span at bounding box center [777, 166] width 48 height 48
type input "20:00"
click at [658, 441] on input "15:00" at bounding box center [641, 432] width 115 height 39
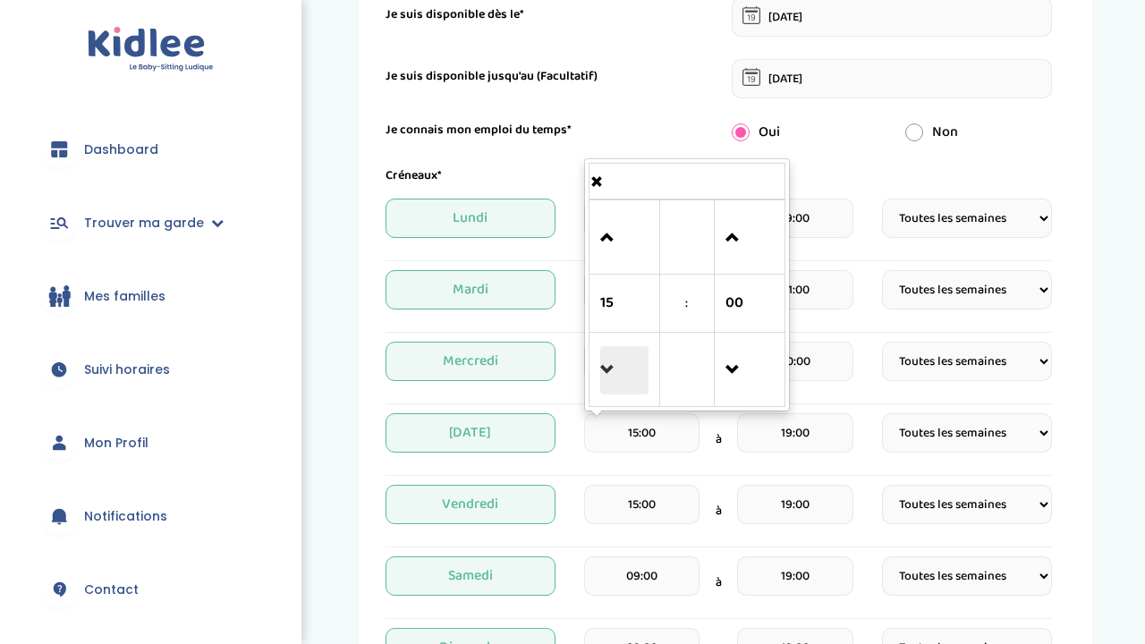
click at [617, 366] on span at bounding box center [624, 370] width 48 height 48
click at [620, 354] on span at bounding box center [624, 370] width 48 height 48
type input "13:00"
click at [721, 486] on div "15:00 à 19:00" at bounding box center [718, 511] width 269 height 53
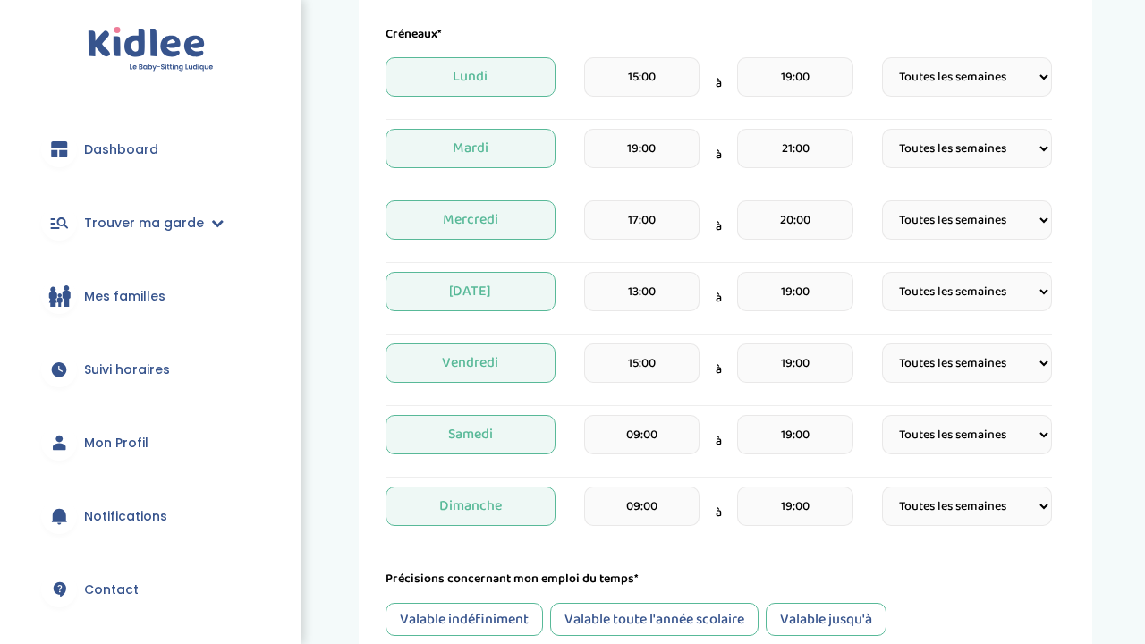
scroll to position [454, 0]
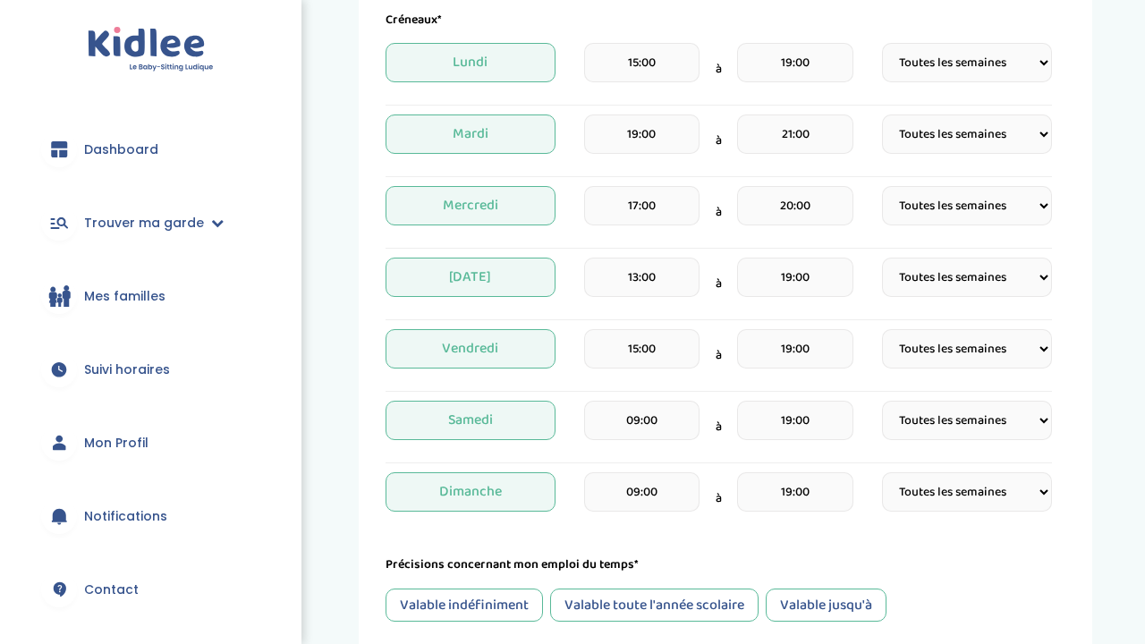
click at [802, 281] on input "19:00" at bounding box center [794, 277] width 115 height 39
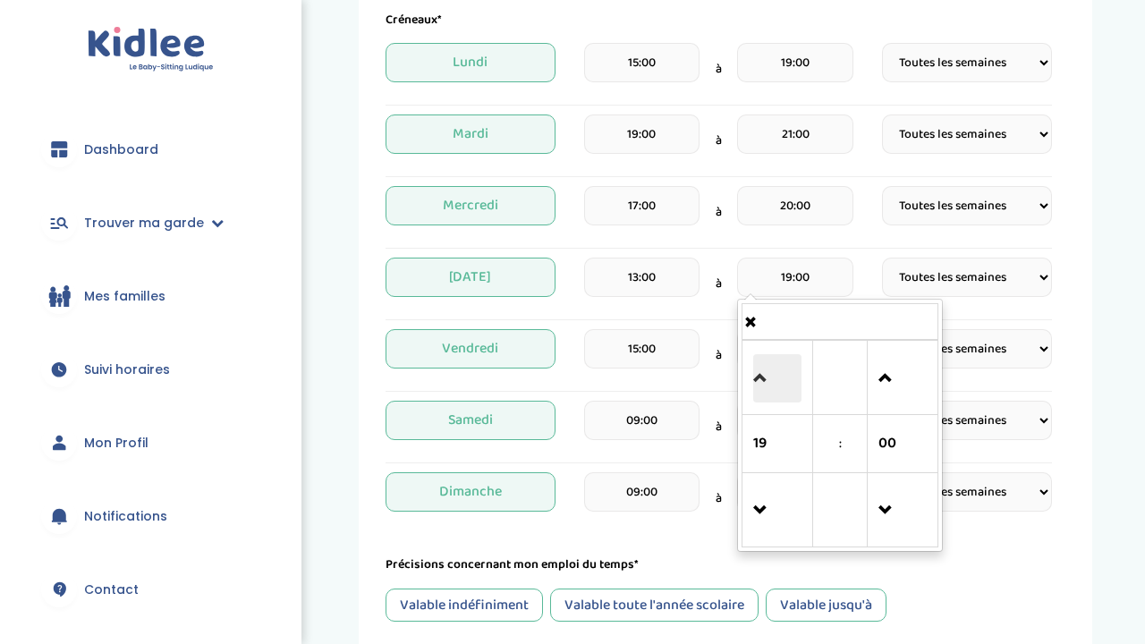
click at [773, 393] on span at bounding box center [777, 378] width 48 height 48
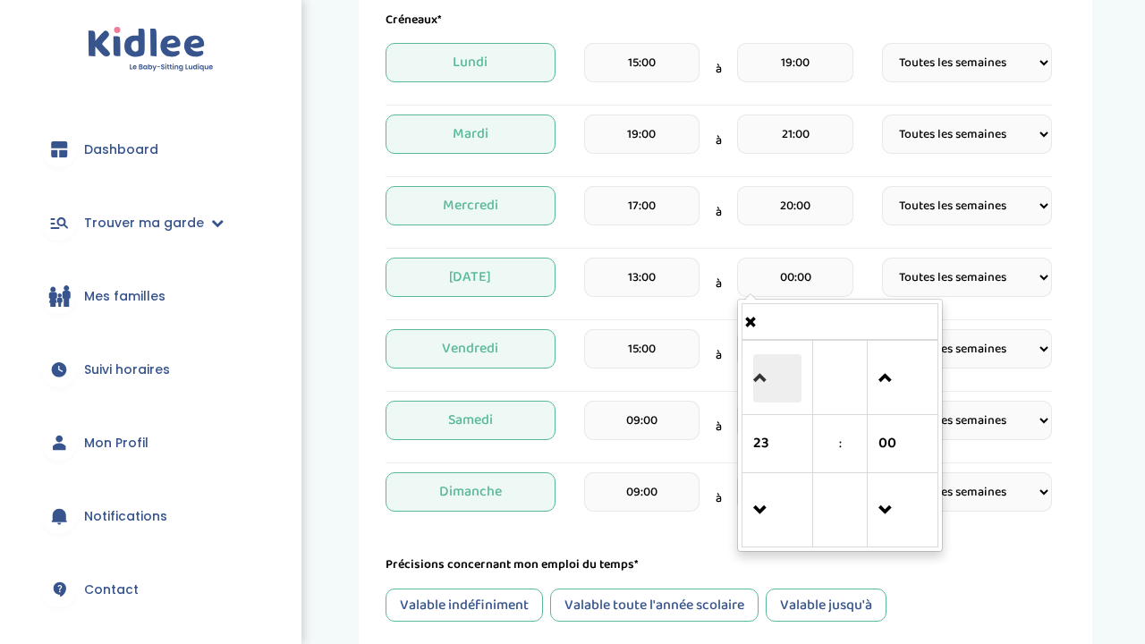
click at [773, 393] on span at bounding box center [777, 378] width 48 height 48
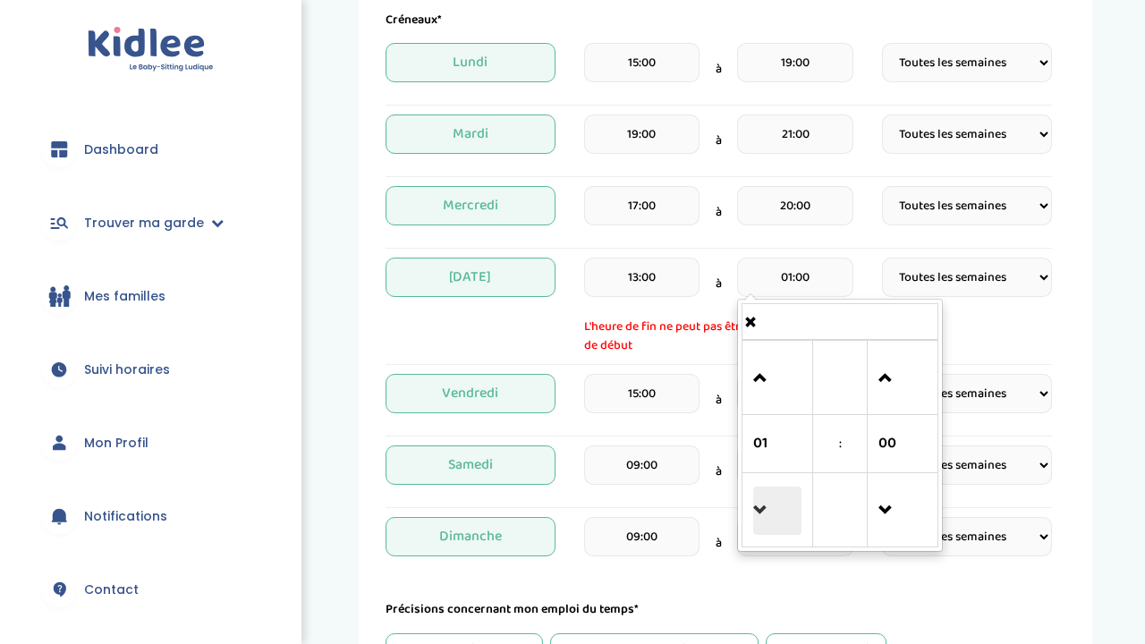
click at [775, 527] on span at bounding box center [777, 511] width 48 height 48
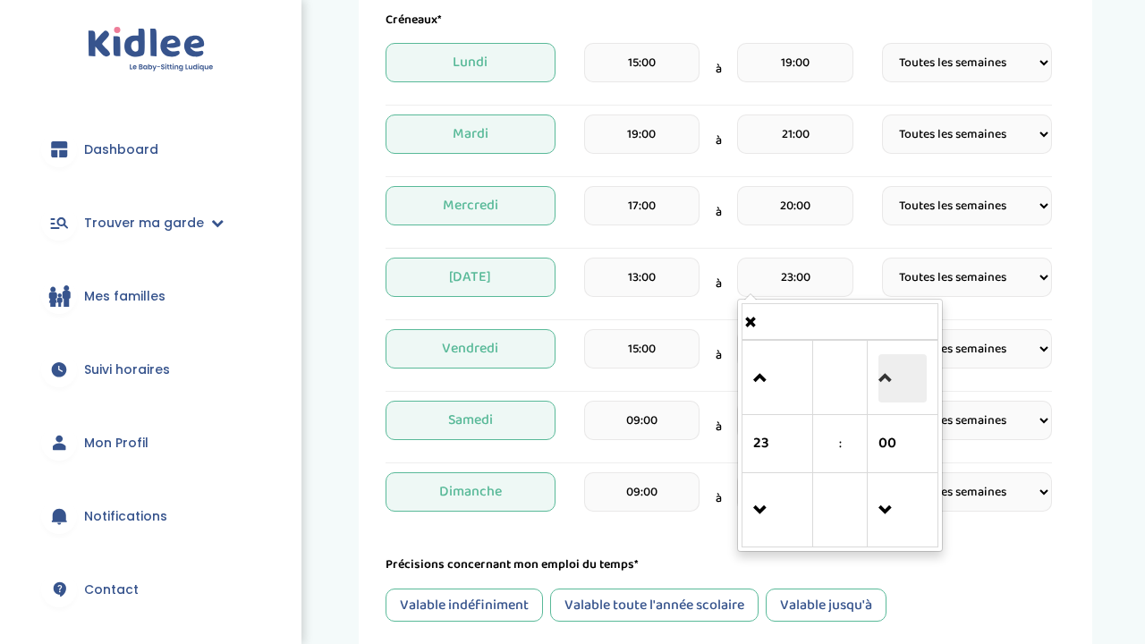
click at [907, 392] on span at bounding box center [903, 378] width 48 height 48
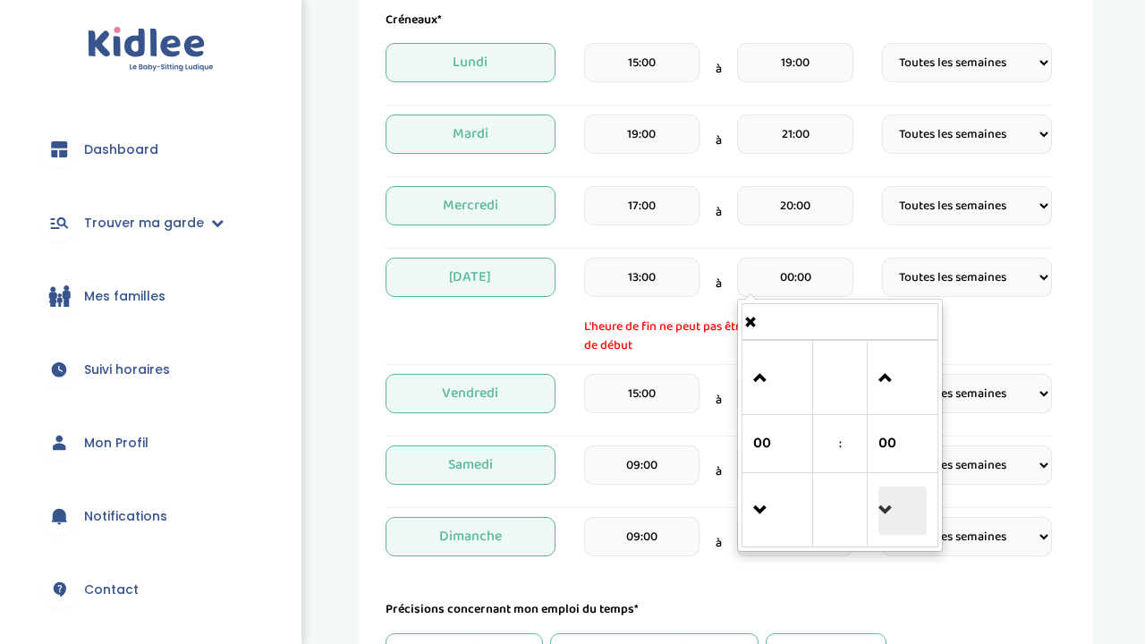
click at [895, 515] on span at bounding box center [903, 511] width 48 height 48
type input "23:45"
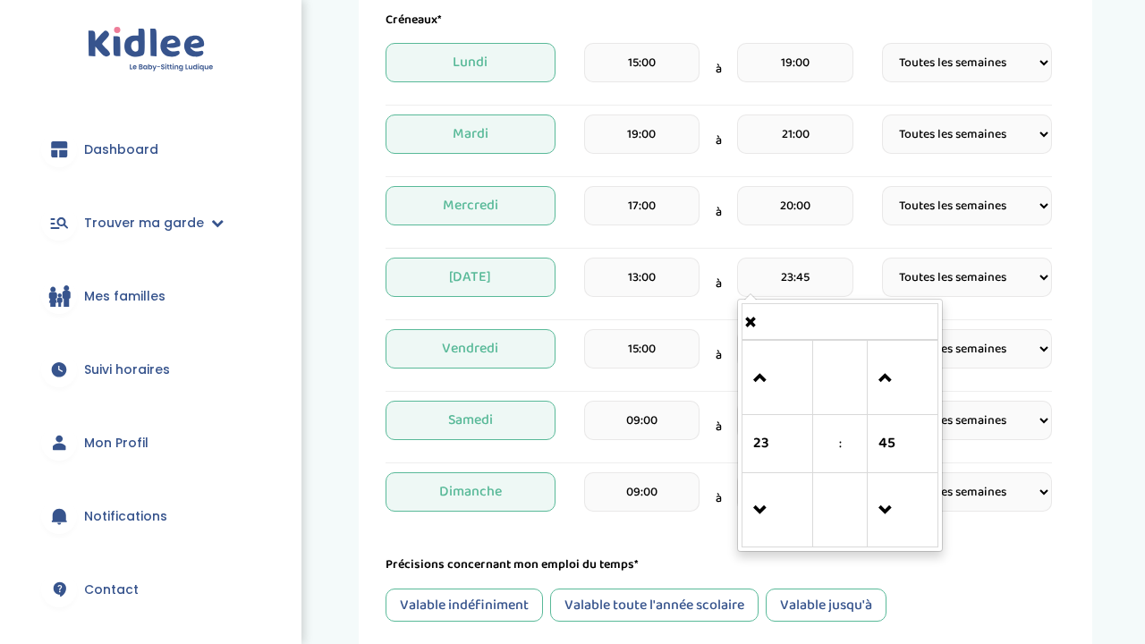
click at [871, 240] on div "Mercredi 17:00 à 20:00 Fréquence Toutes les semaines Toutes les 2 semaines Tous…" at bounding box center [719, 217] width 667 height 63
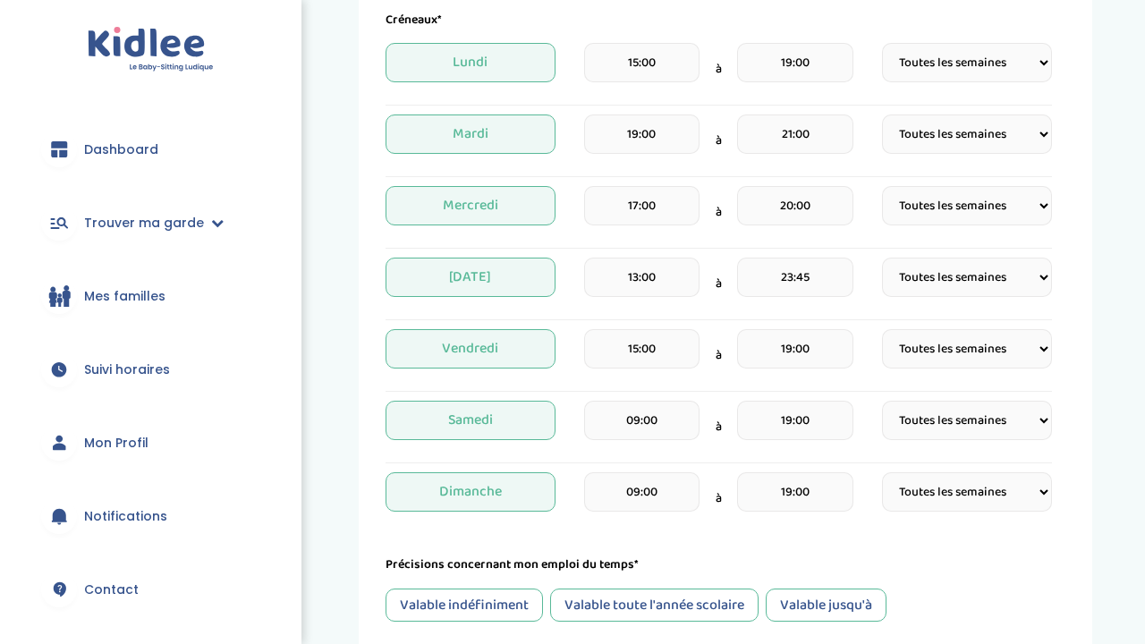
click at [676, 352] on input "15:00" at bounding box center [641, 348] width 115 height 39
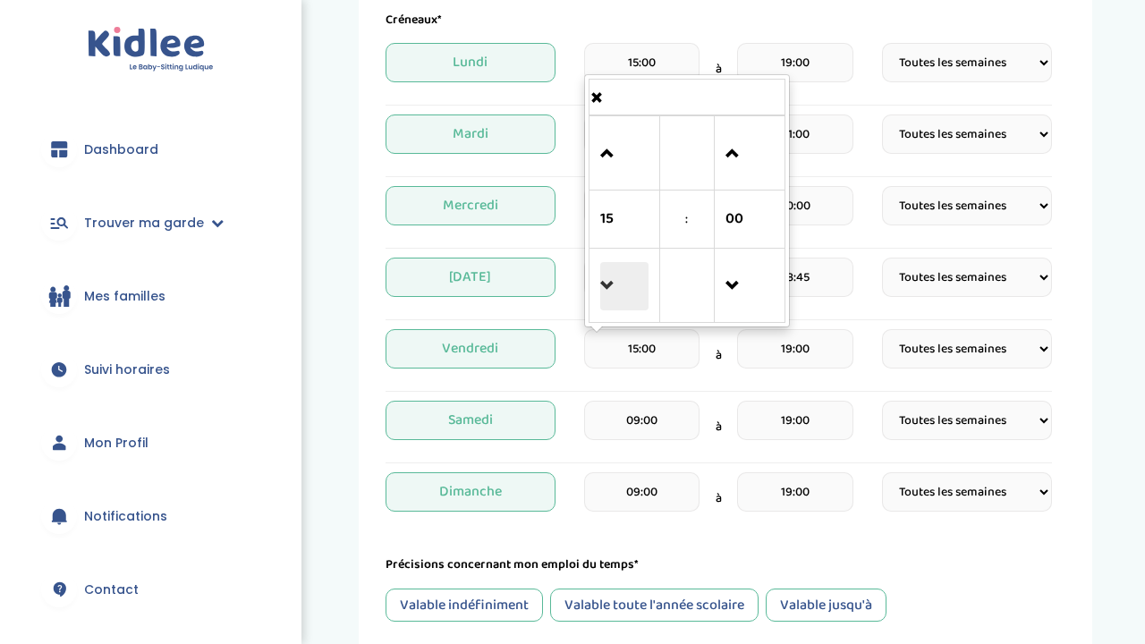
click at [617, 272] on span at bounding box center [624, 286] width 48 height 48
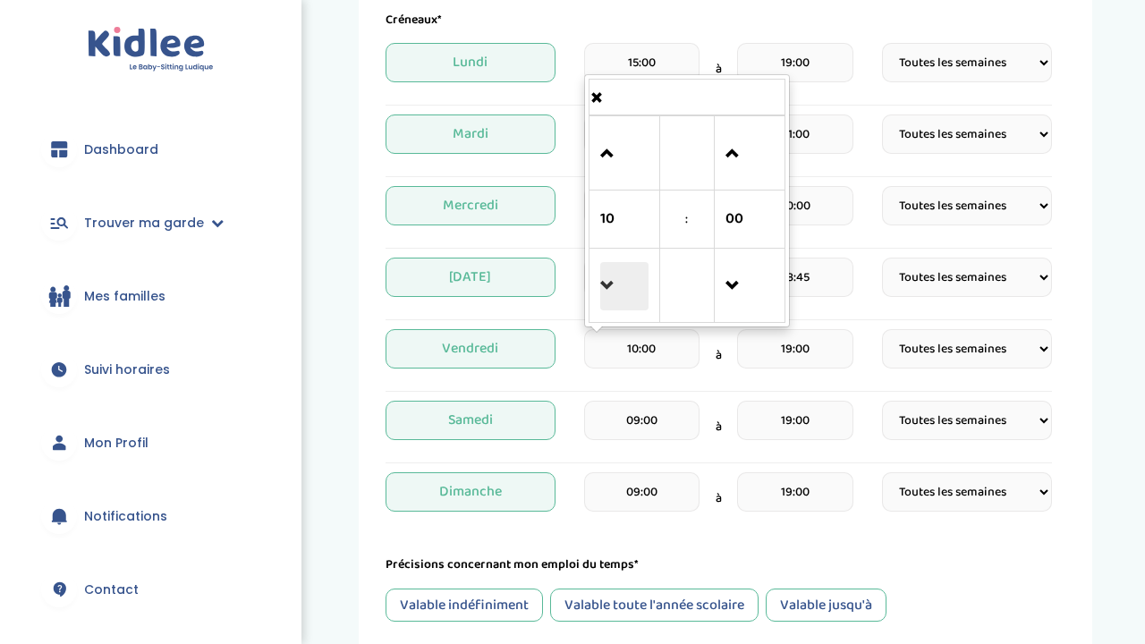
click at [617, 272] on span at bounding box center [624, 286] width 48 height 48
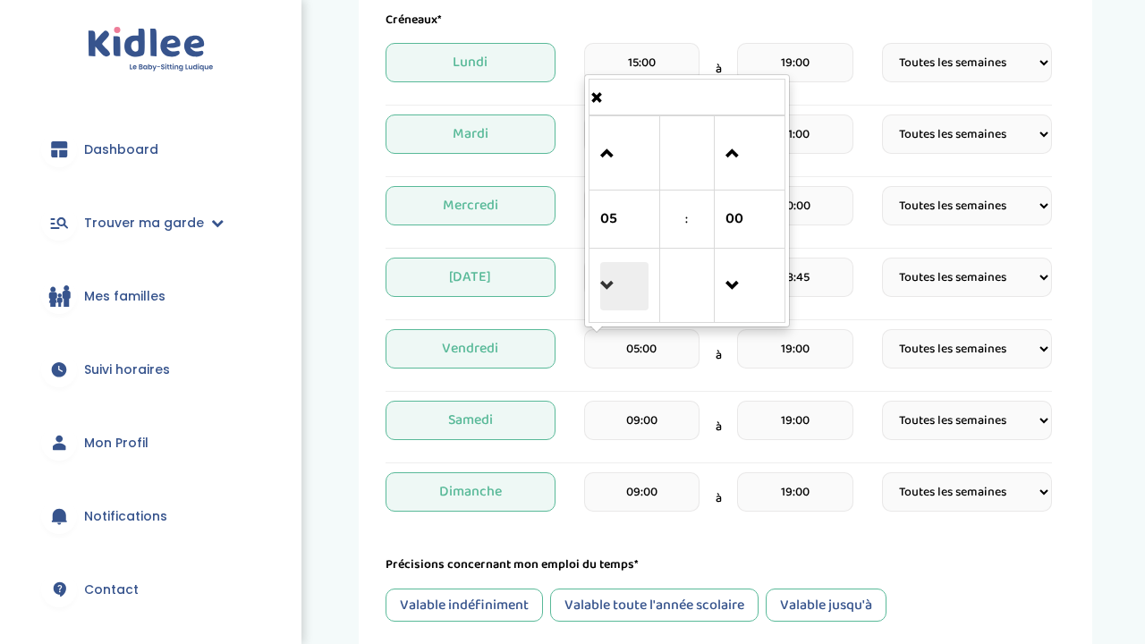
click at [617, 272] on span at bounding box center [624, 286] width 48 height 48
click at [619, 129] on link at bounding box center [624, 153] width 53 height 64
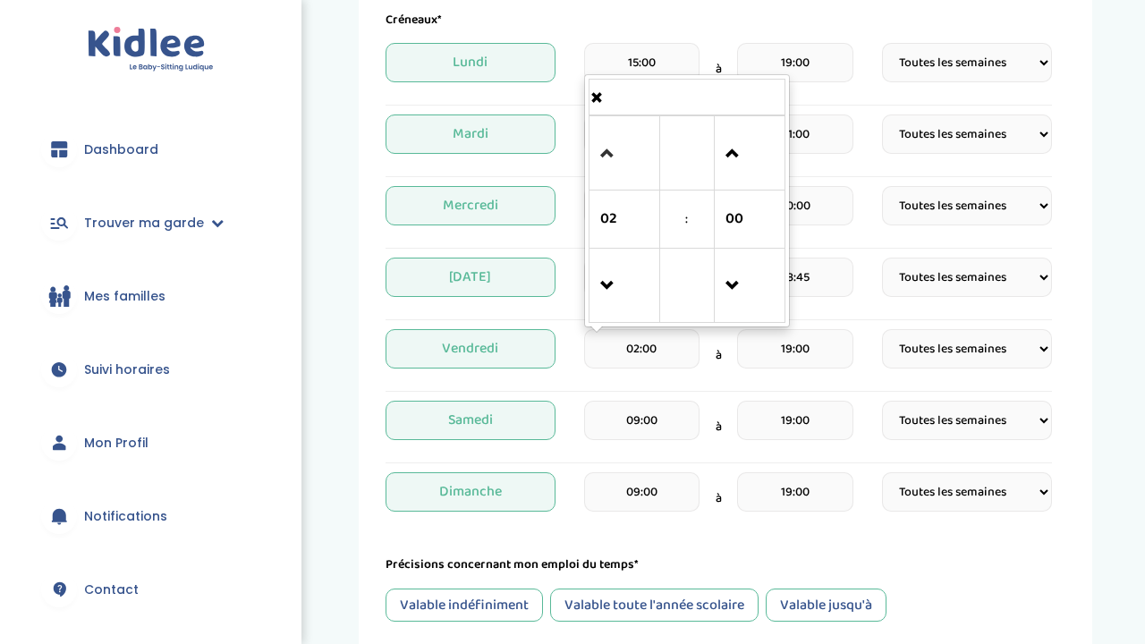
click at [619, 129] on link at bounding box center [624, 153] width 53 height 64
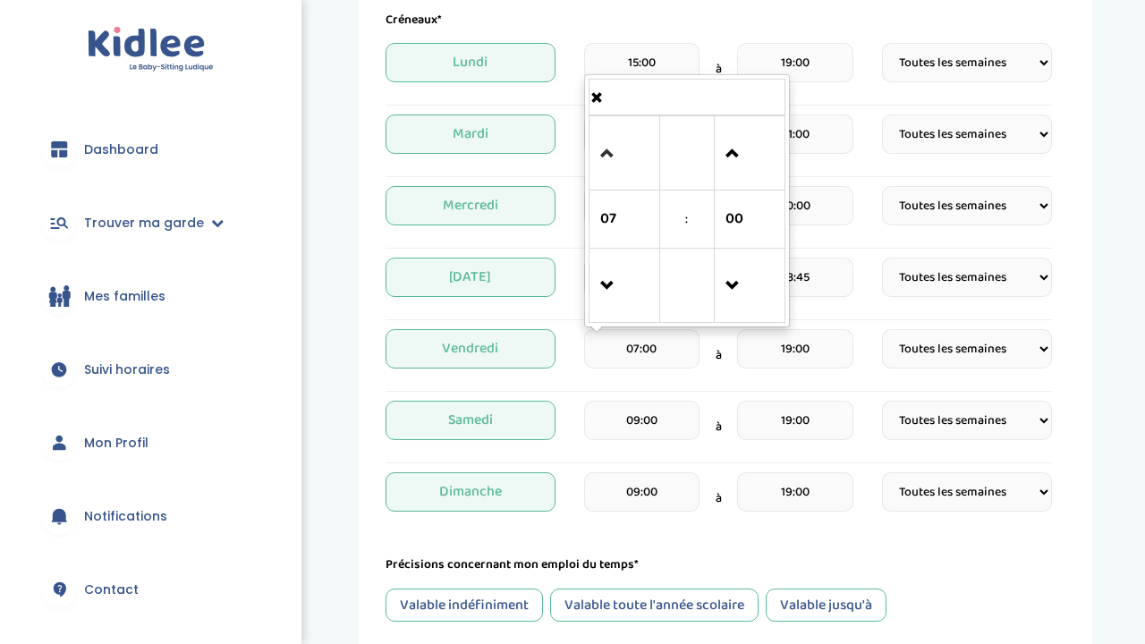
click at [619, 129] on link at bounding box center [624, 153] width 53 height 64
click at [614, 293] on span at bounding box center [624, 286] width 48 height 48
click at [828, 340] on input "19:00" at bounding box center [794, 348] width 115 height 39
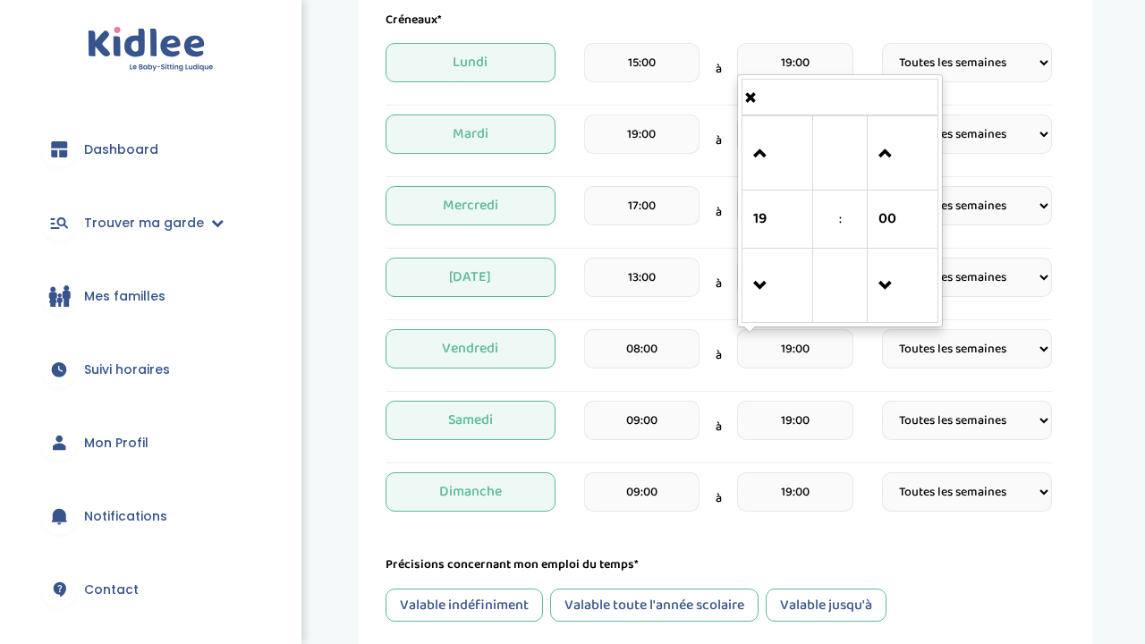
click at [657, 357] on input "08:00" at bounding box center [641, 348] width 115 height 39
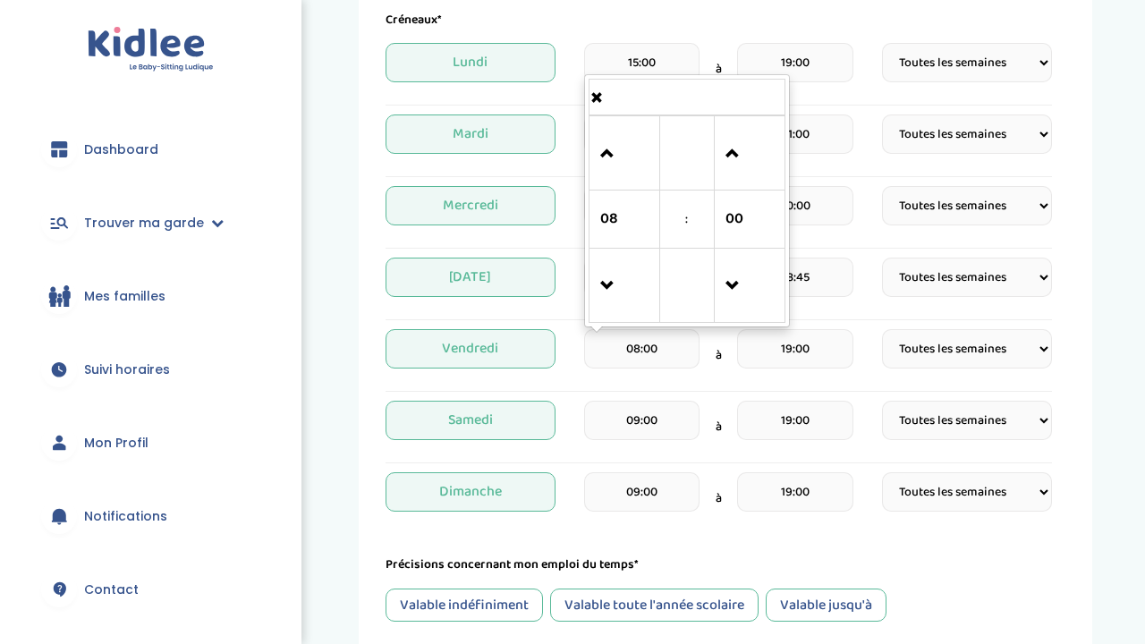
click at [618, 326] on div "08 : 00 00 01 02 03 04 05 06 07 08 09 10 11 12 13 14 15 16 17 18 19 20 21 22 23…" at bounding box center [687, 200] width 206 height 253
click at [619, 281] on span at bounding box center [624, 286] width 48 height 48
type input "07:00"
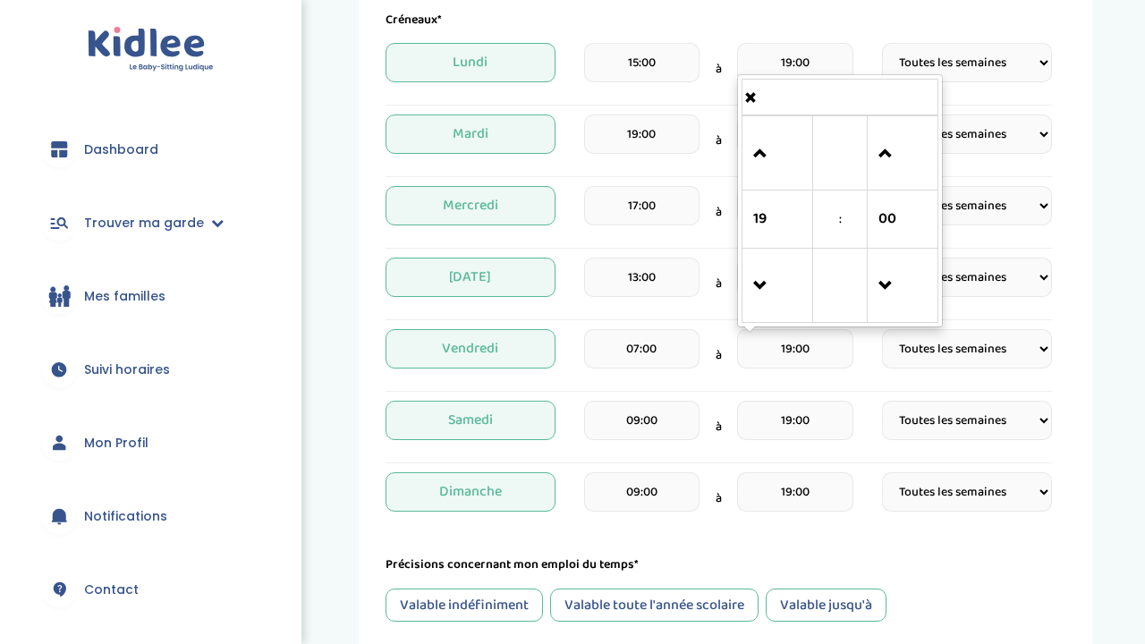
click at [812, 338] on input "19:00" at bounding box center [794, 348] width 115 height 39
click at [762, 163] on span at bounding box center [777, 154] width 48 height 48
click at [763, 155] on span at bounding box center [777, 154] width 48 height 48
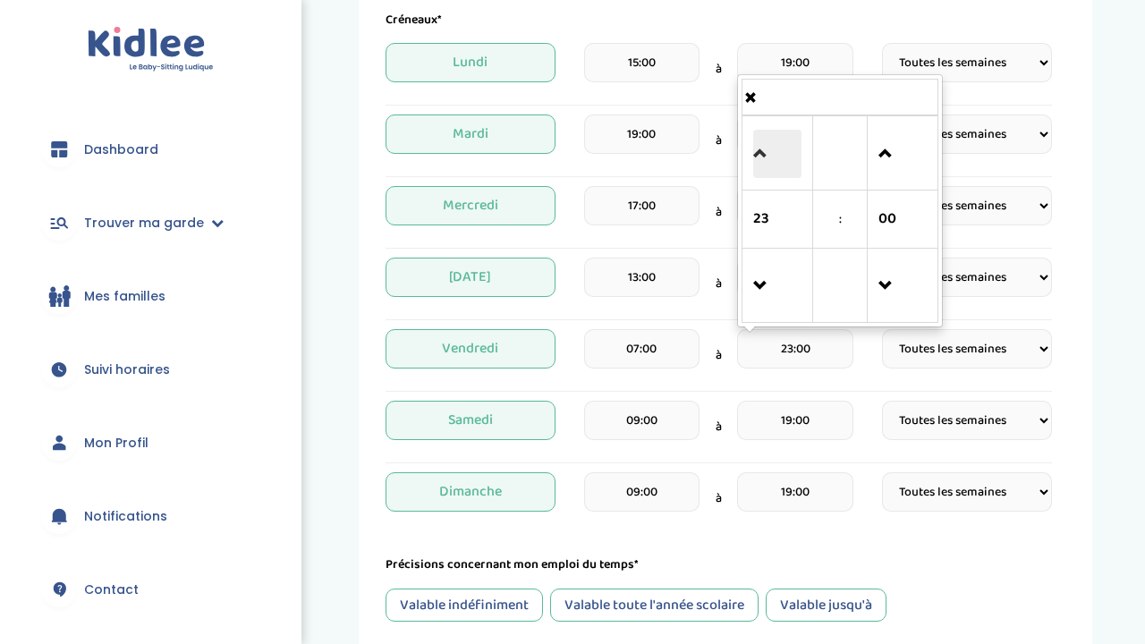
click at [763, 155] on span at bounding box center [777, 154] width 48 height 48
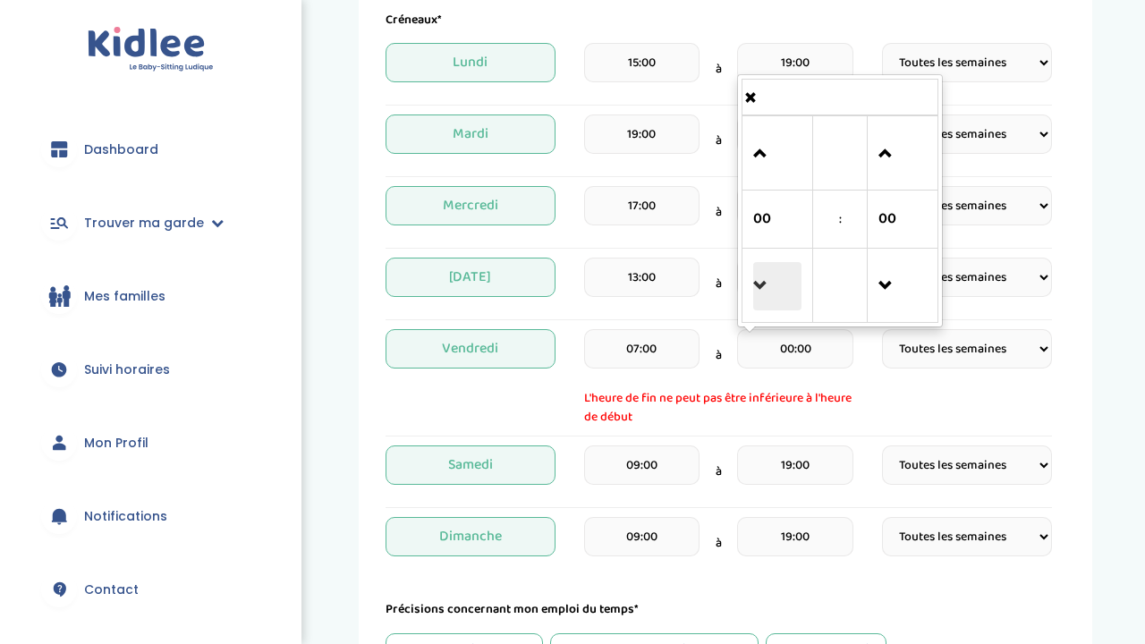
click at [770, 302] on span at bounding box center [777, 286] width 48 height 48
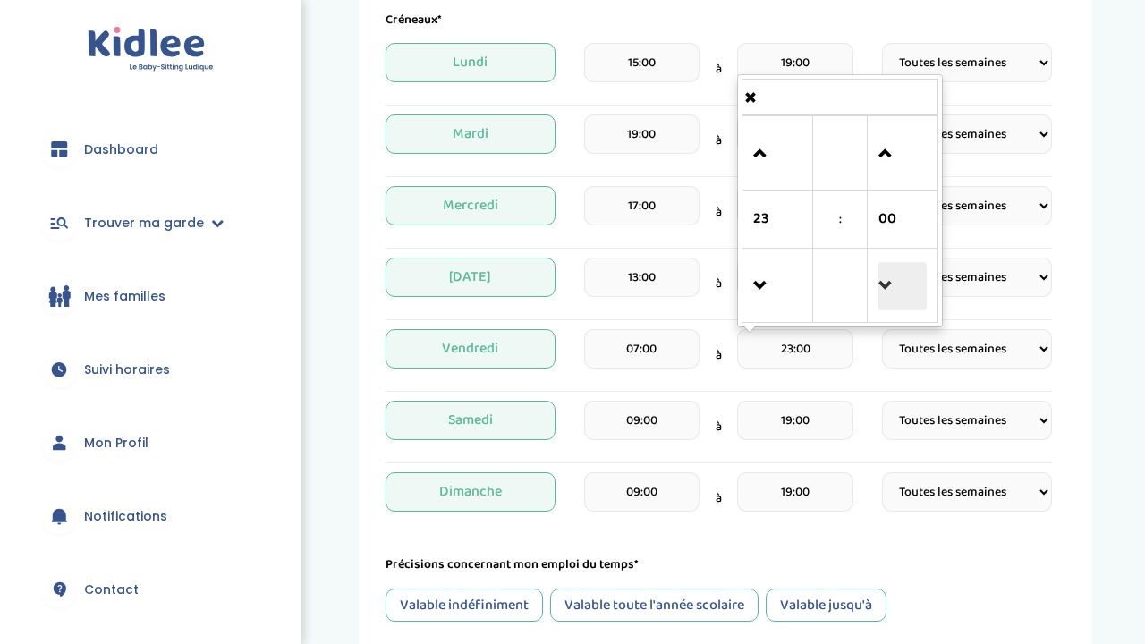
click at [889, 280] on span at bounding box center [903, 286] width 48 height 48
click at [887, 171] on span at bounding box center [903, 154] width 48 height 48
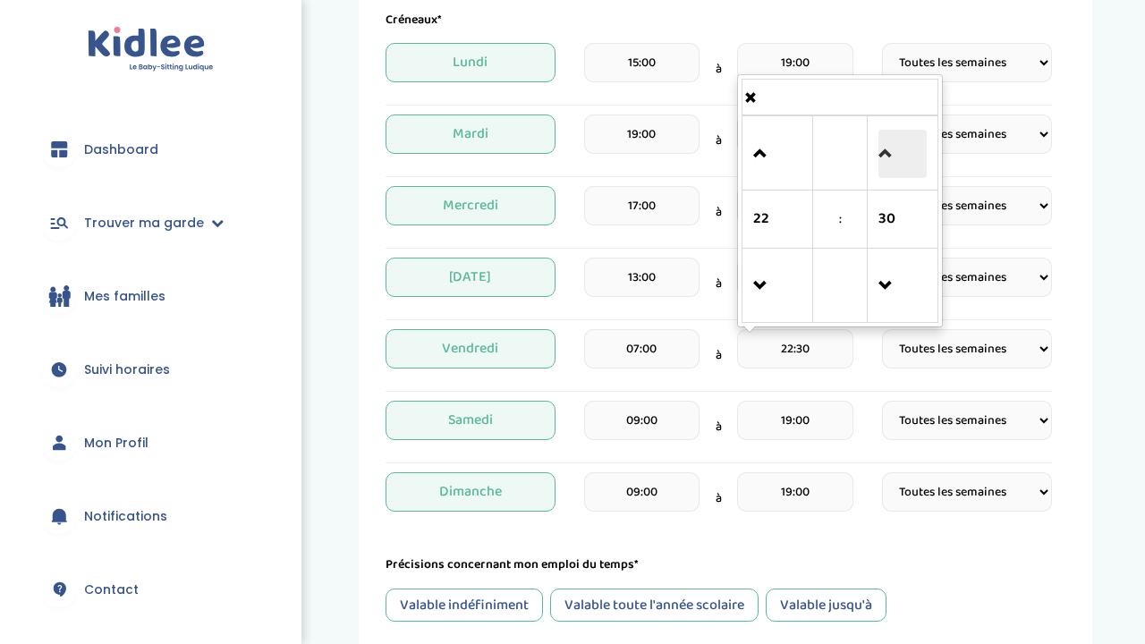
type input "22:45"
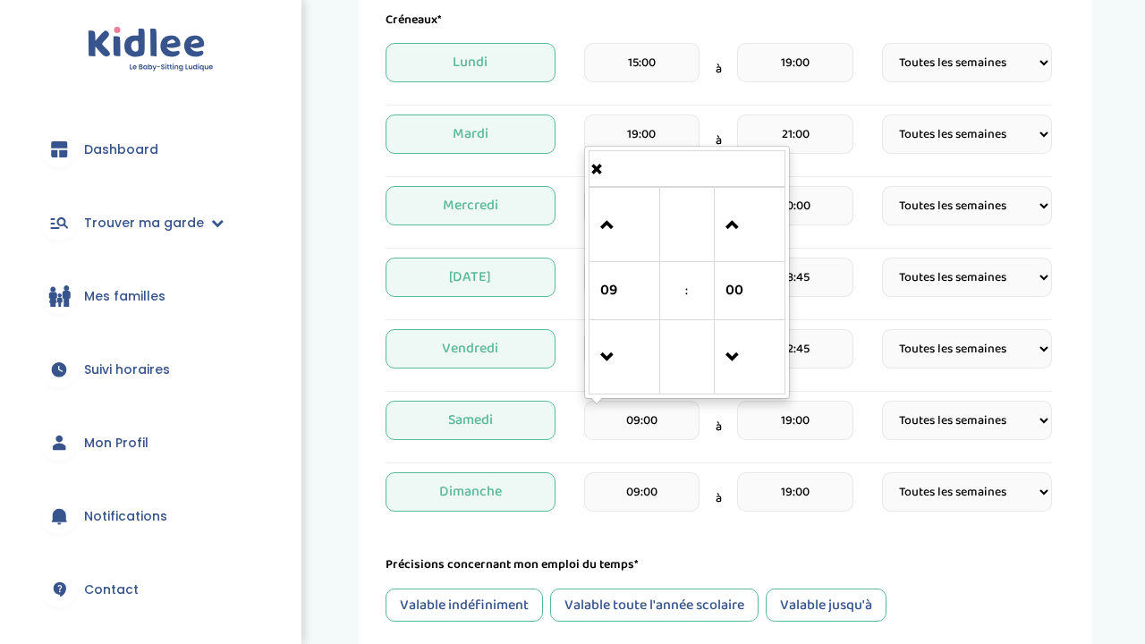
click at [645, 429] on input "09:00" at bounding box center [641, 420] width 115 height 39
click at [725, 565] on div "Précisions concernant mon emploi du temps*" at bounding box center [719, 565] width 667 height 19
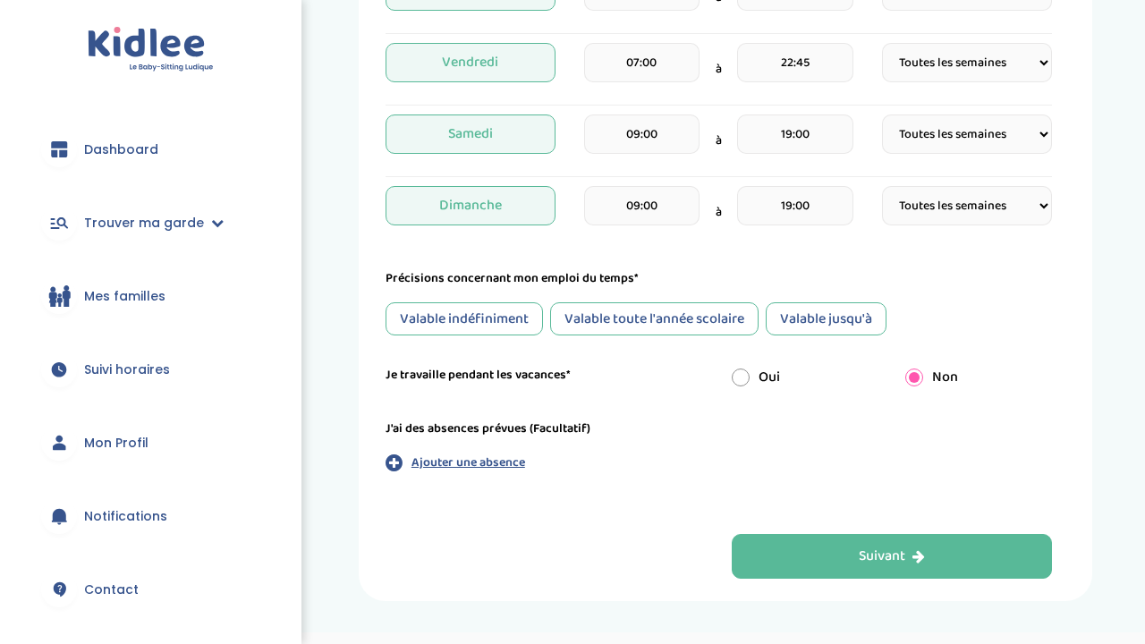
scroll to position [747, 0]
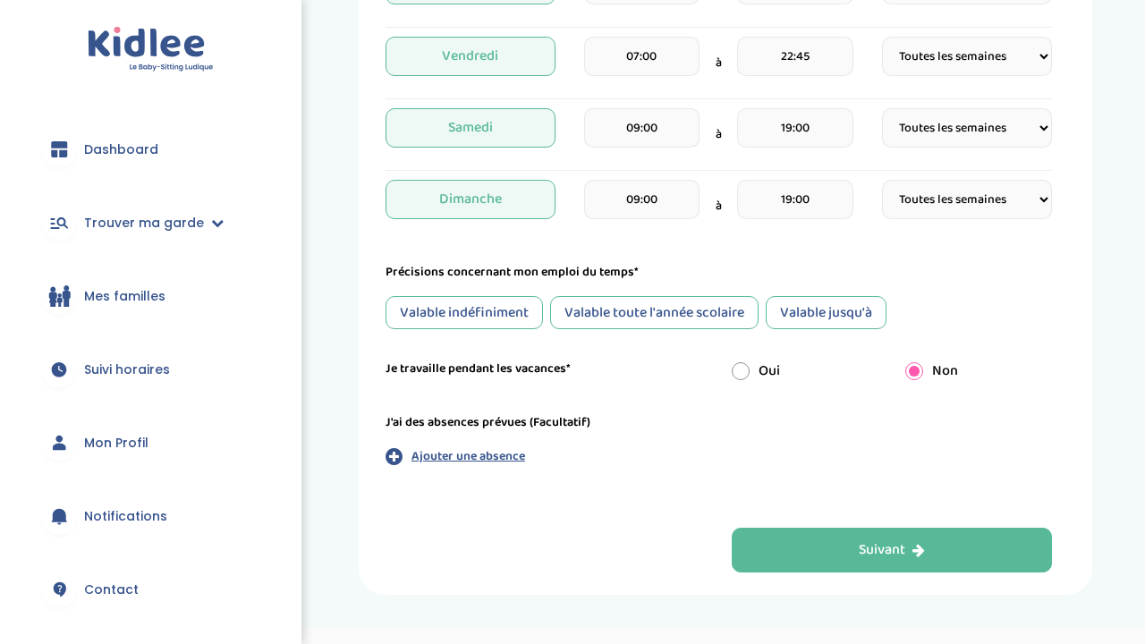
click at [636, 323] on div "Valable toute l'année scolaire" at bounding box center [654, 312] width 208 height 33
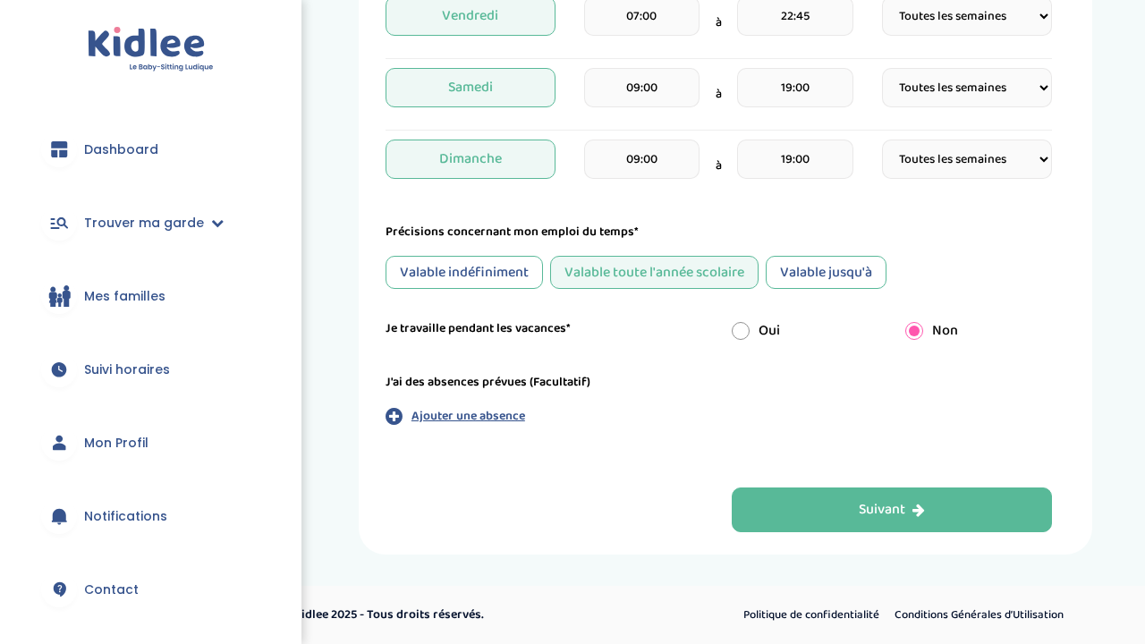
scroll to position [787, 0]
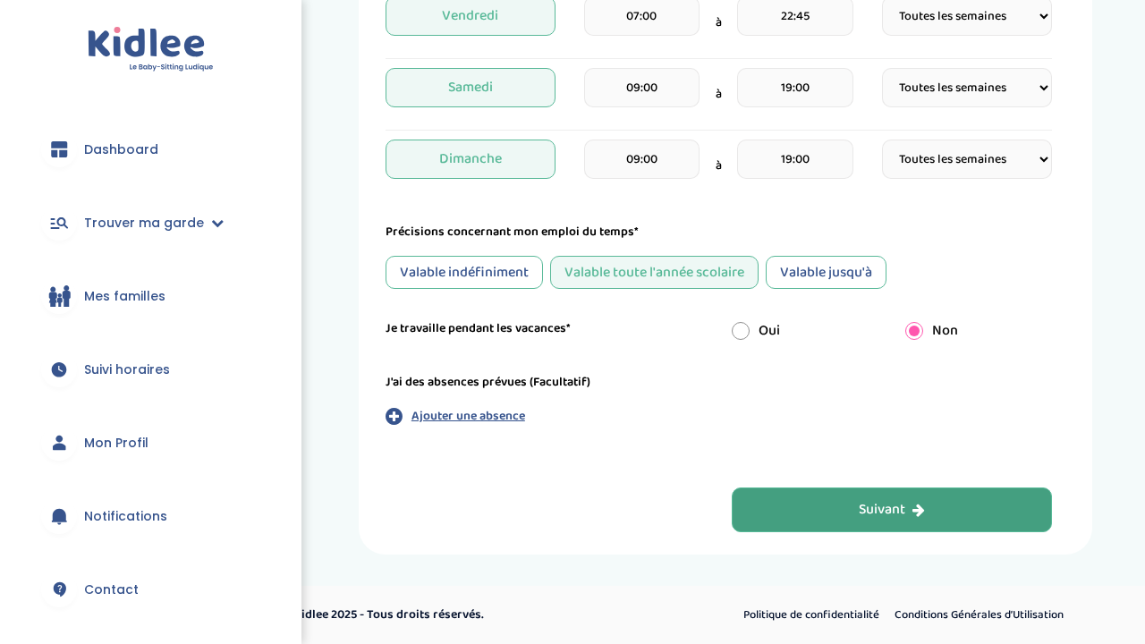
click at [794, 505] on button "Suivant" at bounding box center [892, 510] width 320 height 45
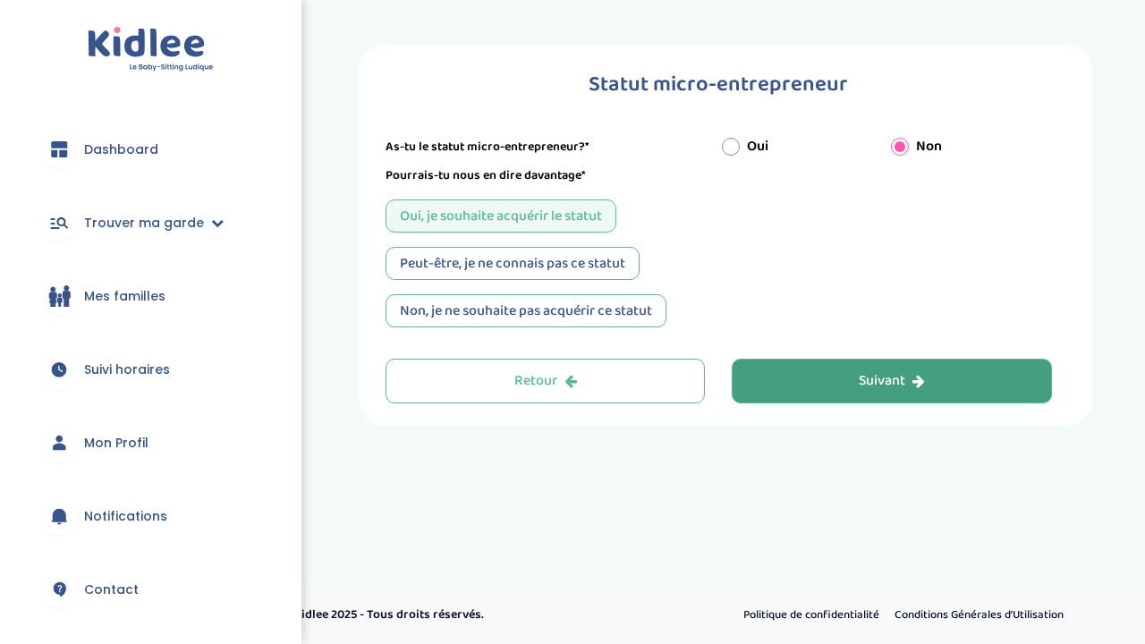
scroll to position [0, 0]
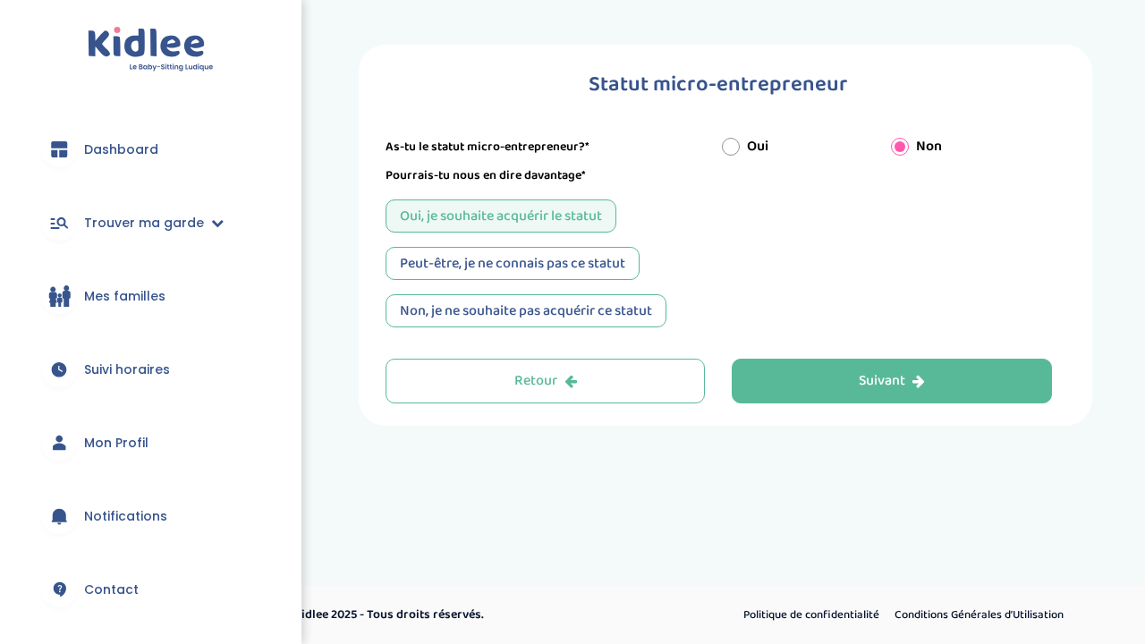
click at [559, 275] on div "Peut-être, je ne connais pas ce statut" at bounding box center [513, 263] width 254 height 33
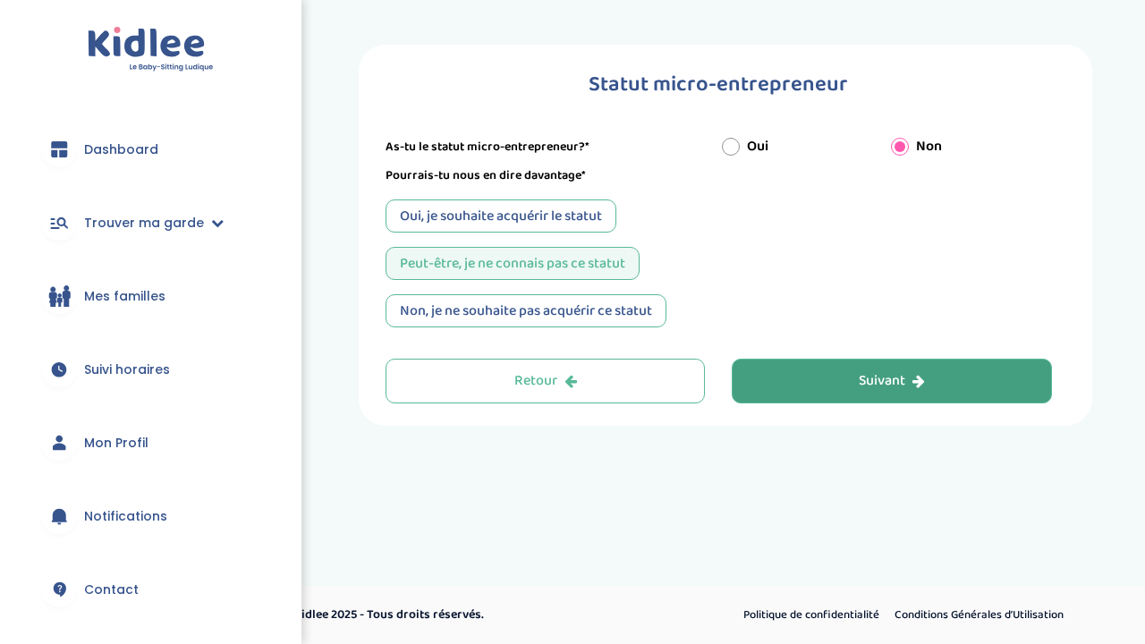
click at [784, 370] on button "Suivant" at bounding box center [892, 381] width 320 height 45
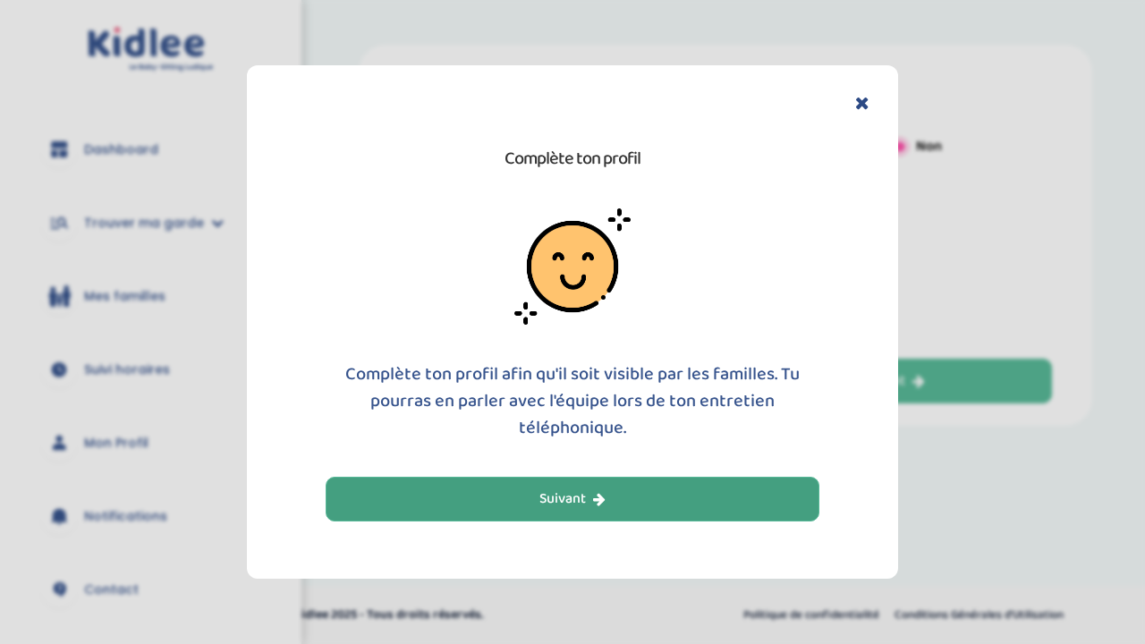
click at [643, 489] on button "Suivant" at bounding box center [573, 499] width 494 height 45
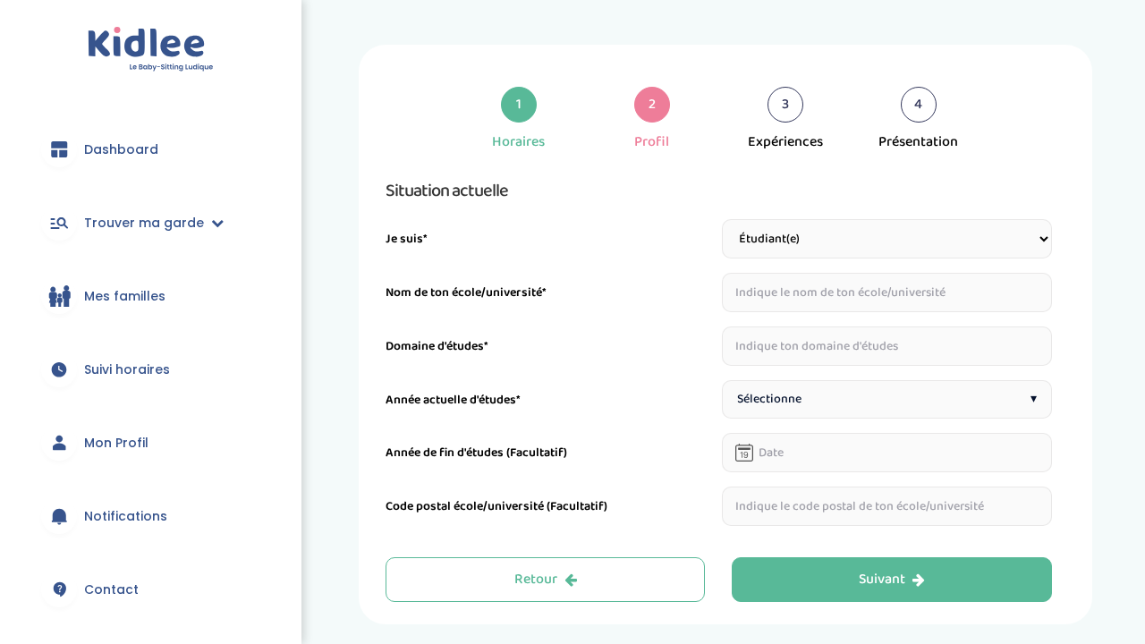
click at [875, 278] on input "text" at bounding box center [887, 292] width 330 height 39
type input "université lyon 2"
click at [826, 342] on input "text" at bounding box center [887, 346] width 330 height 39
type input "sciences de l'éducation"
click at [854, 404] on div "Sélectionne ▾" at bounding box center [887, 399] width 330 height 38
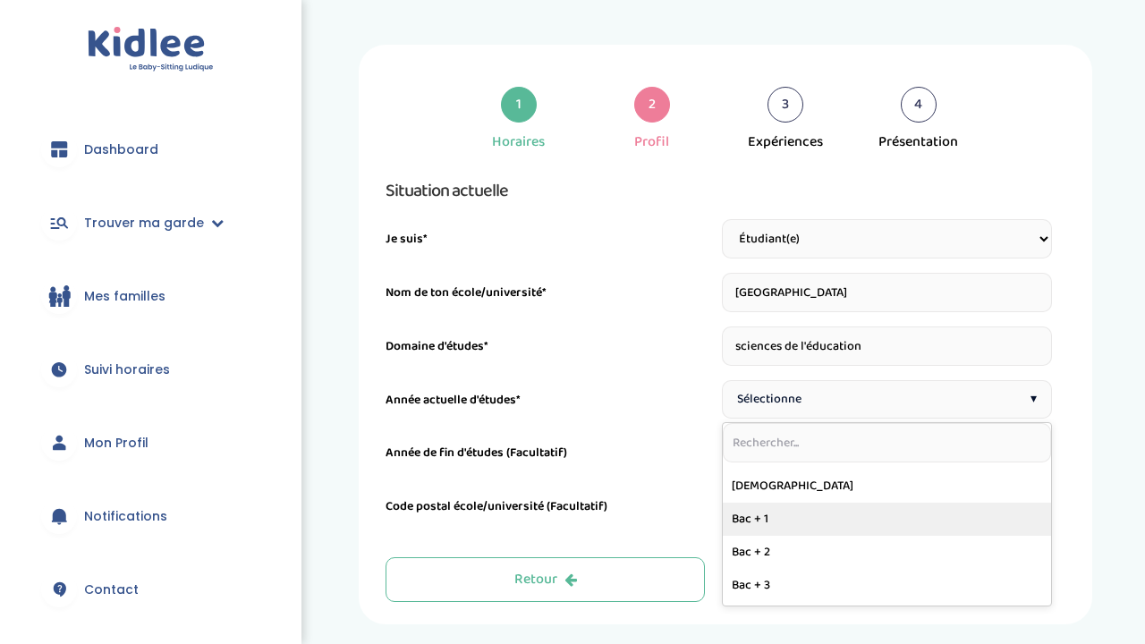
scroll to position [211, 0]
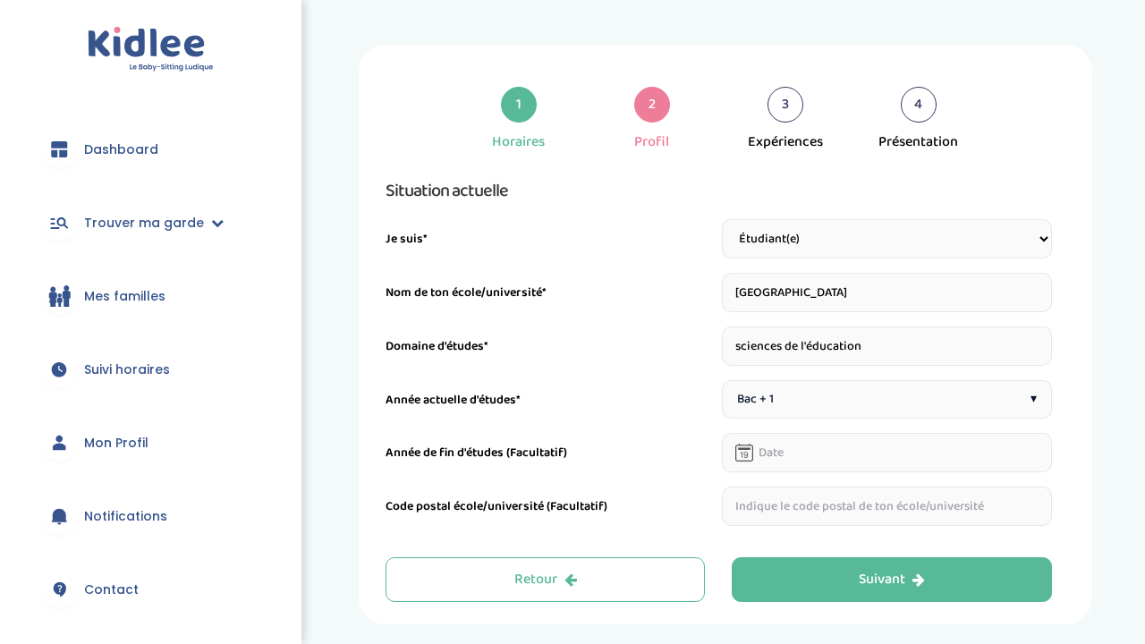
click at [797, 444] on input "text" at bounding box center [887, 452] width 330 height 39
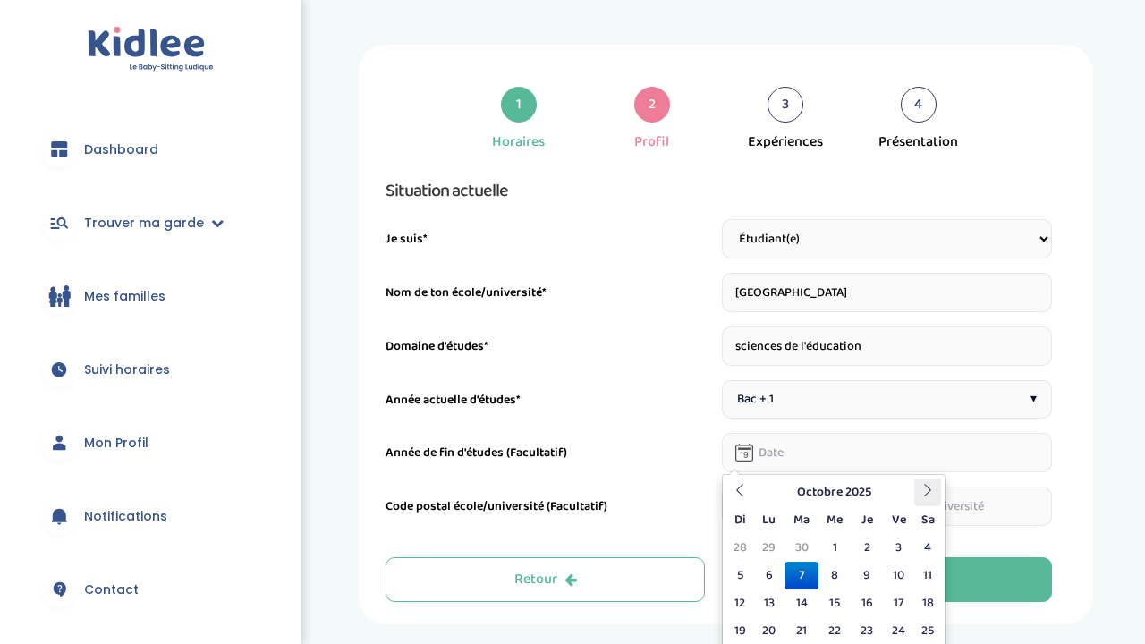
click at [928, 488] on icon at bounding box center [928, 490] width 13 height 13
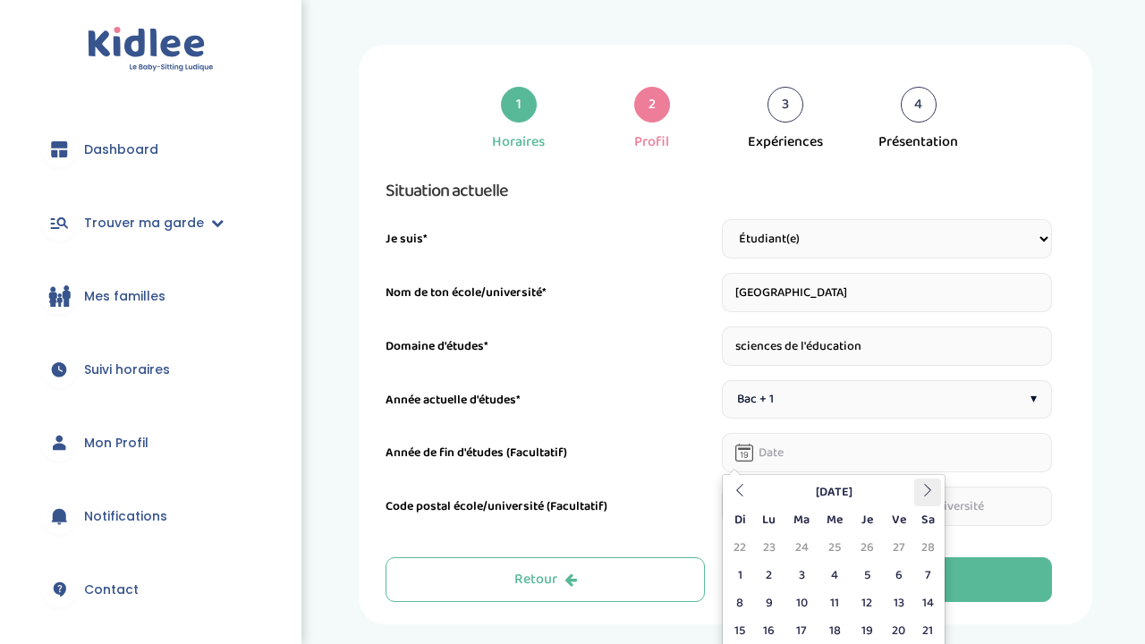
click at [928, 488] on icon at bounding box center [928, 490] width 13 height 13
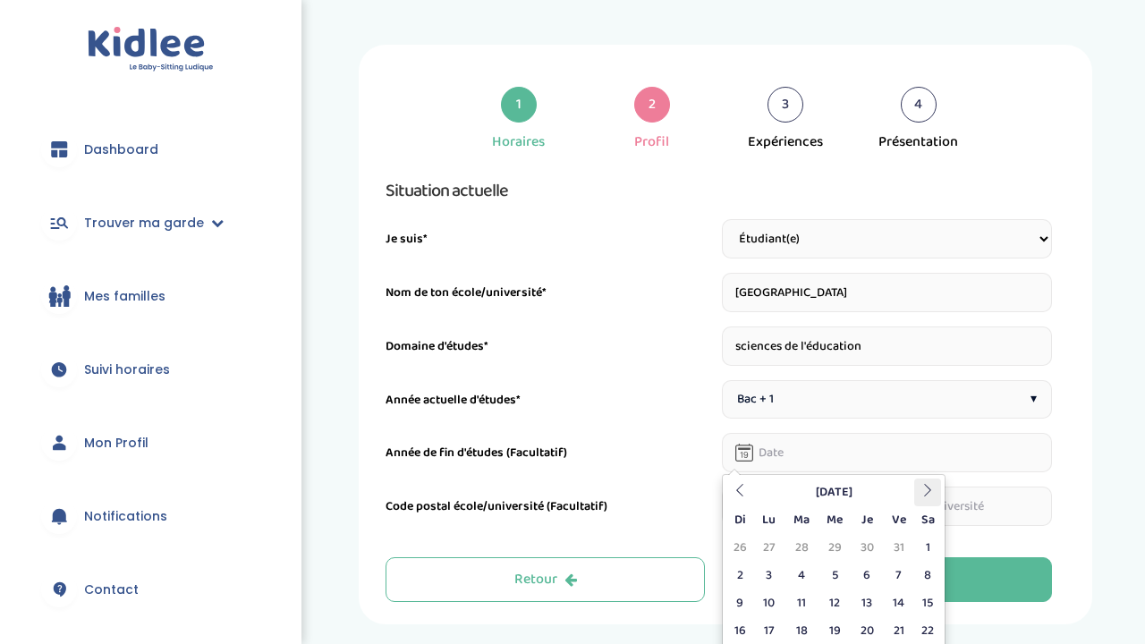
click at [928, 488] on icon at bounding box center [928, 490] width 13 height 13
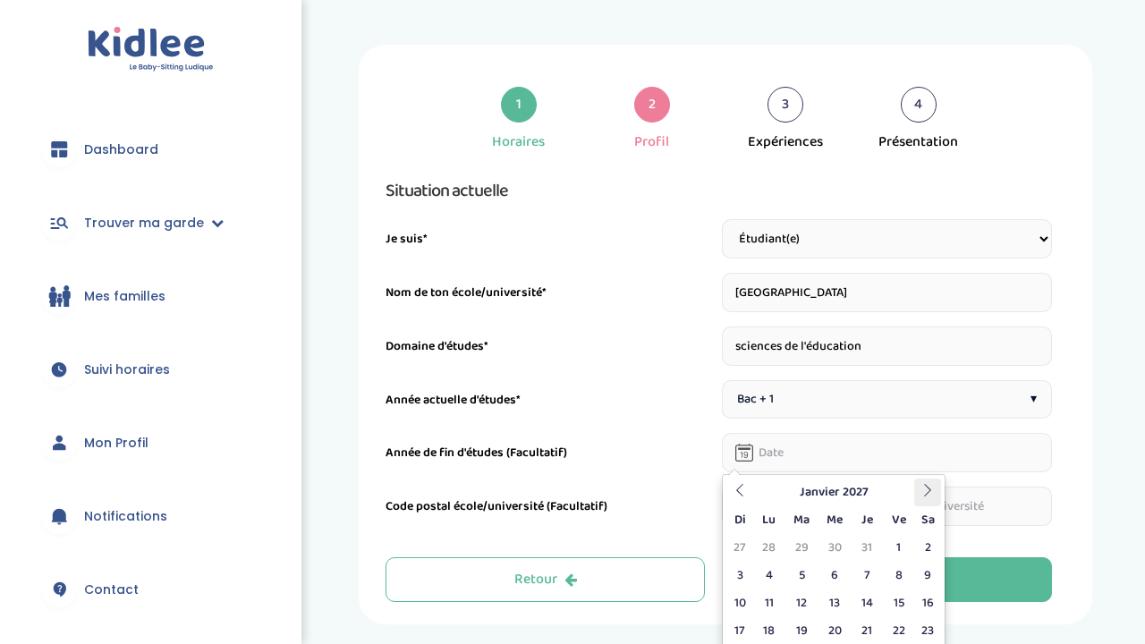
click at [928, 488] on icon at bounding box center [928, 490] width 13 height 13
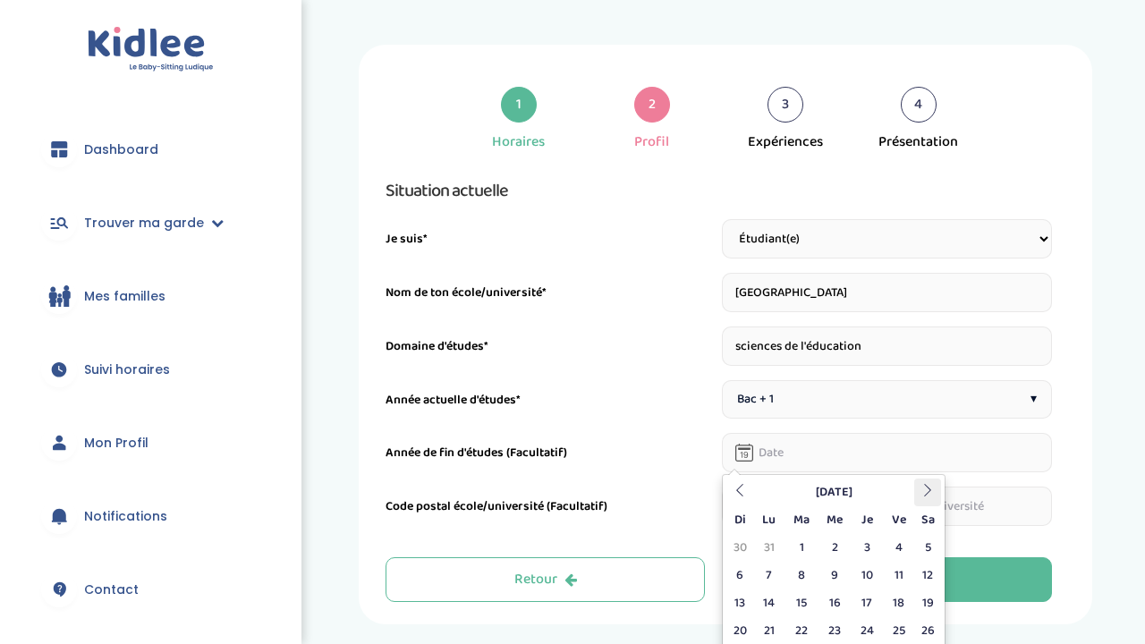
click at [928, 488] on icon at bounding box center [928, 490] width 13 height 13
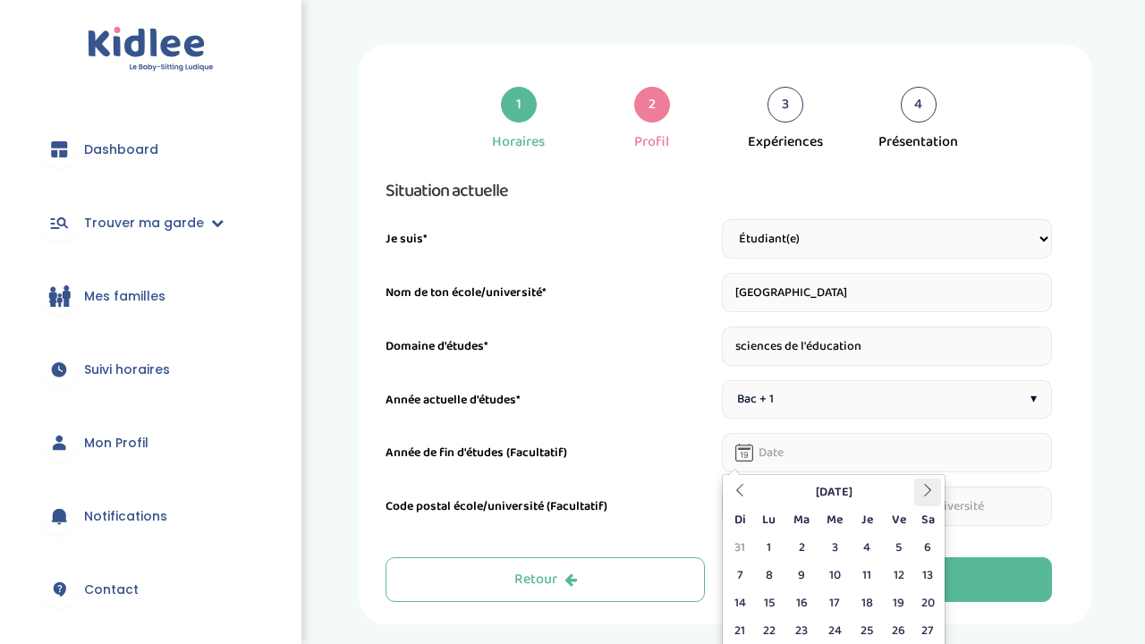
click at [928, 488] on icon at bounding box center [928, 490] width 13 height 13
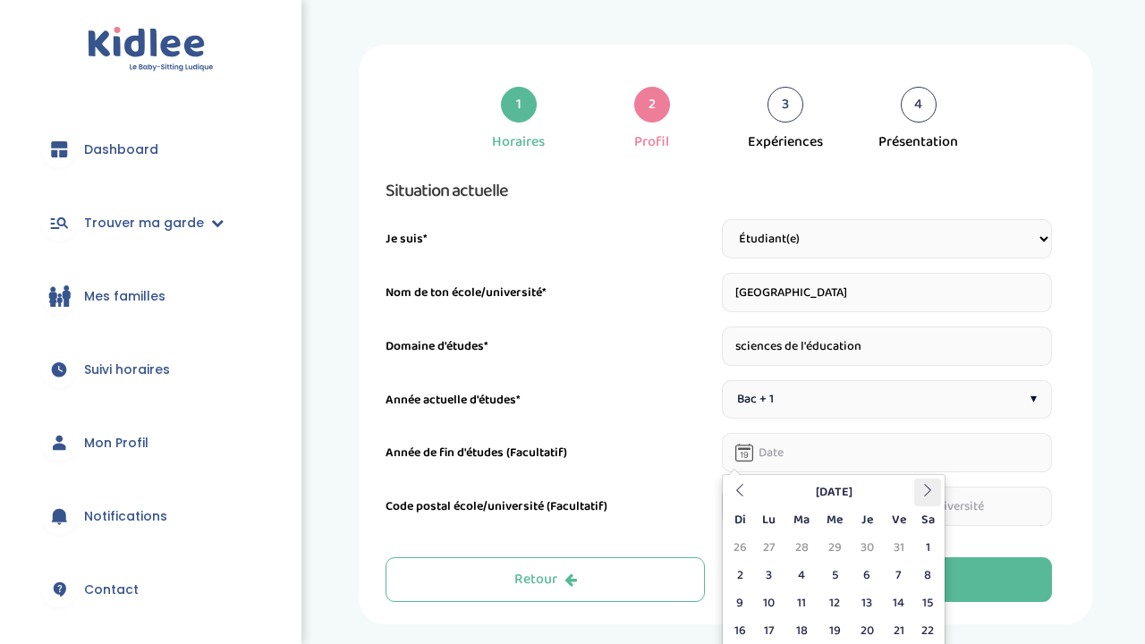
click at [928, 488] on icon at bounding box center [928, 490] width 13 height 13
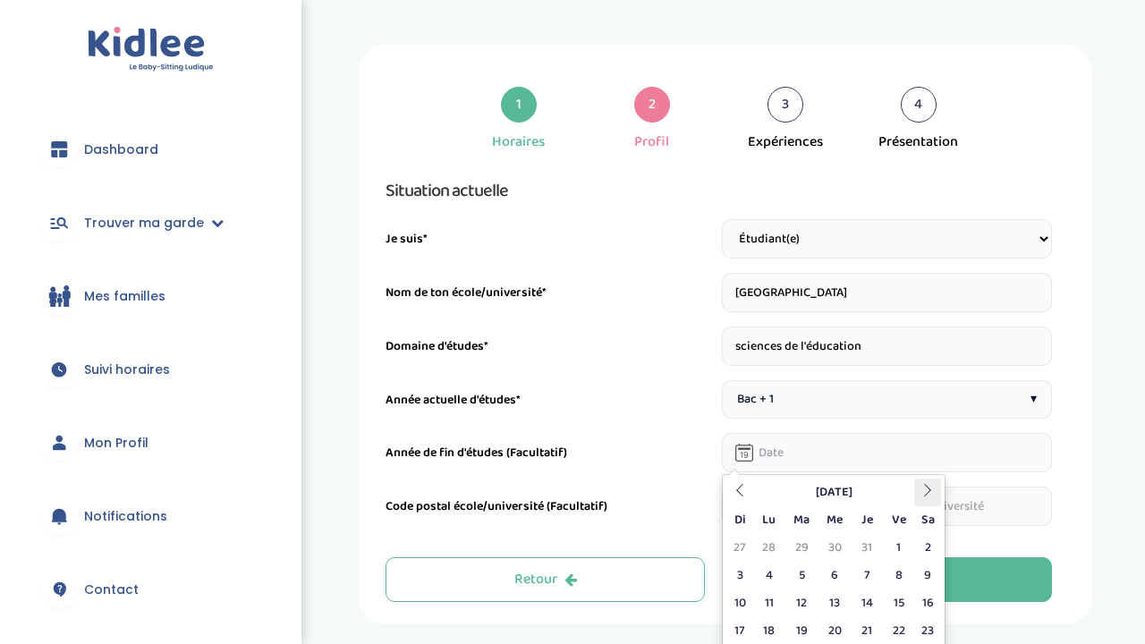
click at [928, 488] on icon at bounding box center [928, 490] width 13 height 13
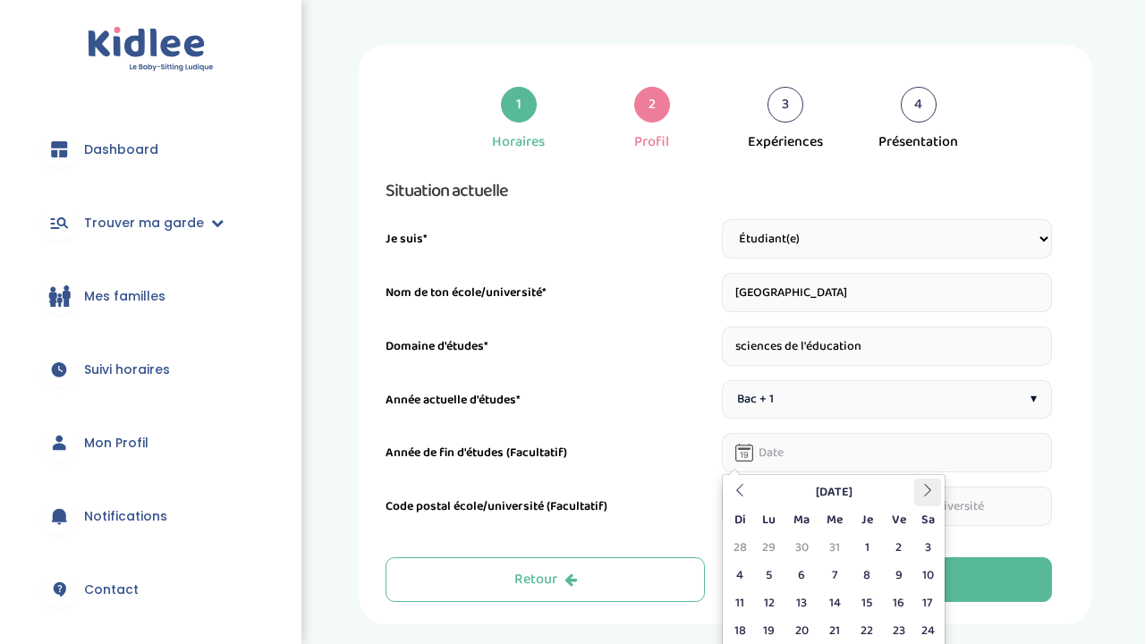
click at [928, 488] on icon at bounding box center [928, 490] width 13 height 13
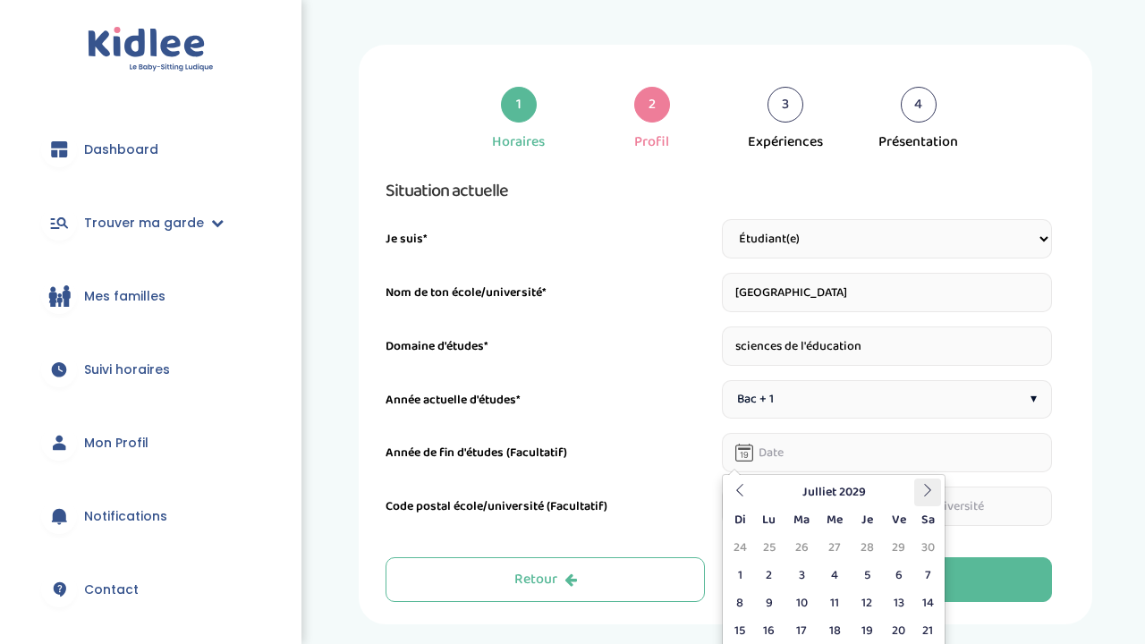
click at [928, 488] on icon at bounding box center [928, 490] width 13 height 13
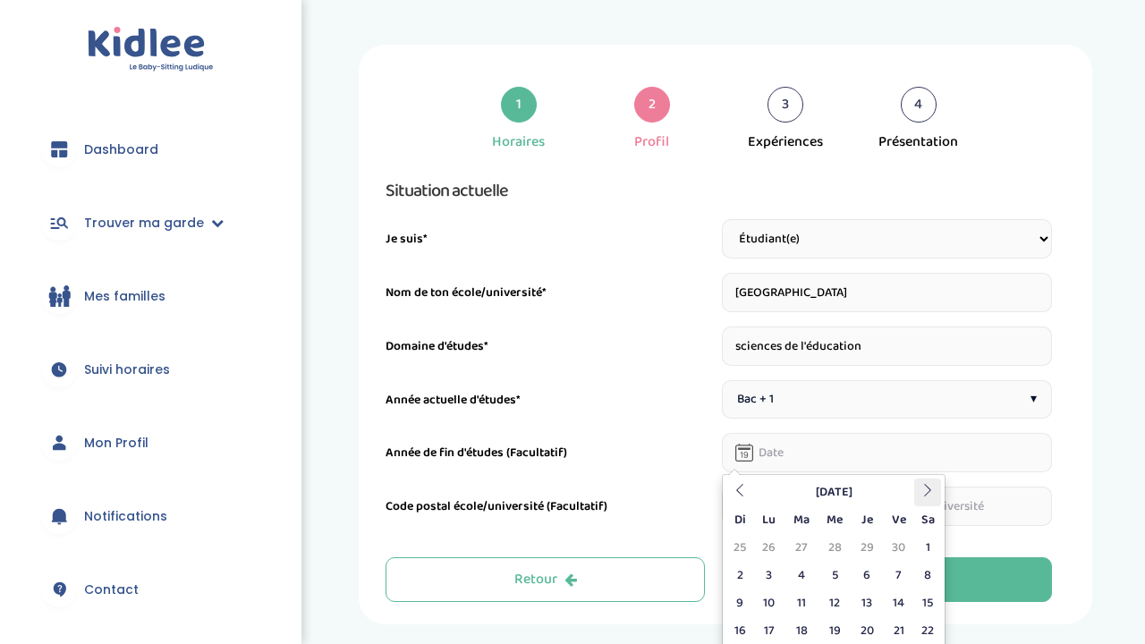
click at [928, 488] on icon at bounding box center [928, 490] width 13 height 13
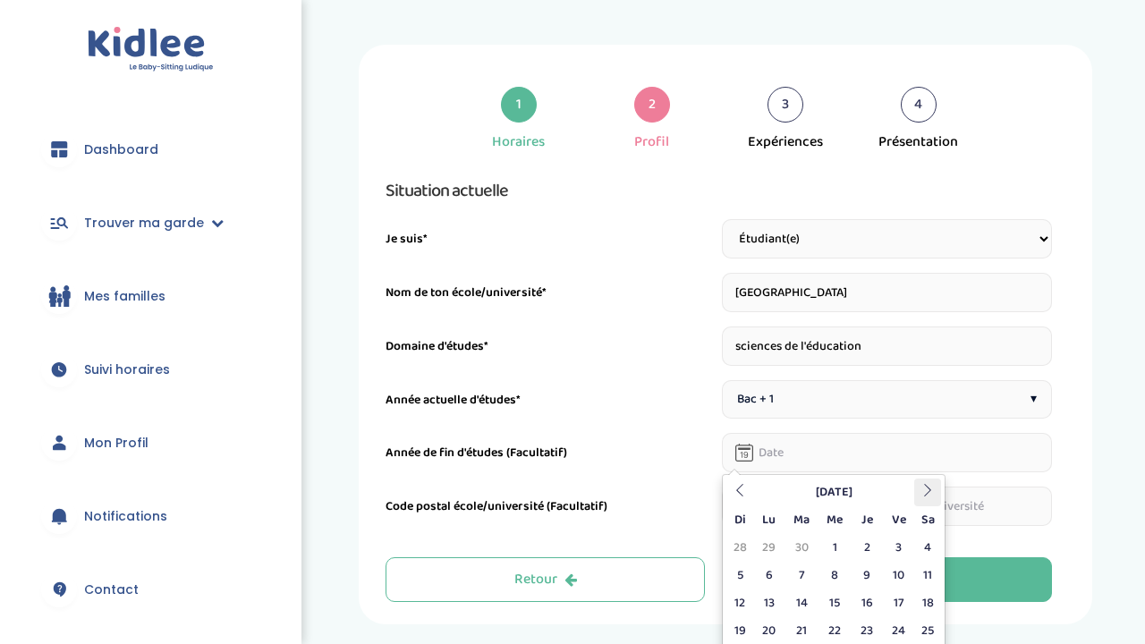
click at [928, 488] on icon at bounding box center [928, 490] width 13 height 13
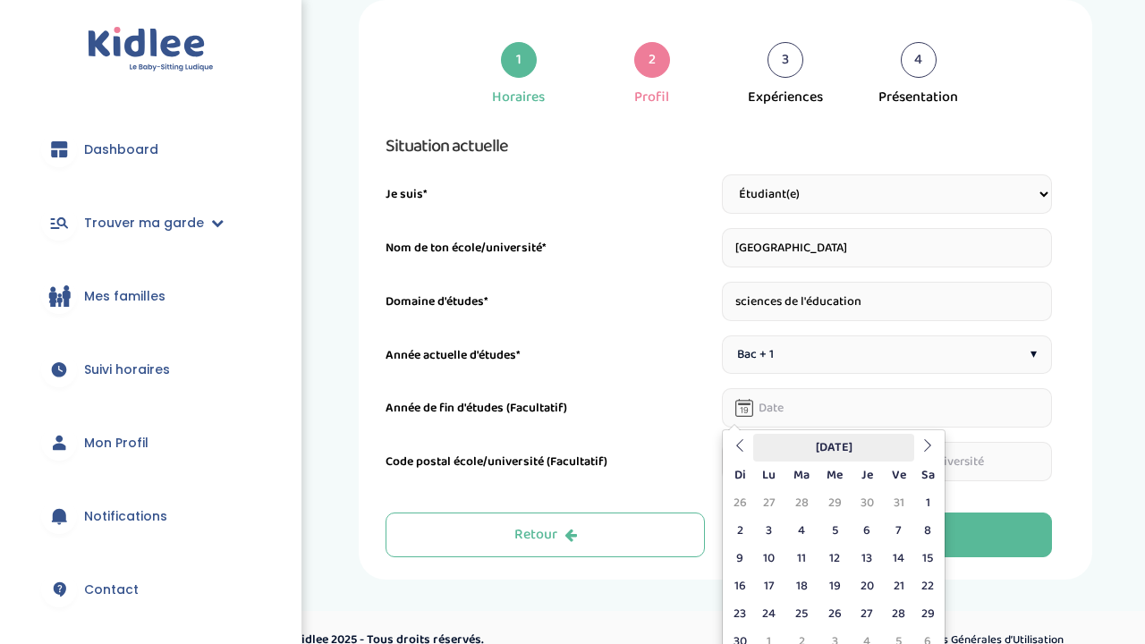
scroll to position [47, 0]
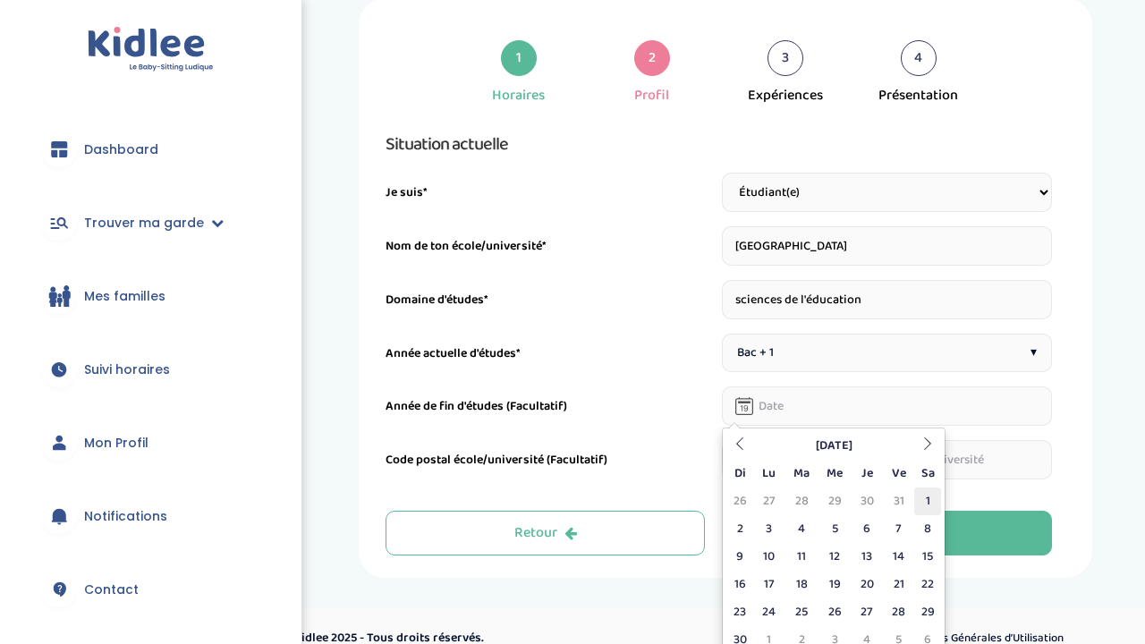
click at [927, 502] on td "1" at bounding box center [927, 502] width 27 height 28
type input "01-06-2030"
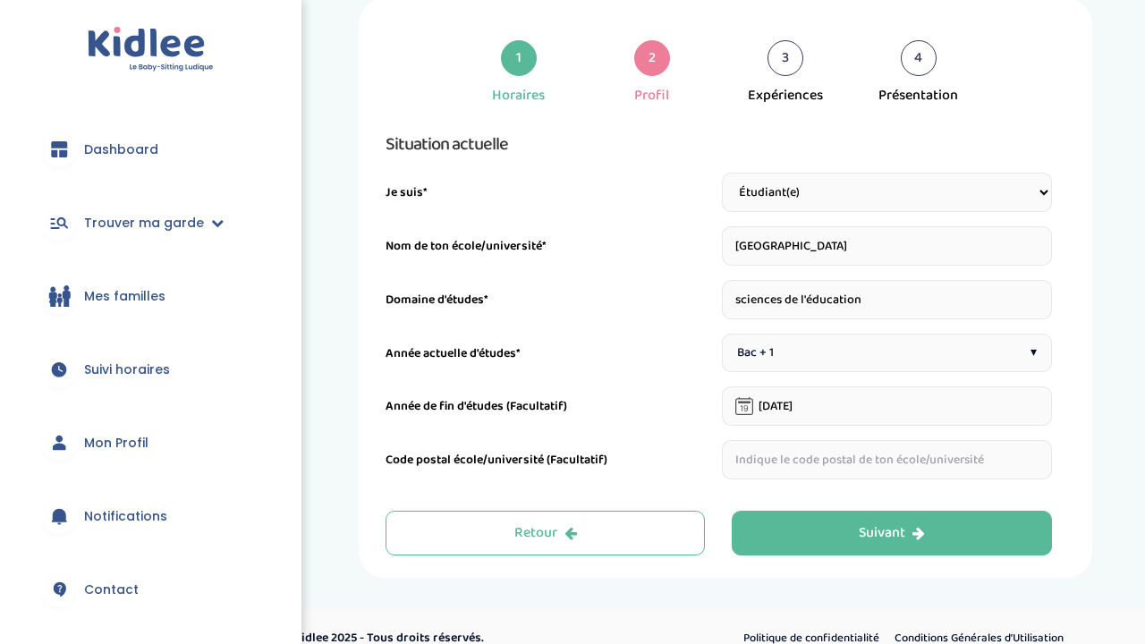
click at [769, 472] on input "text" at bounding box center [887, 459] width 330 height 39
click at [664, 476] on div "Code postal école/université (Facultatif)" at bounding box center [551, 465] width 330 height 29
click at [762, 463] on input "text" at bounding box center [887, 459] width 330 height 39
type input "b"
click at [658, 485] on div "1 Horaires 2 Profil 3 Expériences 4 Présentation Indique nous ta situation admi…" at bounding box center [726, 288] width 680 height 535
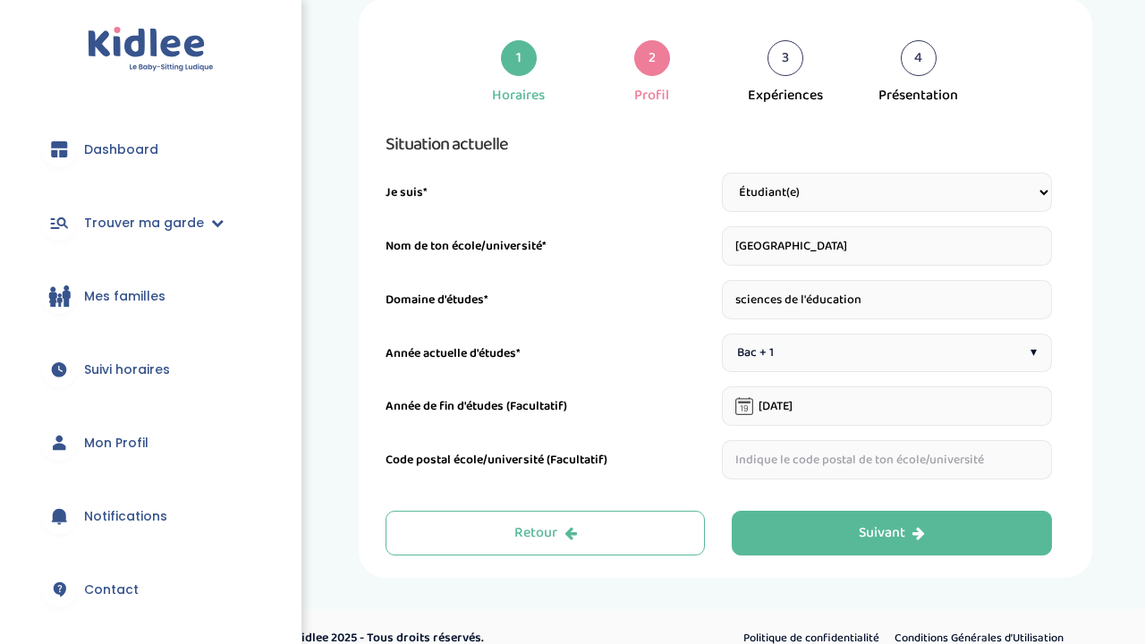
click at [939, 570] on div "1 Horaires 2 Profil 3 Expériences 4 Présentation Indique nous ta situation admi…" at bounding box center [726, 288] width 734 height 580
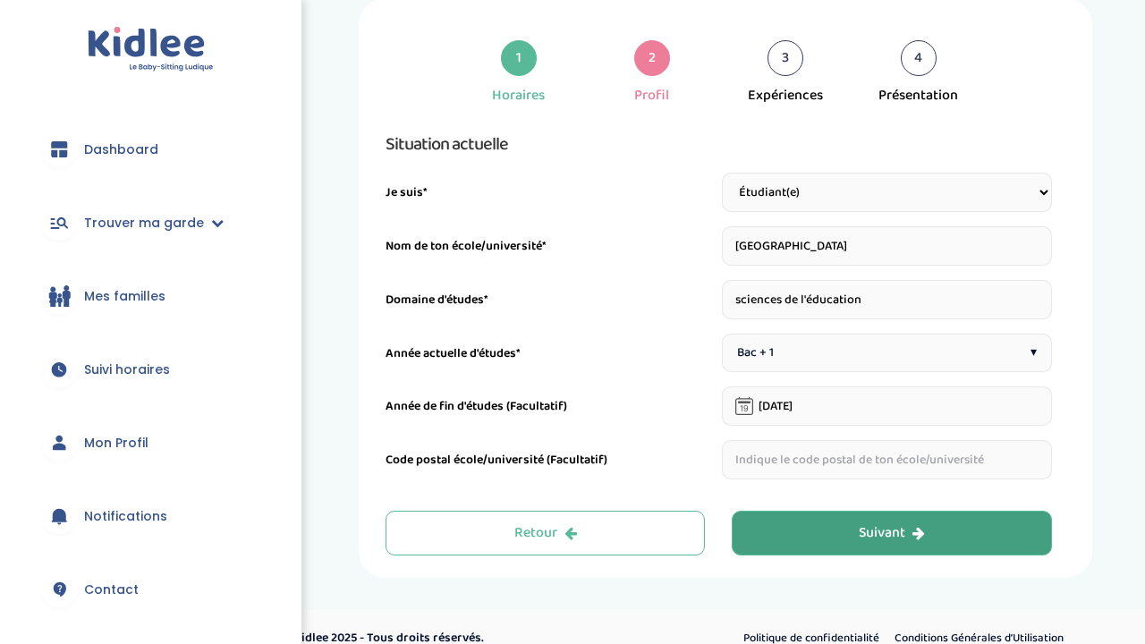
click at [905, 547] on button "Suivant" at bounding box center [892, 533] width 320 height 45
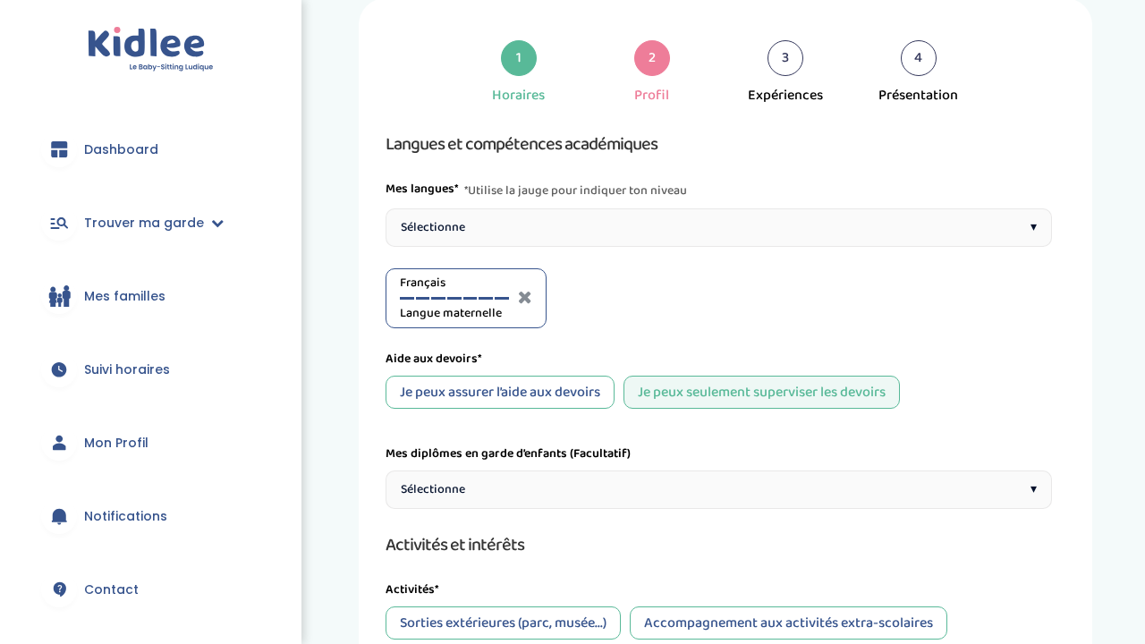
scroll to position [67, 0]
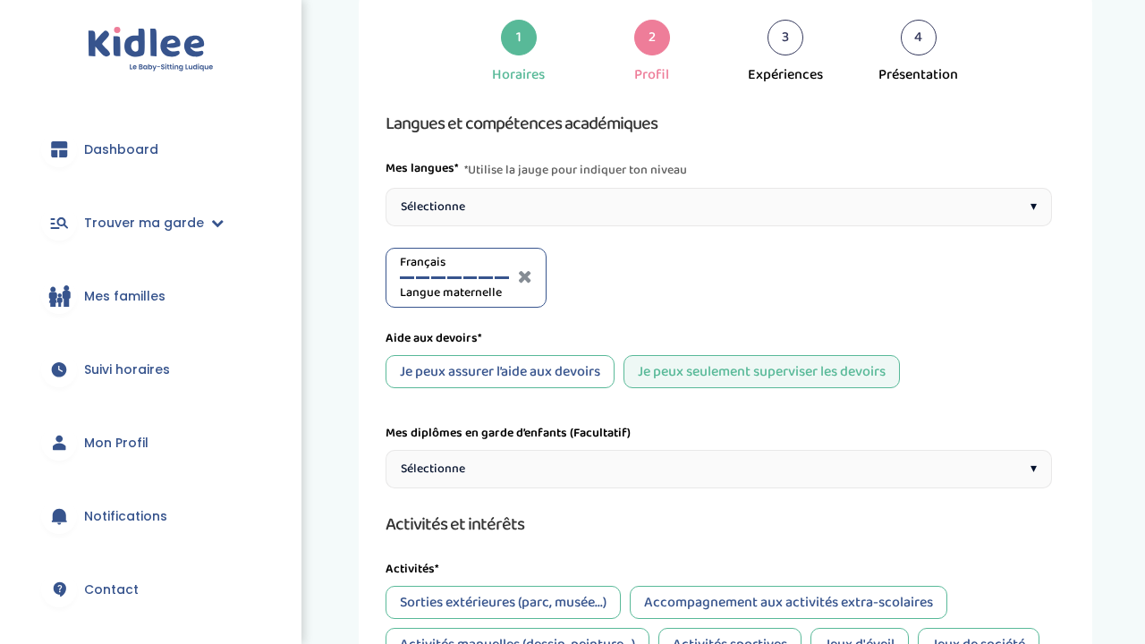
click at [854, 217] on div "Sélectionne ▾" at bounding box center [719, 207] width 667 height 38
click at [611, 279] on div "Anglais A1" at bounding box center [624, 277] width 109 height 49
click at [603, 280] on div "Anglais A1" at bounding box center [624, 277] width 109 height 49
click at [594, 277] on div at bounding box center [593, 277] width 14 height 3
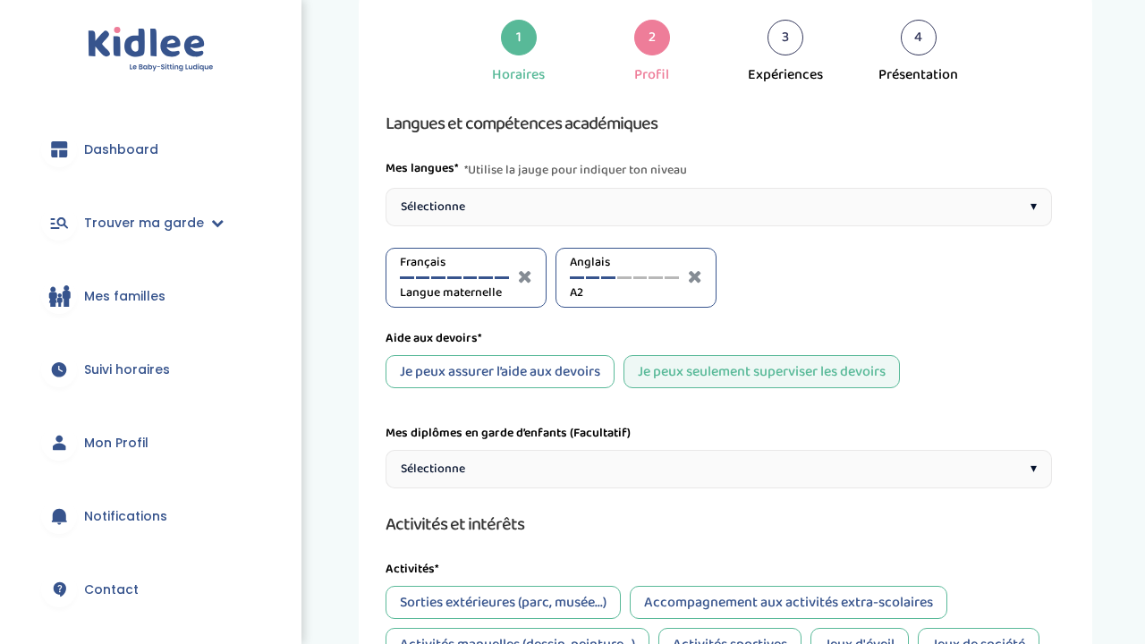
click at [608, 277] on div at bounding box center [608, 277] width 14 height 3
click at [626, 276] on div at bounding box center [624, 277] width 14 height 3
click at [641, 273] on div "Anglais B2" at bounding box center [624, 277] width 109 height 49
click at [640, 277] on div at bounding box center [640, 277] width 14 height 3
click at [666, 276] on div "Anglais C1" at bounding box center [624, 277] width 109 height 49
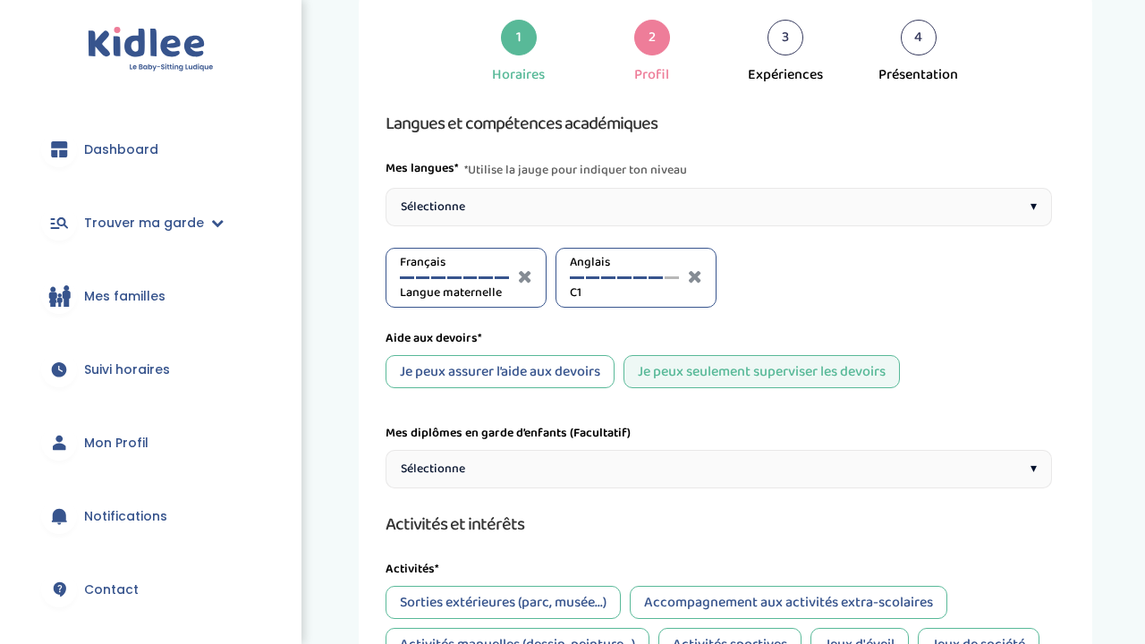
click at [651, 277] on div at bounding box center [656, 277] width 14 height 3
click at [669, 278] on div at bounding box center [672, 277] width 14 height 3
click at [650, 279] on div "Anglais Langue maternelle" at bounding box center [624, 277] width 109 height 49
click at [659, 276] on div at bounding box center [656, 277] width 14 height 3
click at [638, 276] on div at bounding box center [640, 277] width 14 height 3
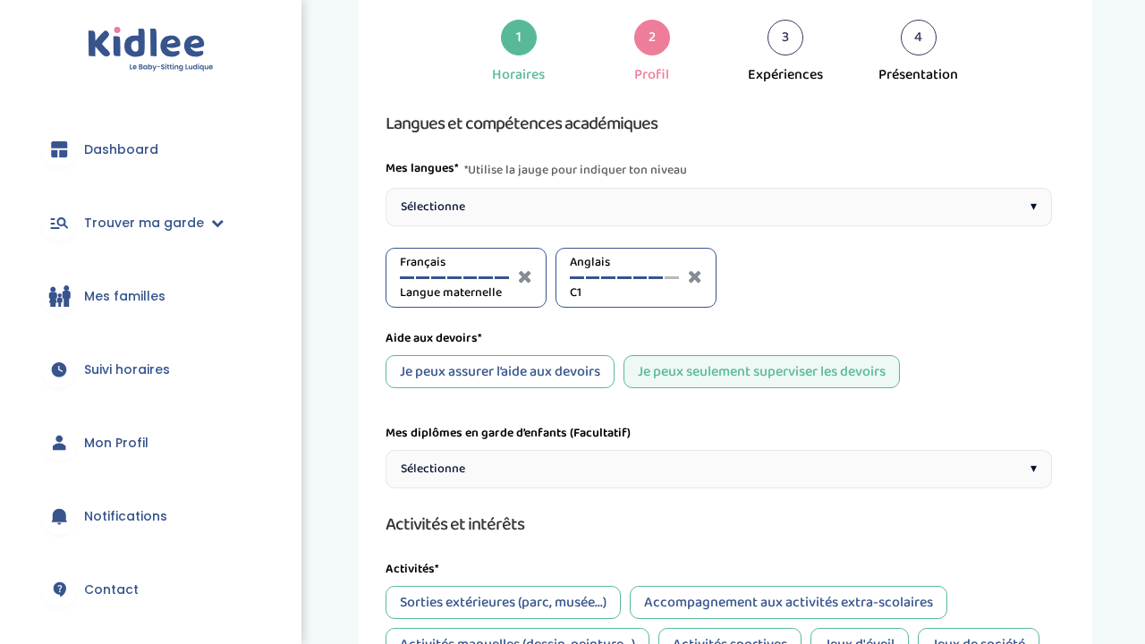
click at [650, 277] on div at bounding box center [656, 277] width 14 height 3
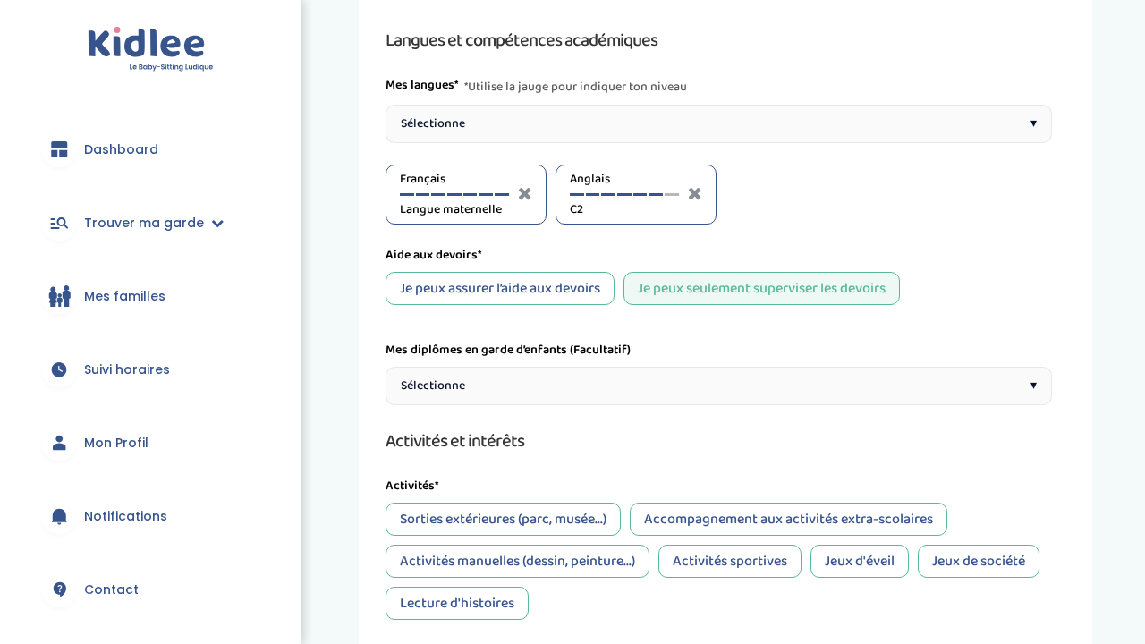
scroll to position [158, 0]
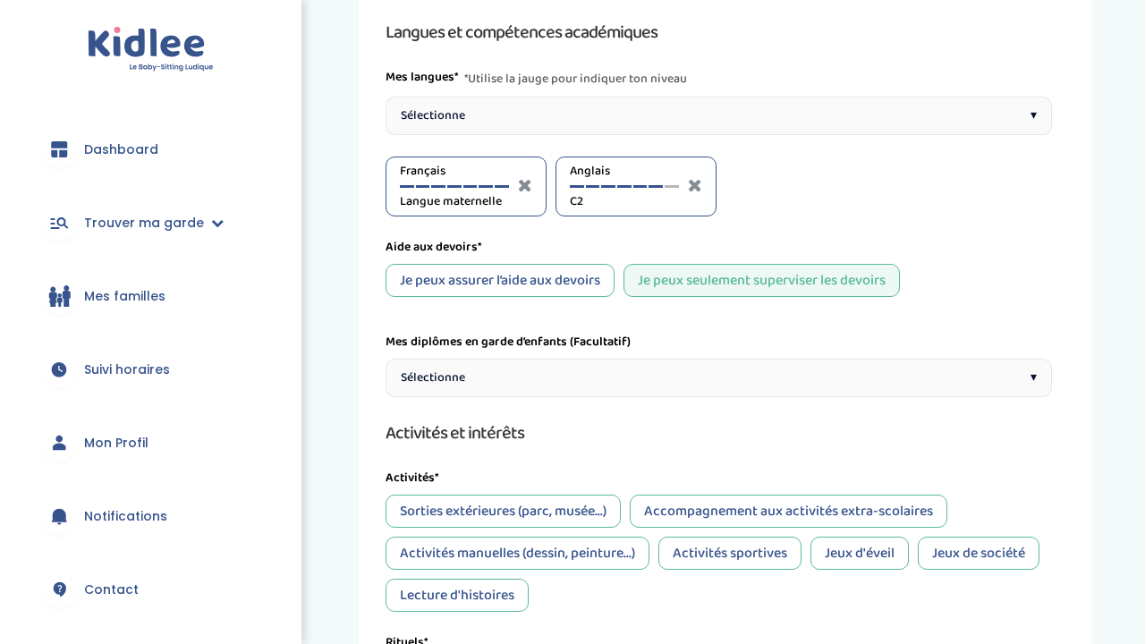
click at [573, 283] on div "Je peux assurer l’aide aux devoirs" at bounding box center [500, 280] width 229 height 33
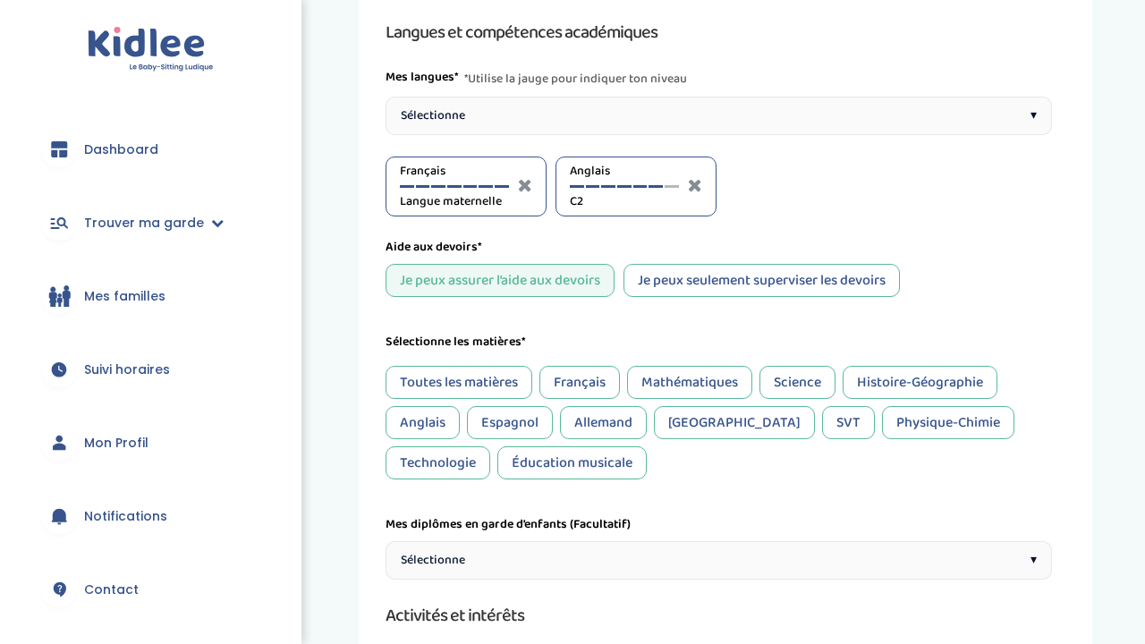
click at [669, 273] on div "Je peux seulement superviser les devoirs" at bounding box center [762, 280] width 276 height 33
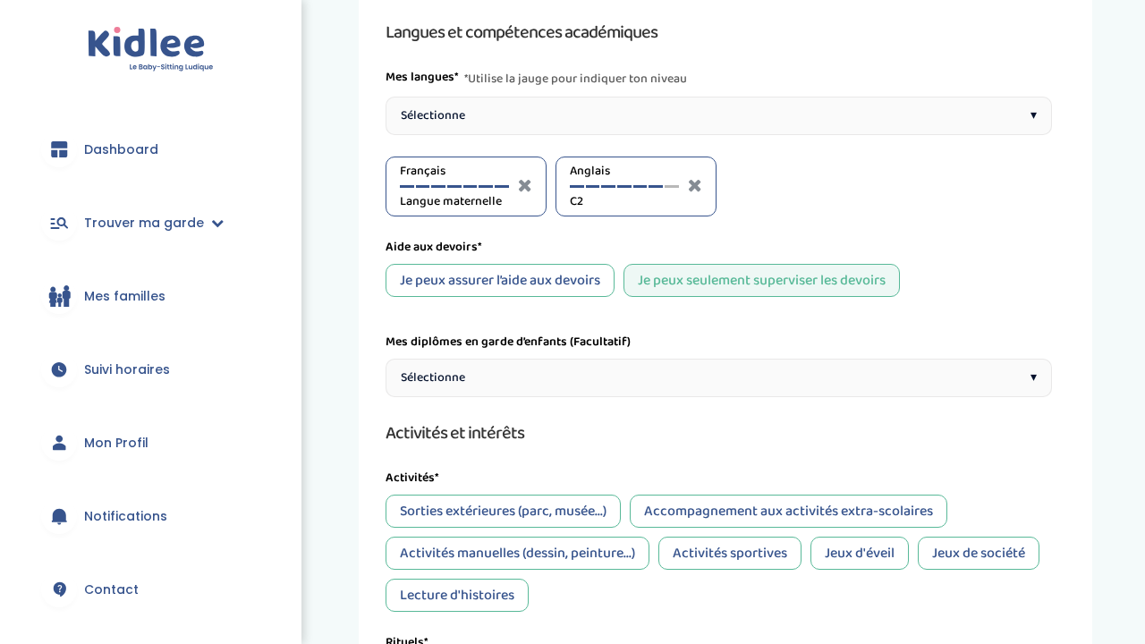
click at [614, 378] on div "Sélectionne ▾" at bounding box center [719, 378] width 667 height 38
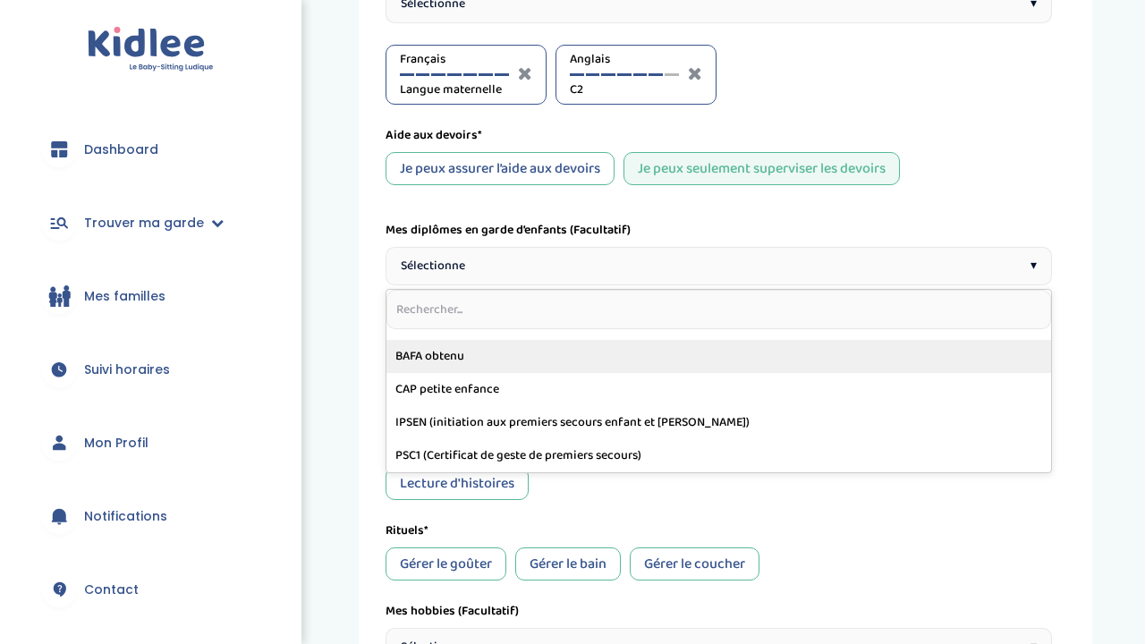
scroll to position [306, 0]
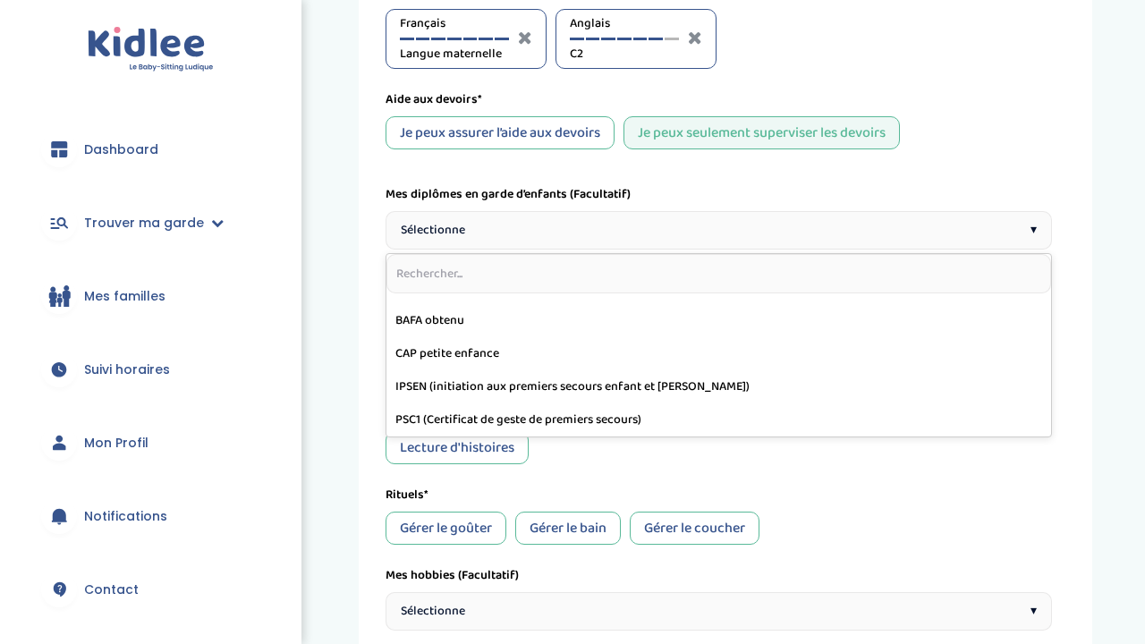
click at [527, 122] on div "Je peux assurer l’aide aux devoirs" at bounding box center [500, 132] width 229 height 33
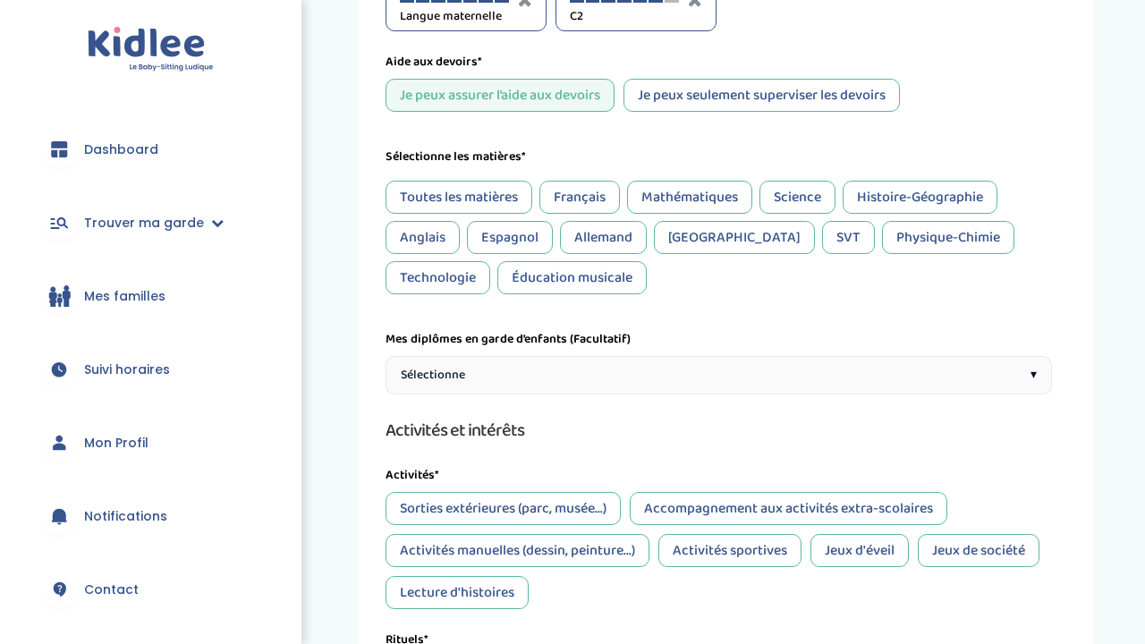
scroll to position [344, 0]
click at [616, 197] on div "Français" at bounding box center [579, 196] width 81 height 33
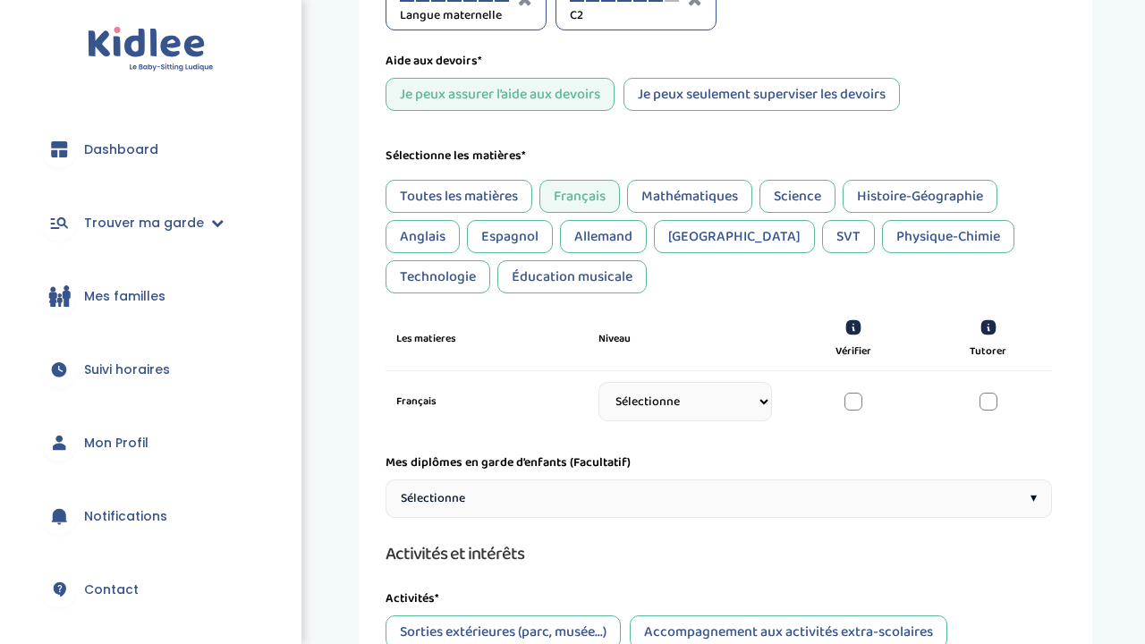
click at [666, 201] on div "Mathématiques" at bounding box center [689, 196] width 125 height 33
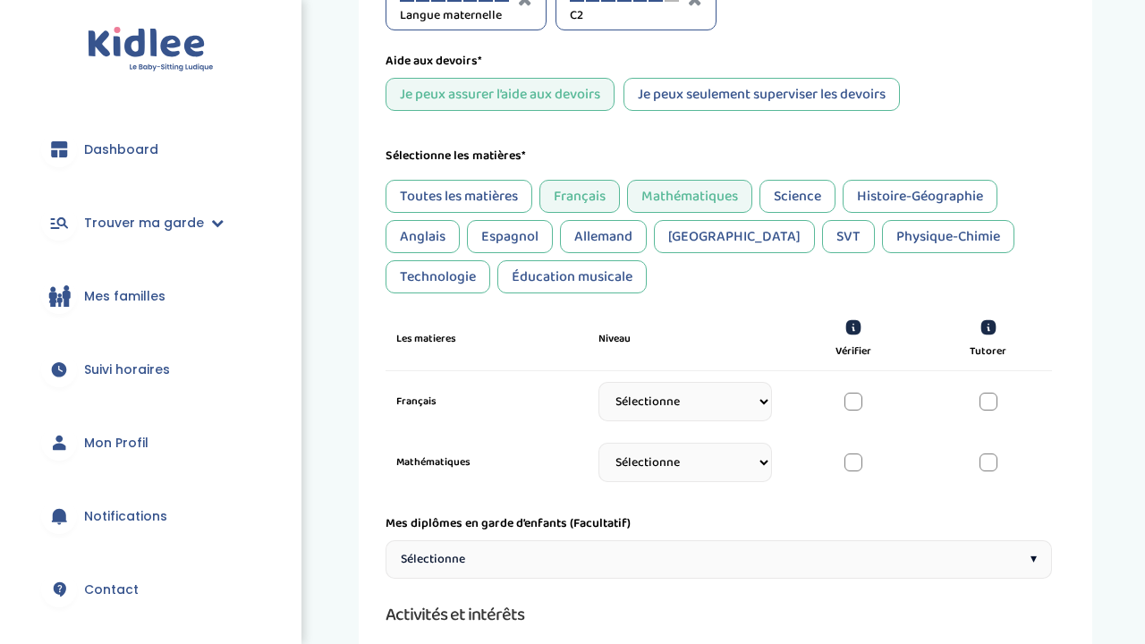
click at [812, 200] on div "Science" at bounding box center [798, 196] width 76 height 33
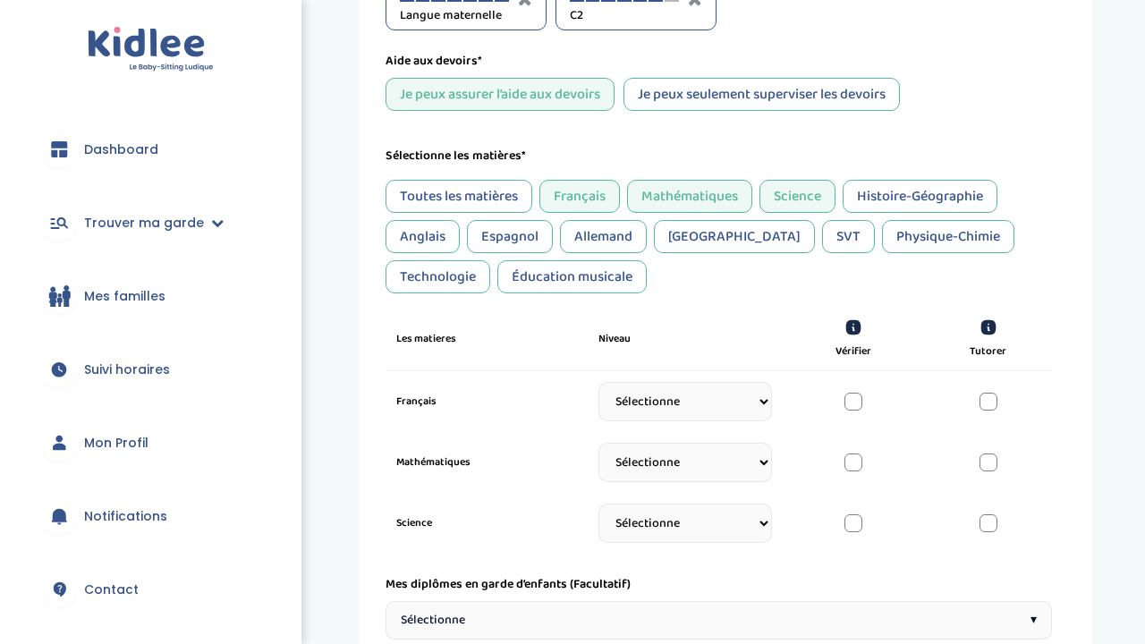
click at [865, 195] on div "Histoire-Géographie" at bounding box center [920, 196] width 155 height 33
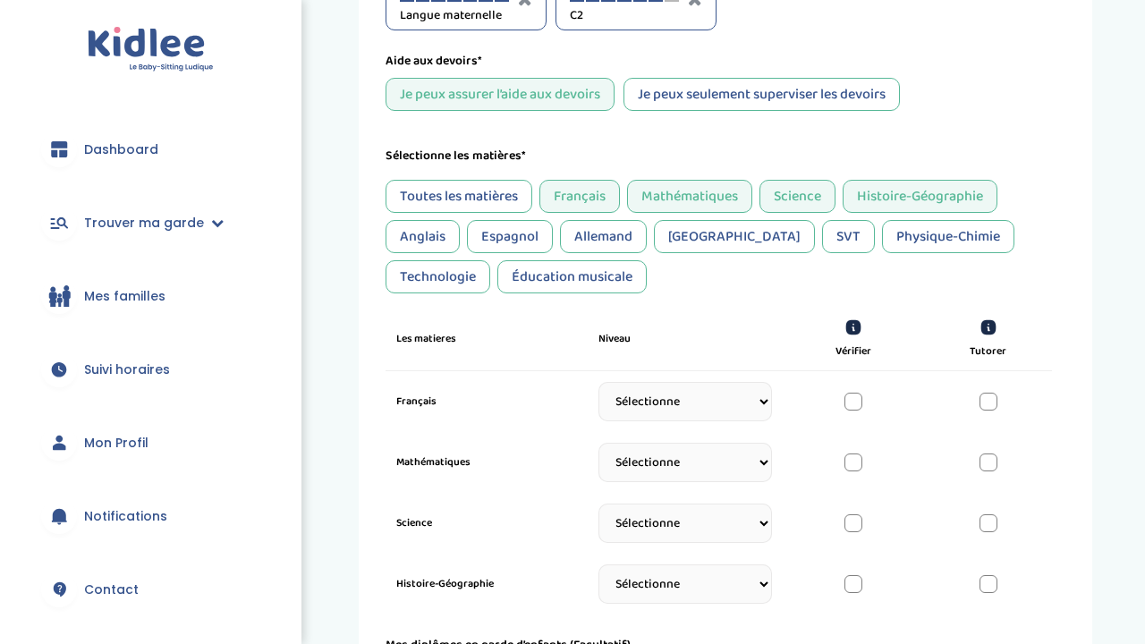
click at [454, 242] on div "Anglais" at bounding box center [423, 236] width 74 height 33
click at [604, 236] on div "Allemand" at bounding box center [603, 236] width 87 height 33
click at [822, 247] on div "SVT" at bounding box center [848, 236] width 53 height 33
click at [882, 247] on div "Physique-Chimie" at bounding box center [948, 236] width 132 height 33
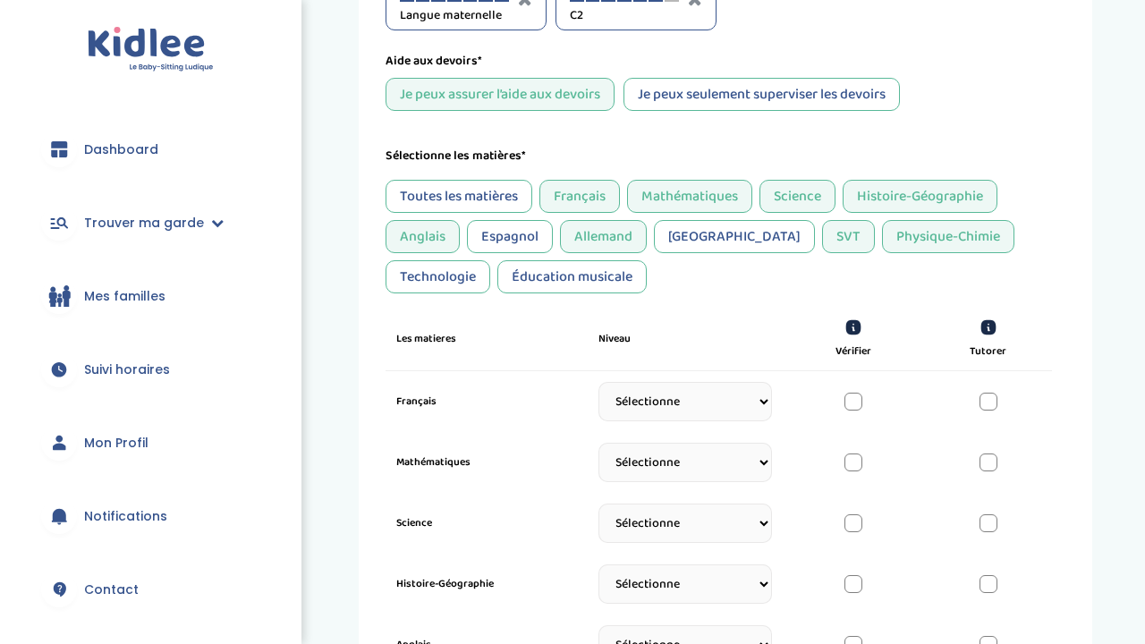
click at [490, 260] on div "Technologie" at bounding box center [438, 276] width 105 height 33
click at [497, 276] on div "Éducation musicale" at bounding box center [571, 276] width 149 height 33
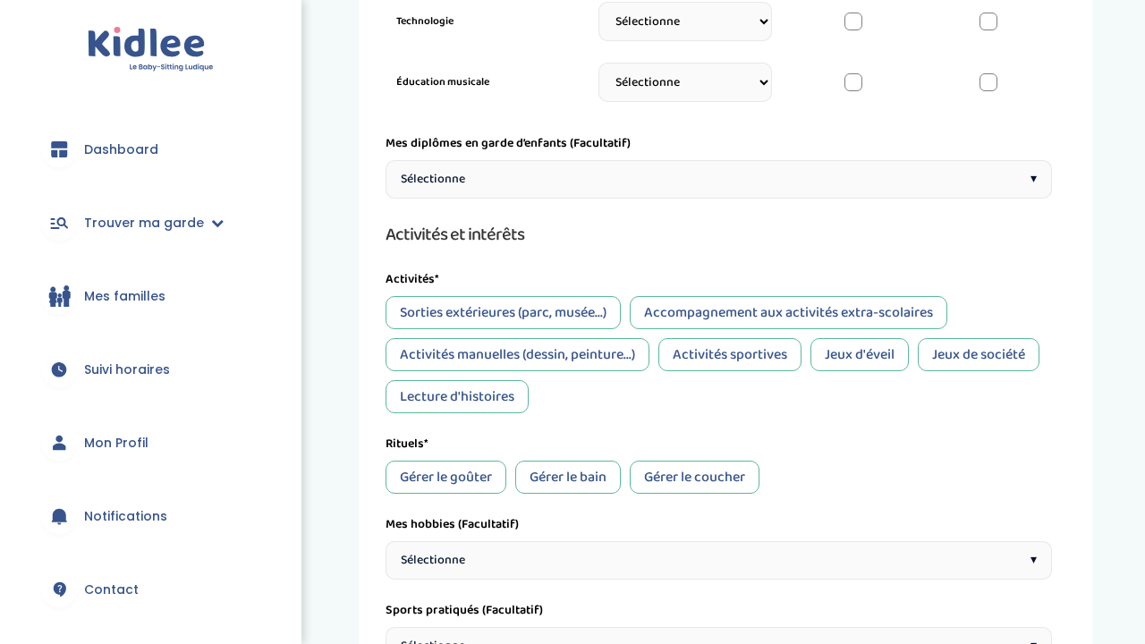
scroll to position [1236, 0]
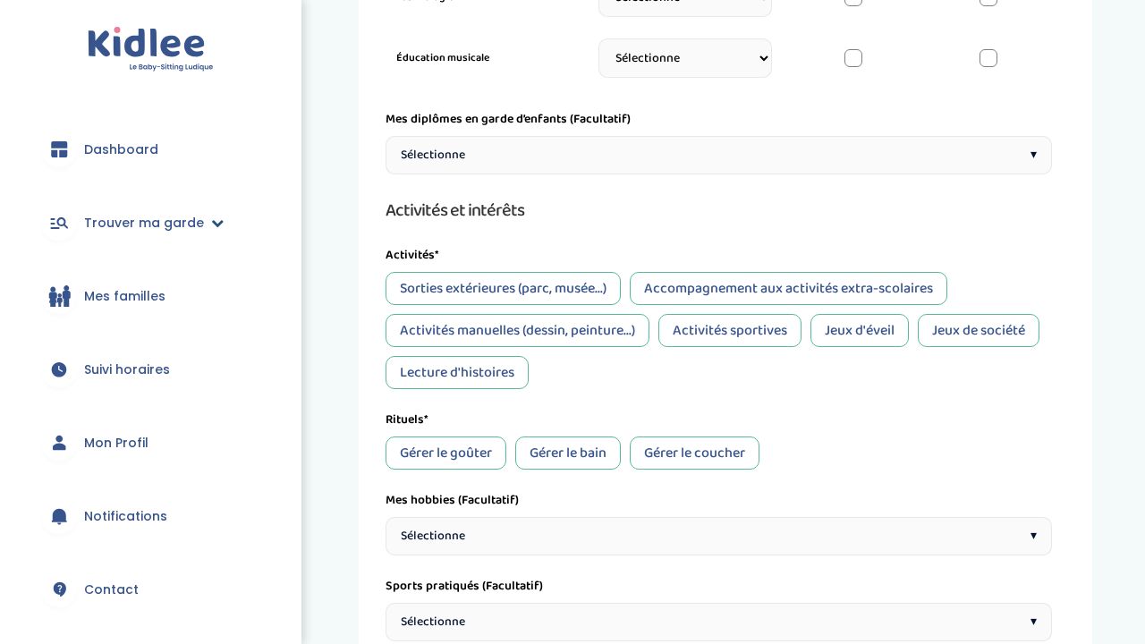
click at [200, 222] on link "Trouver ma garde" at bounding box center [151, 223] width 248 height 64
